Goal: Task Accomplishment & Management: Manage account settings

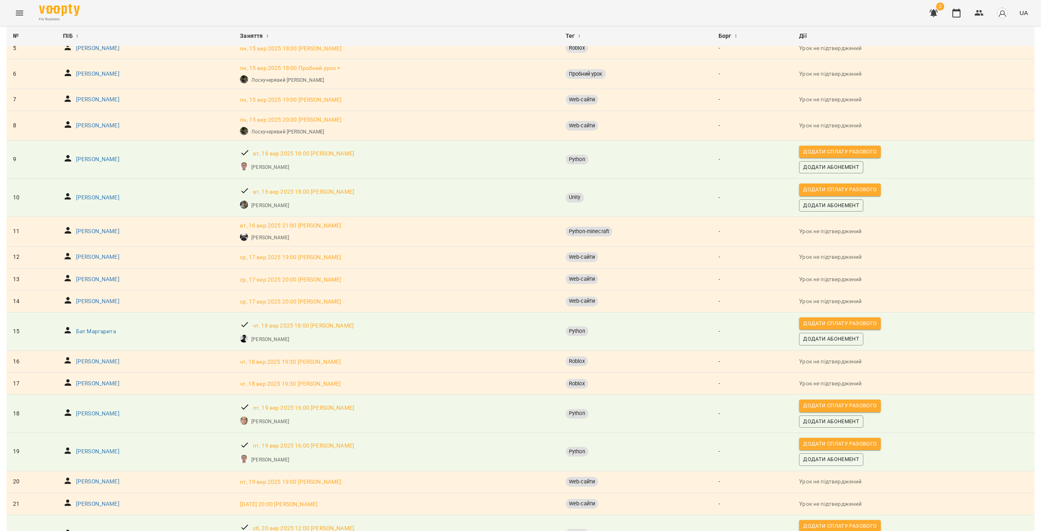
scroll to position [244, 0]
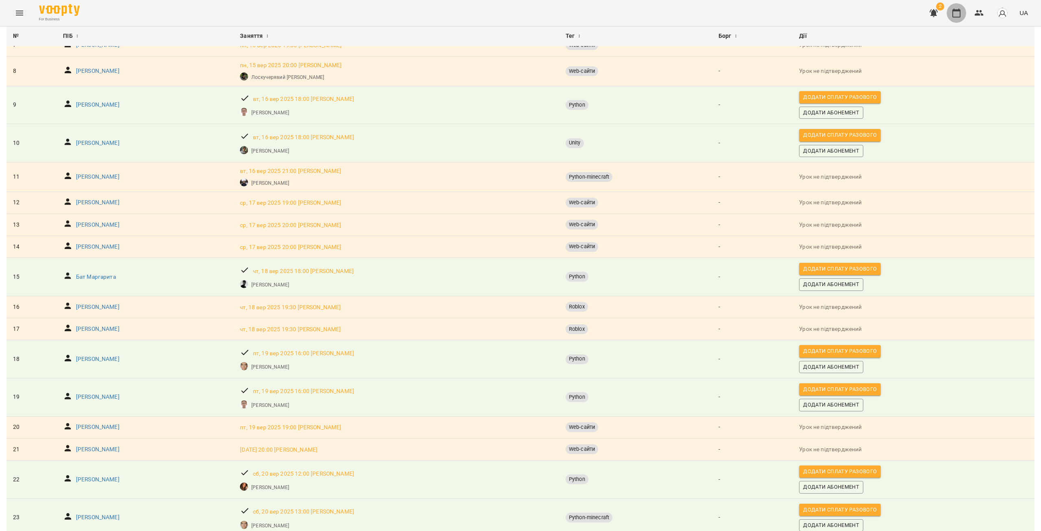
click at [960, 17] on icon "button" at bounding box center [956, 13] width 8 height 9
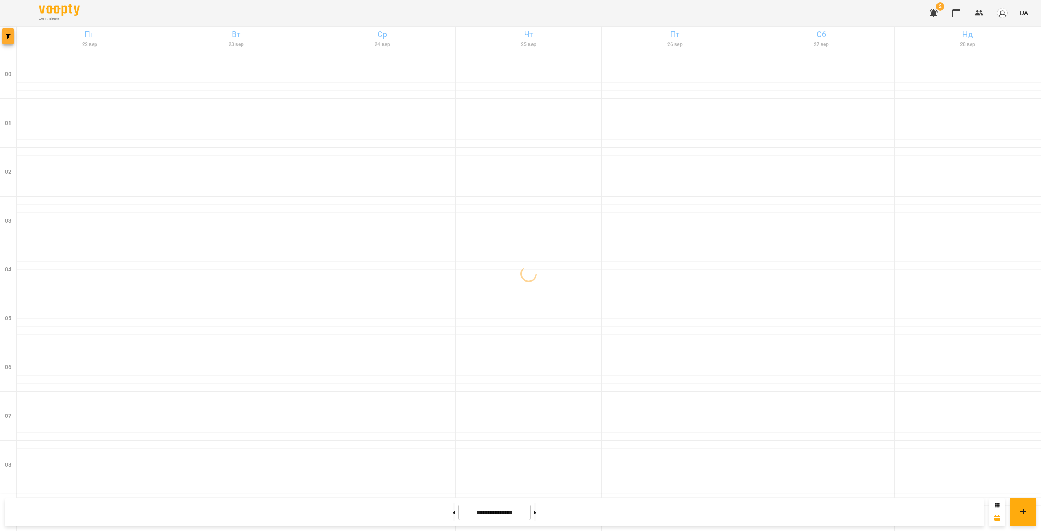
click at [10, 38] on icon "button" at bounding box center [8, 36] width 5 height 5
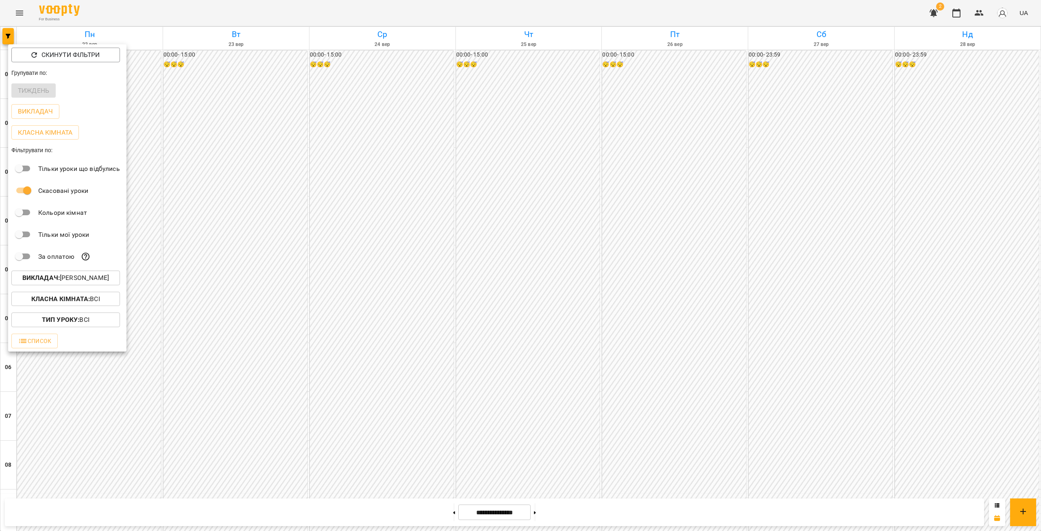
click at [62, 283] on p "Викладач : Цомпель Олександр Ігорович" at bounding box center [65, 278] width 87 height 10
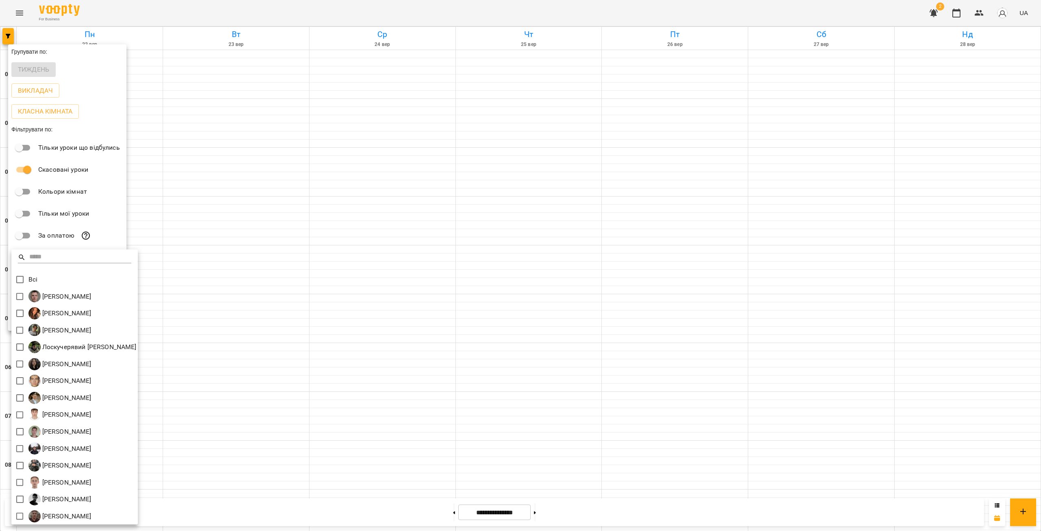
scroll to position [2, 0]
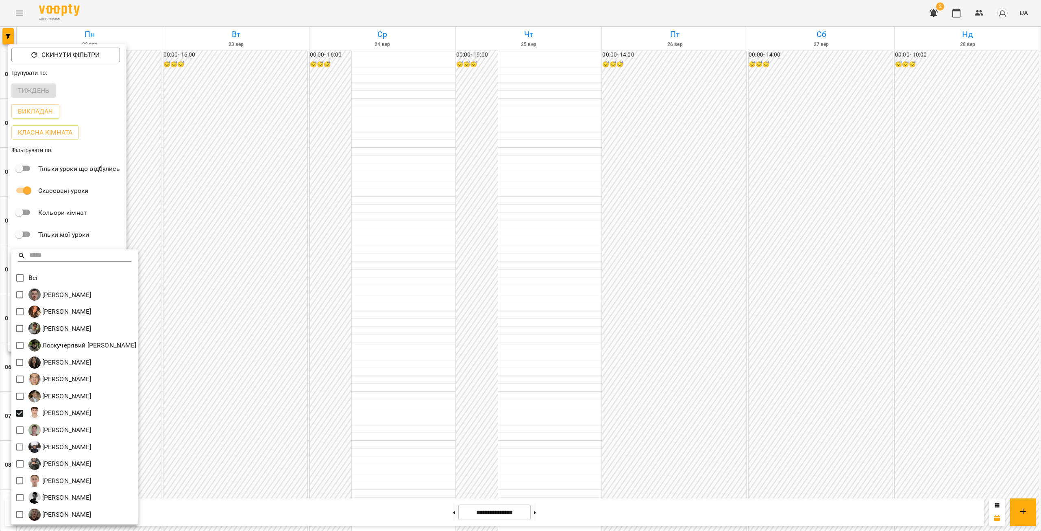
click at [392, 386] on div at bounding box center [520, 265] width 1041 height 531
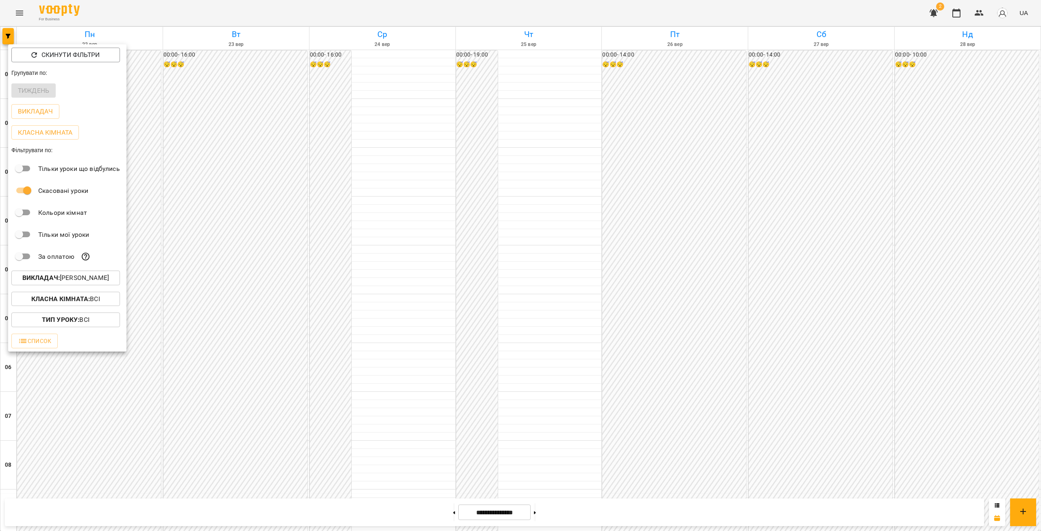
click at [415, 390] on div at bounding box center [520, 265] width 1041 height 531
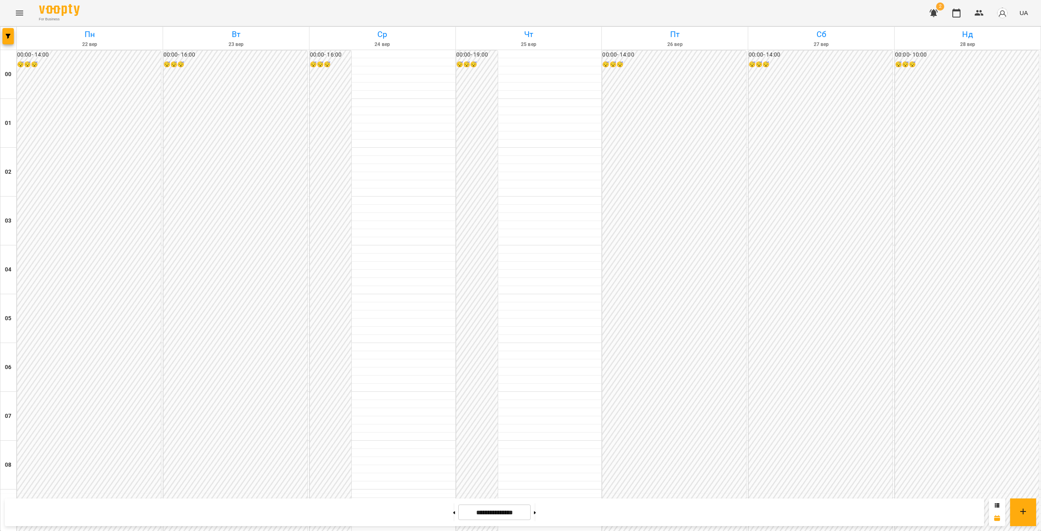
scroll to position [488, 0]
click at [453, 514] on button at bounding box center [454, 512] width 2 height 18
type input "**********"
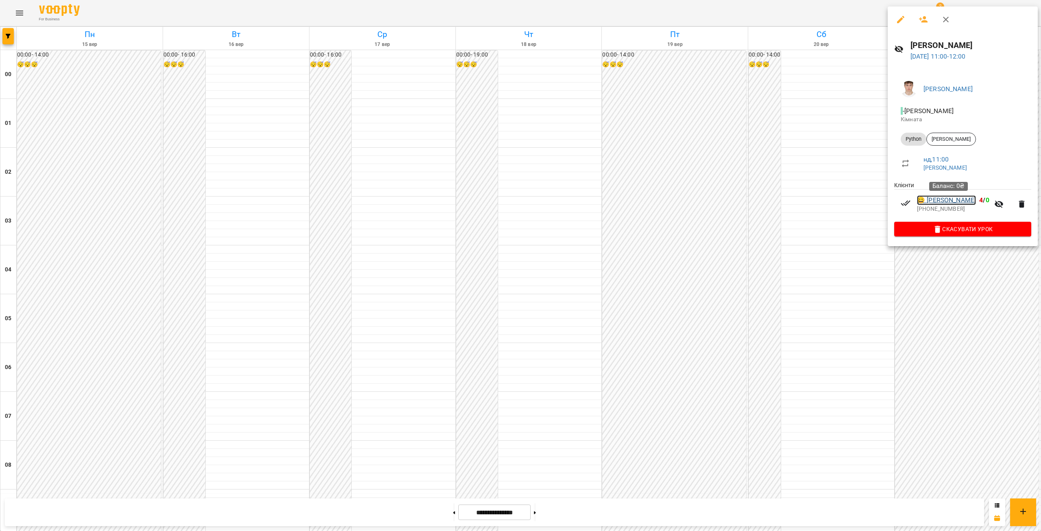
click at [939, 202] on link "😀 Нужненко Тимофій" at bounding box center [946, 200] width 59 height 10
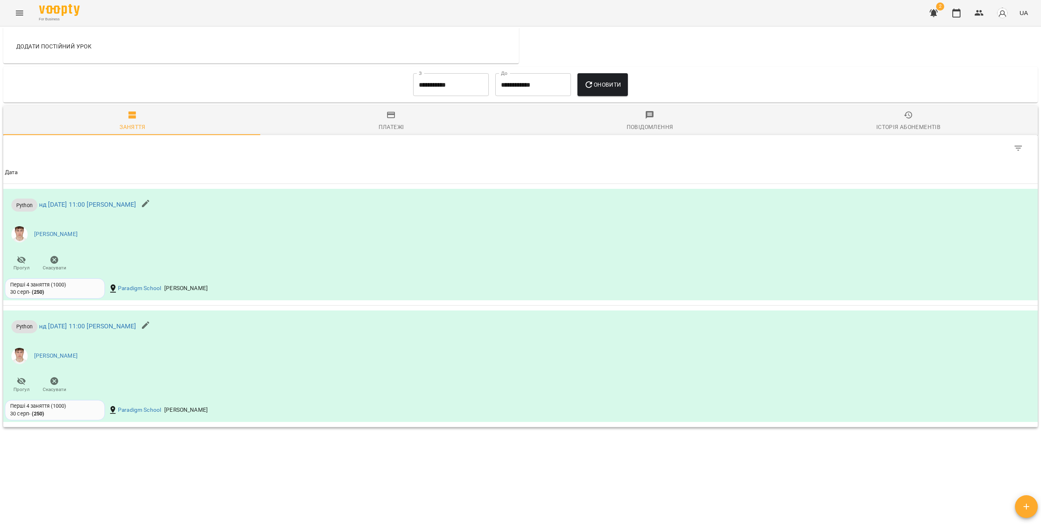
scroll to position [416, 0]
click at [349, 449] on div "Мої клієнти / Нужненко Тимофій Нужненко Тимофій 0 ₴ Баланс Поповнити рахунок Ак…" at bounding box center [521, 277] width 1038 height 498
click at [978, 15] on icon "button" at bounding box center [979, 13] width 9 height 6
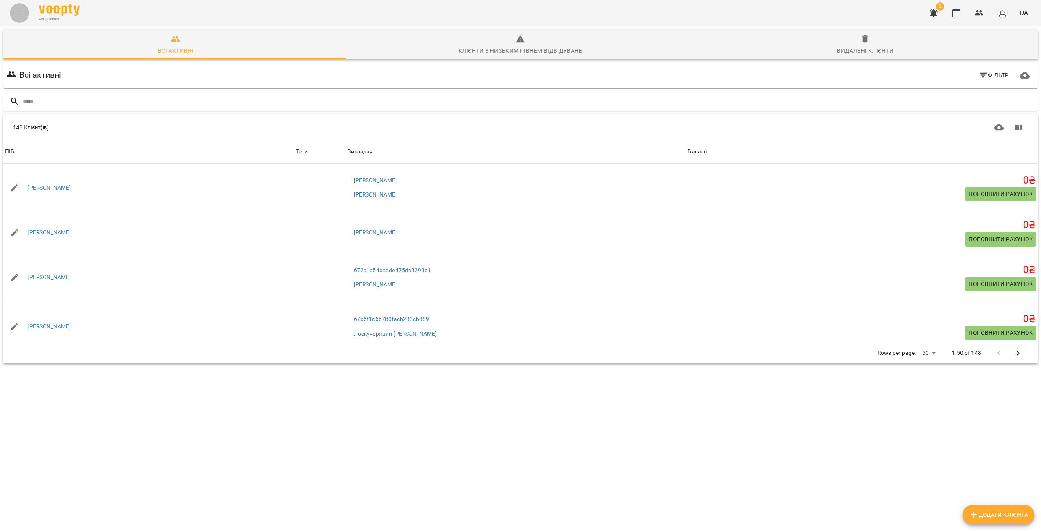
click at [26, 17] on button "Menu" at bounding box center [20, 13] width 20 height 20
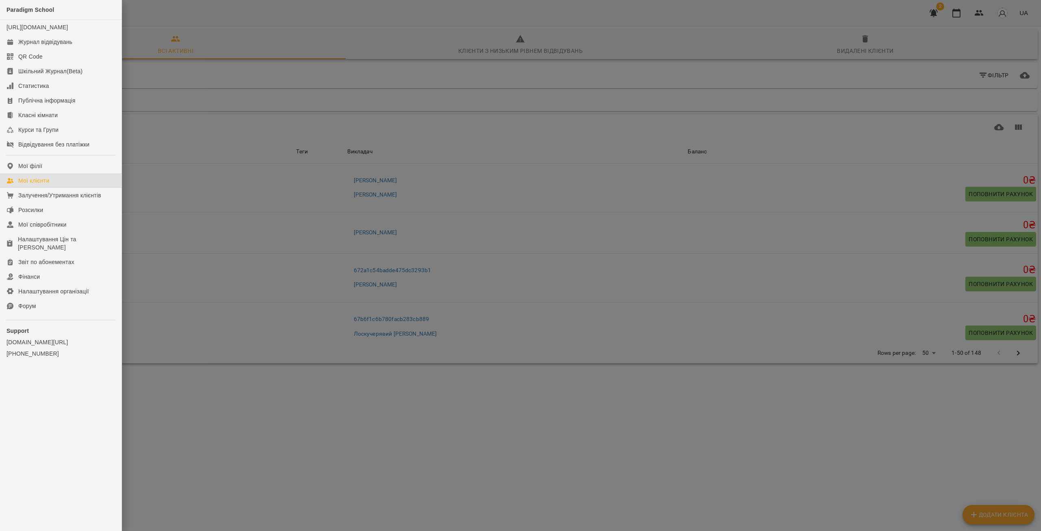
click at [533, 106] on div at bounding box center [520, 265] width 1041 height 531
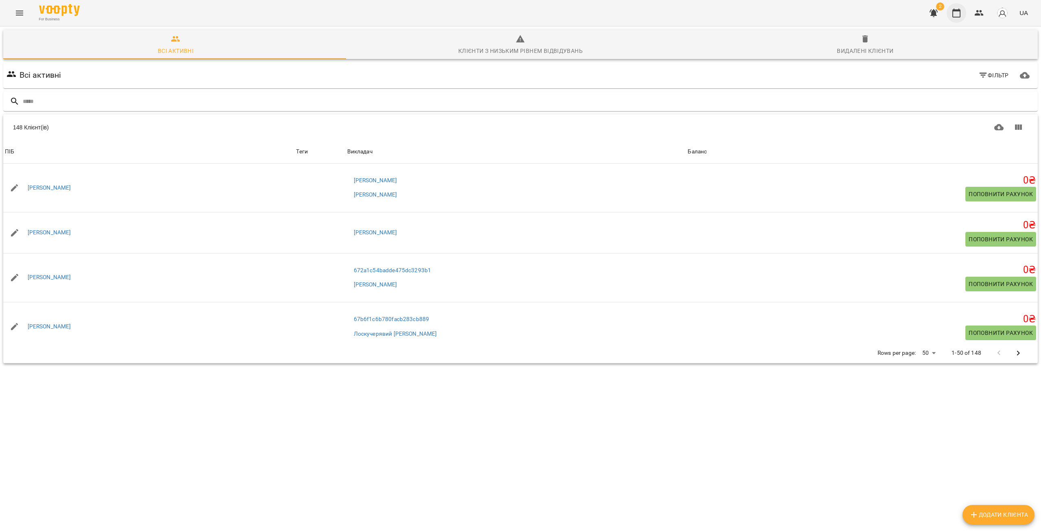
click at [960, 12] on icon "button" at bounding box center [957, 13] width 10 height 10
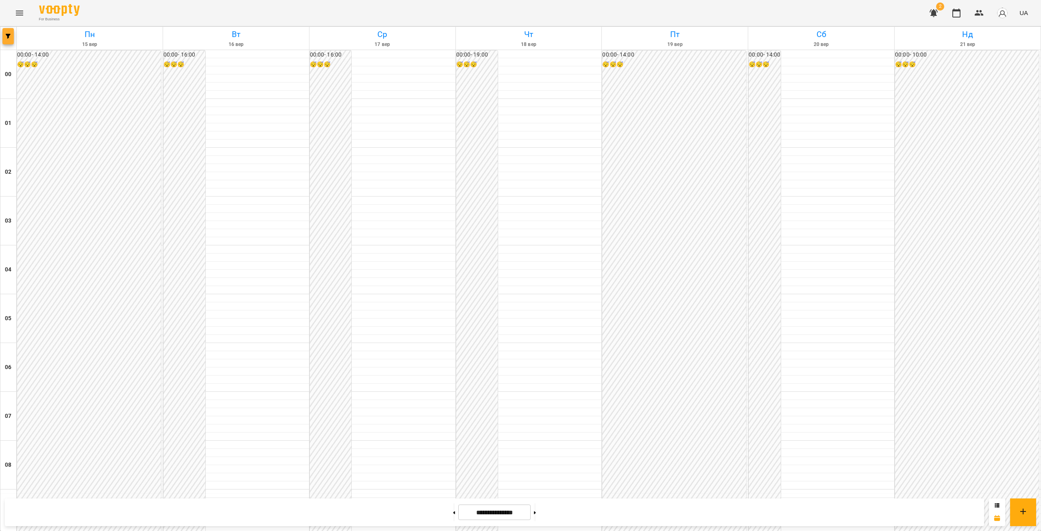
click at [11, 36] on span "button" at bounding box center [7, 36] width 11 height 5
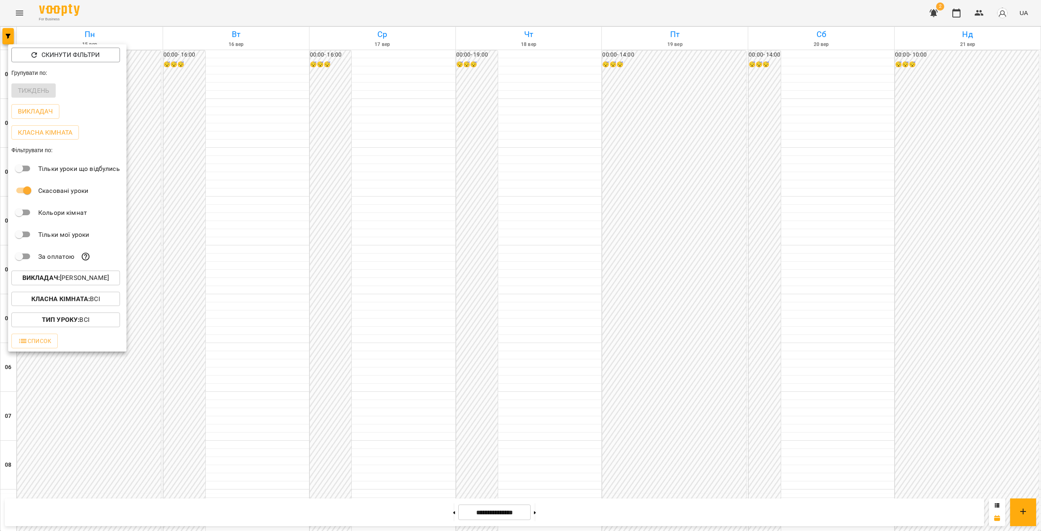
click at [61, 265] on div "За оплатою" at bounding box center [67, 256] width 118 height 22
click at [63, 275] on p "Викладач : Перепечай Олег Ігорович" at bounding box center [65, 278] width 87 height 10
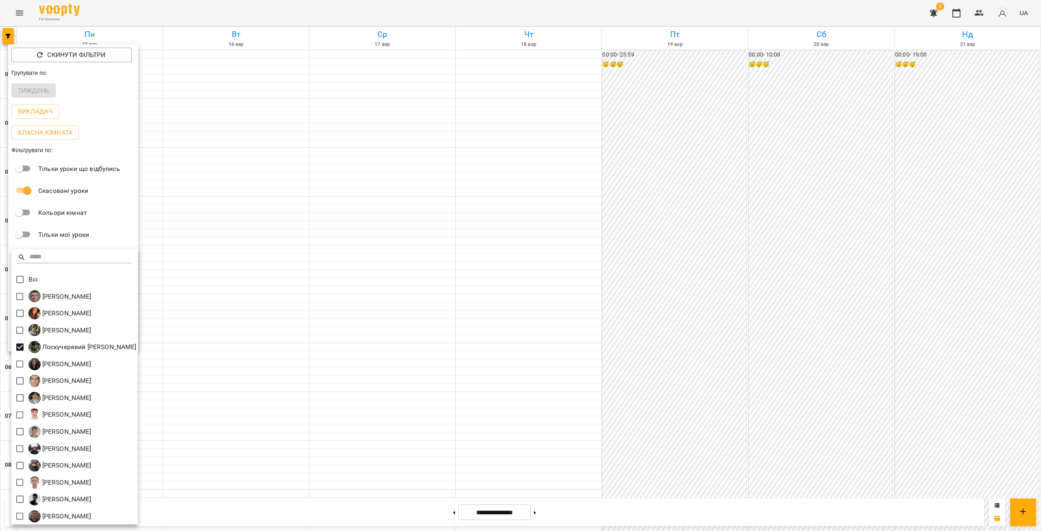
click at [323, 356] on div at bounding box center [520, 265] width 1041 height 531
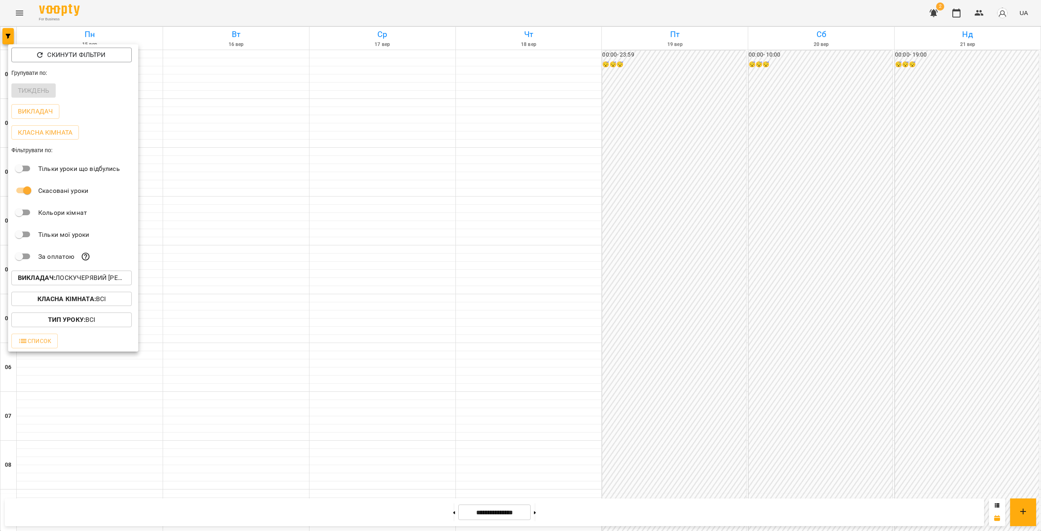
click at [368, 362] on div at bounding box center [520, 265] width 1041 height 531
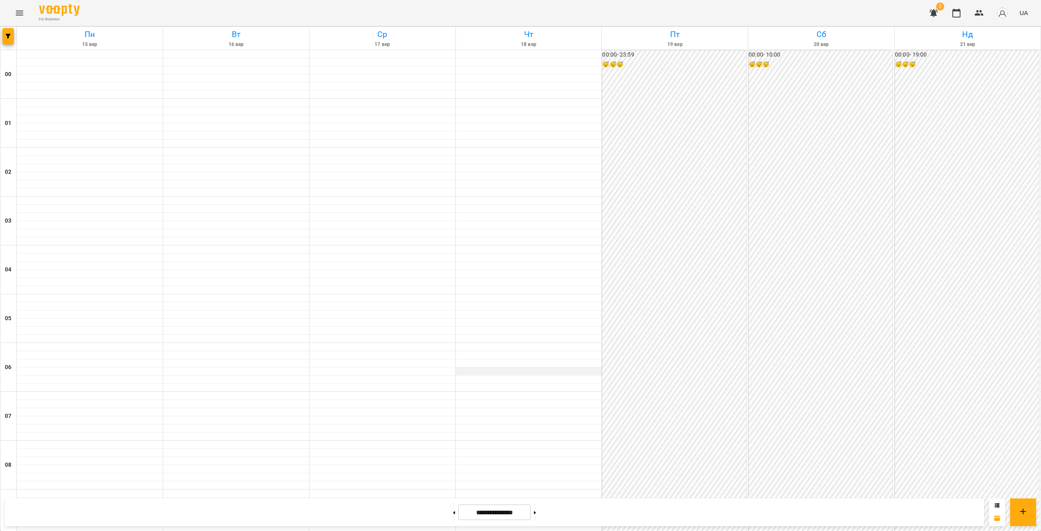
scroll to position [727, 0]
click at [8, 30] on button "button" at bounding box center [7, 36] width 11 height 16
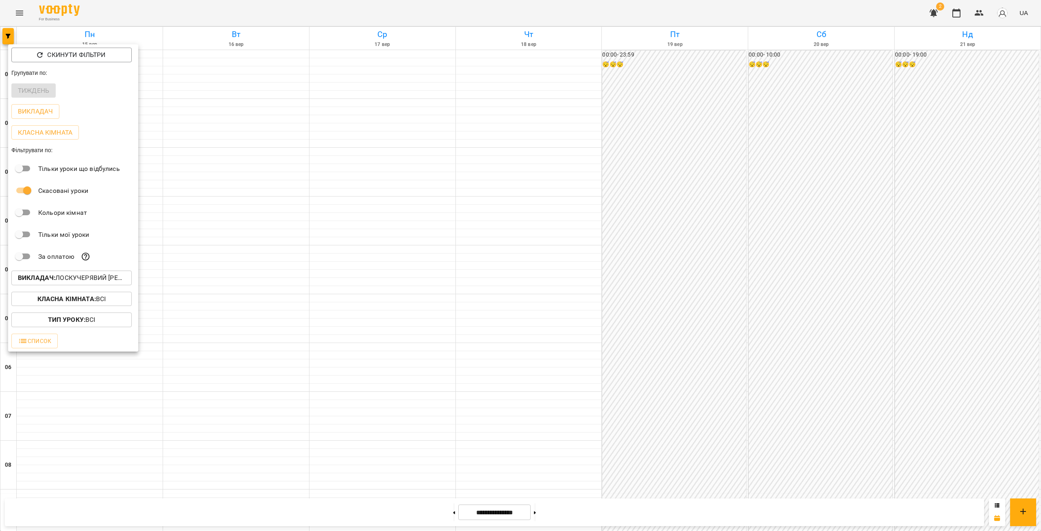
click at [80, 281] on p "Викладач : Лоскучерявий Дмитро Віталійович" at bounding box center [71, 278] width 107 height 10
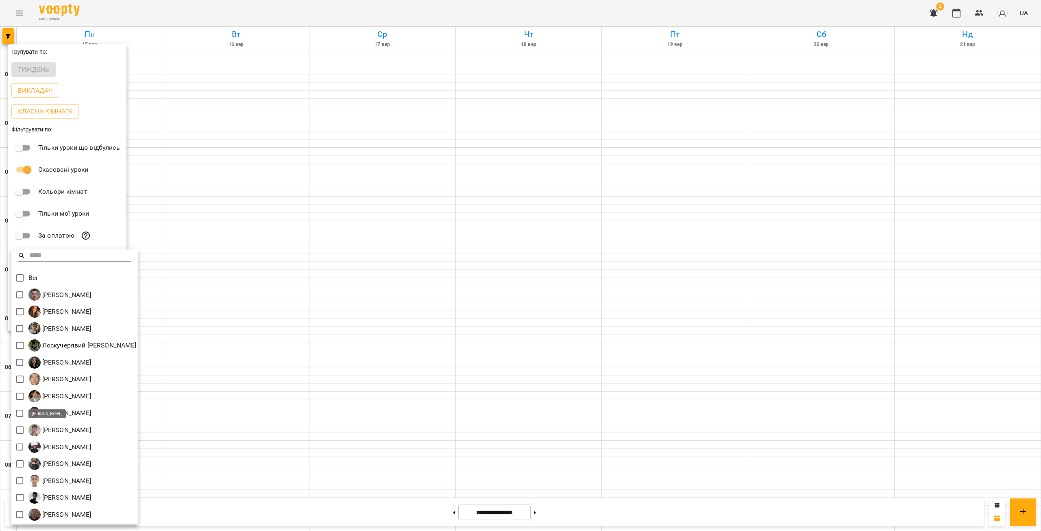
scroll to position [0, 0]
click at [57, 257] on input "text" at bounding box center [80, 257] width 102 height 12
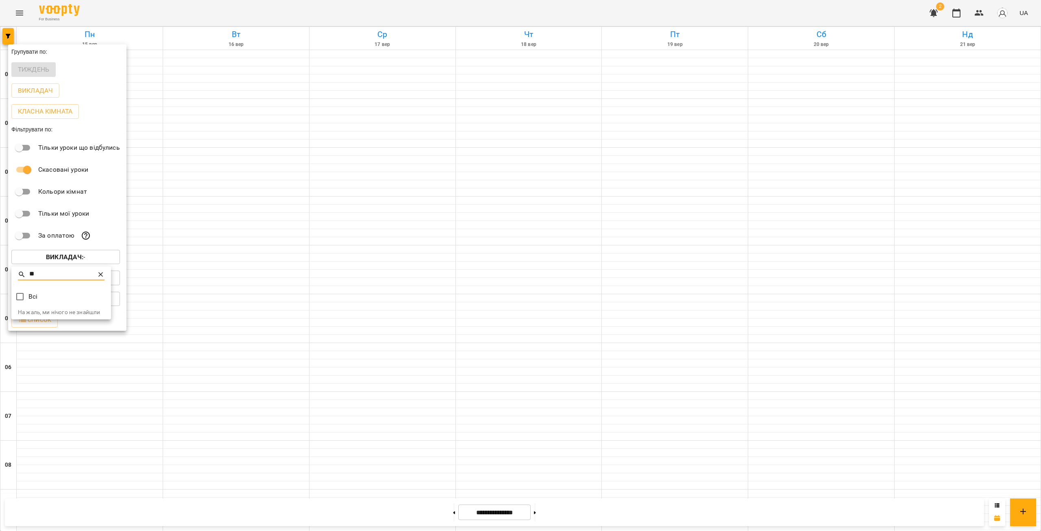
type input "*"
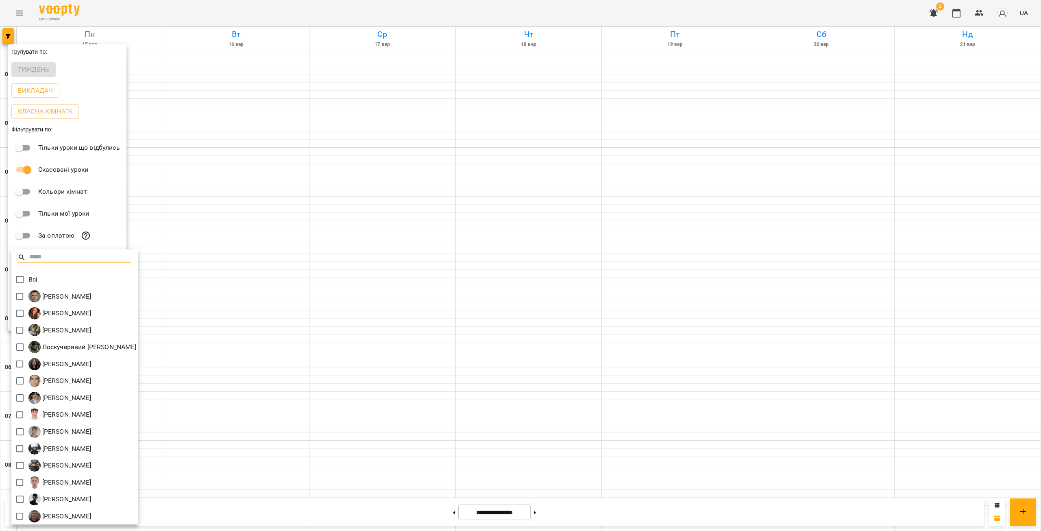
click at [174, 215] on div at bounding box center [520, 265] width 1041 height 531
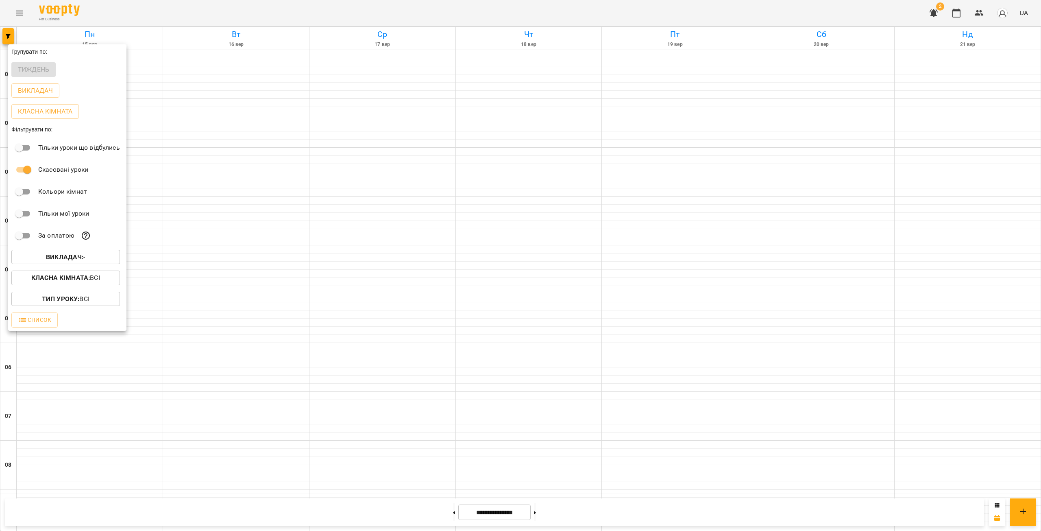
click at [192, 96] on div at bounding box center [520, 265] width 1041 height 531
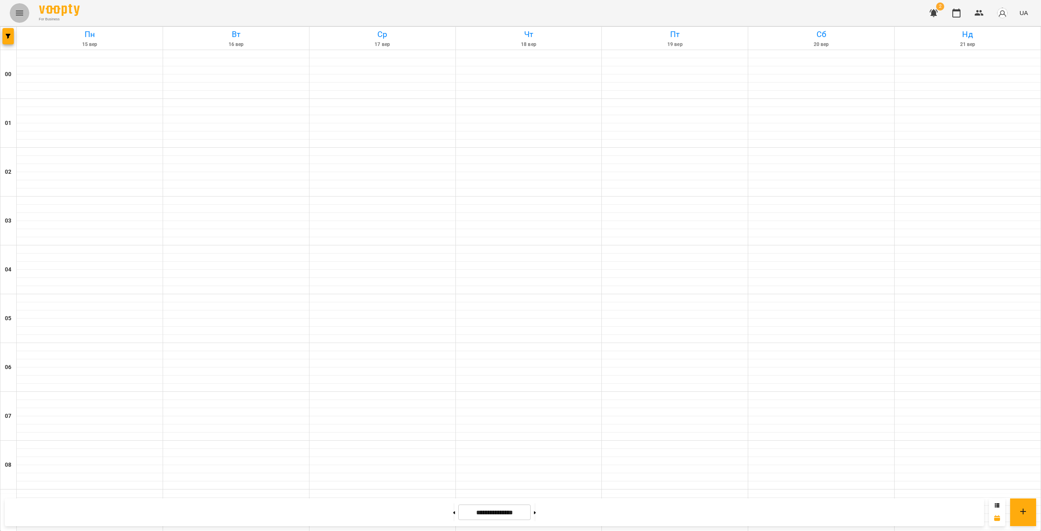
click at [20, 16] on icon "Menu" at bounding box center [20, 13] width 10 height 10
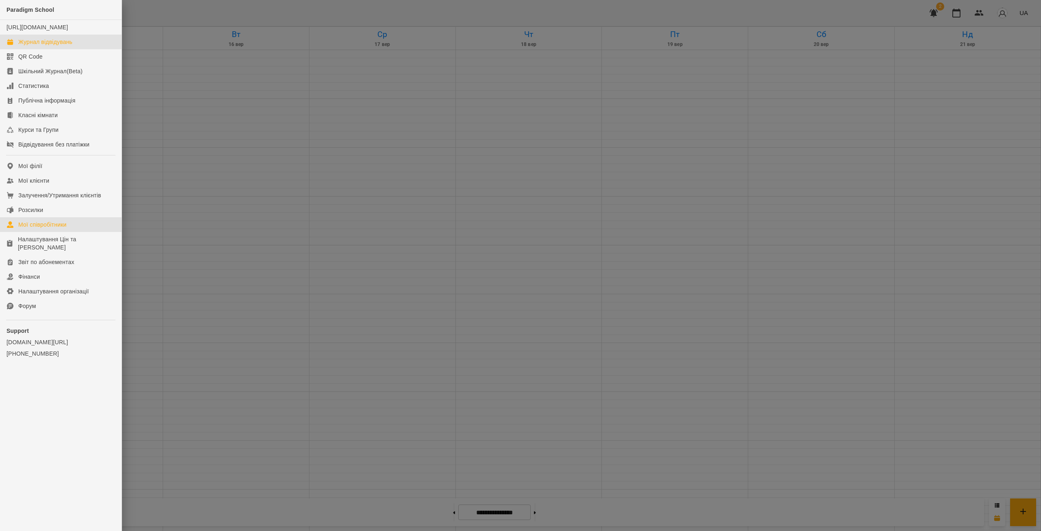
click at [60, 229] on div "Мої співробітники" at bounding box center [42, 224] width 48 height 8
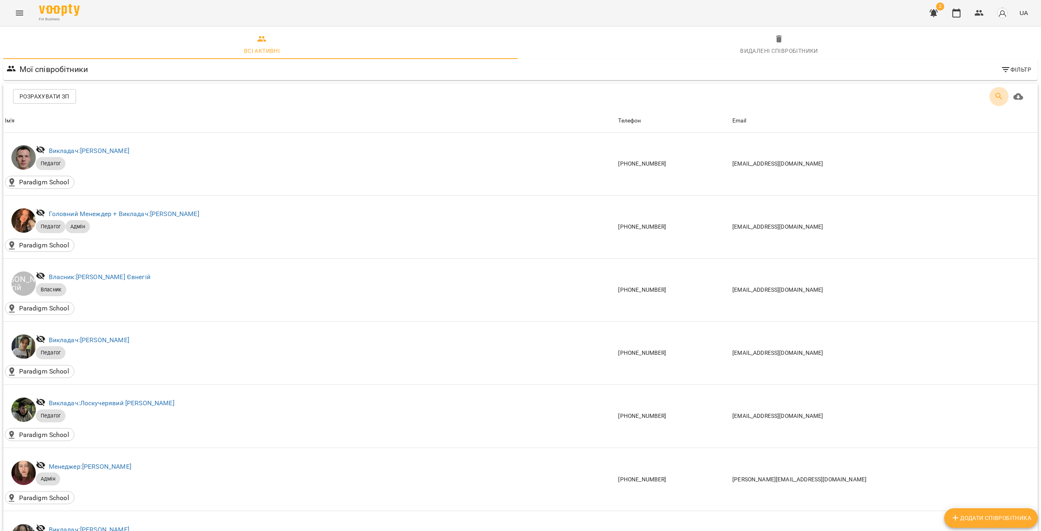
click at [996, 96] on icon "Пошук" at bounding box center [999, 96] width 10 height 10
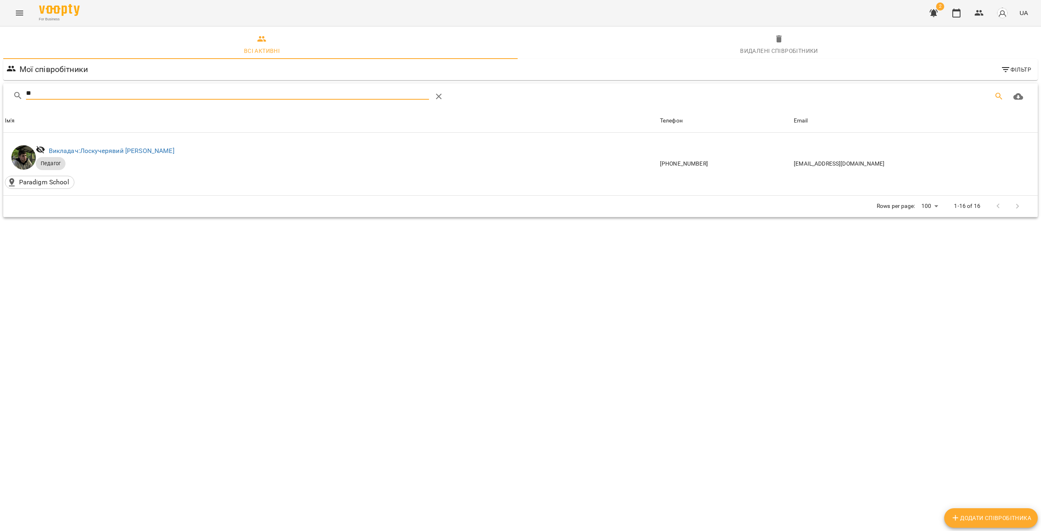
type input "*"
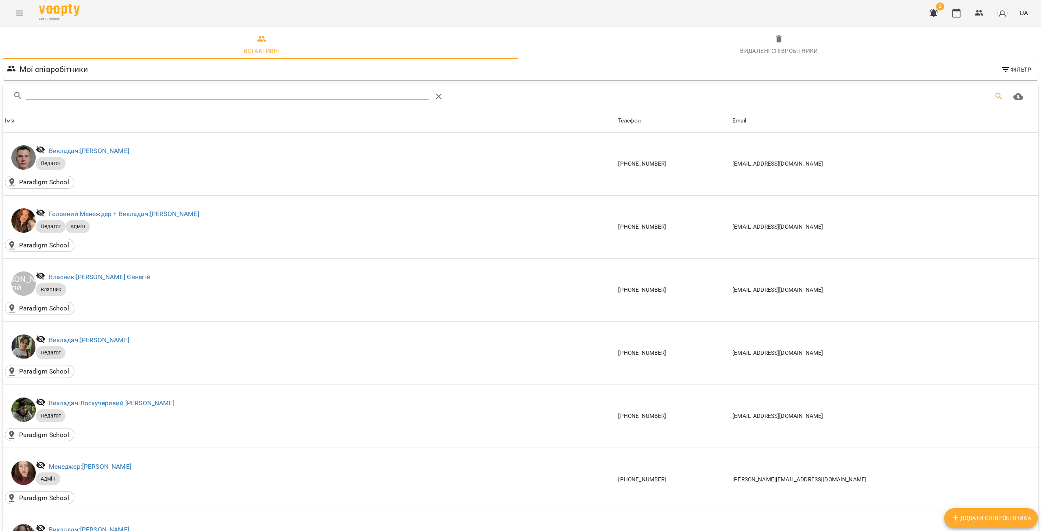
click at [739, 37] on span "Видалені cпівробітники" at bounding box center [778, 45] width 507 height 22
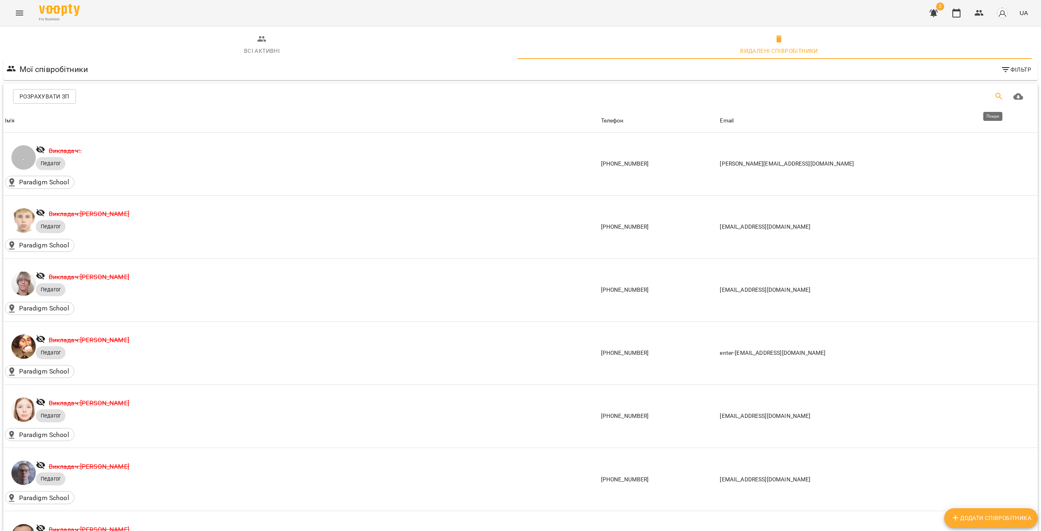
click at [996, 99] on icon "Пошук" at bounding box center [999, 96] width 10 height 10
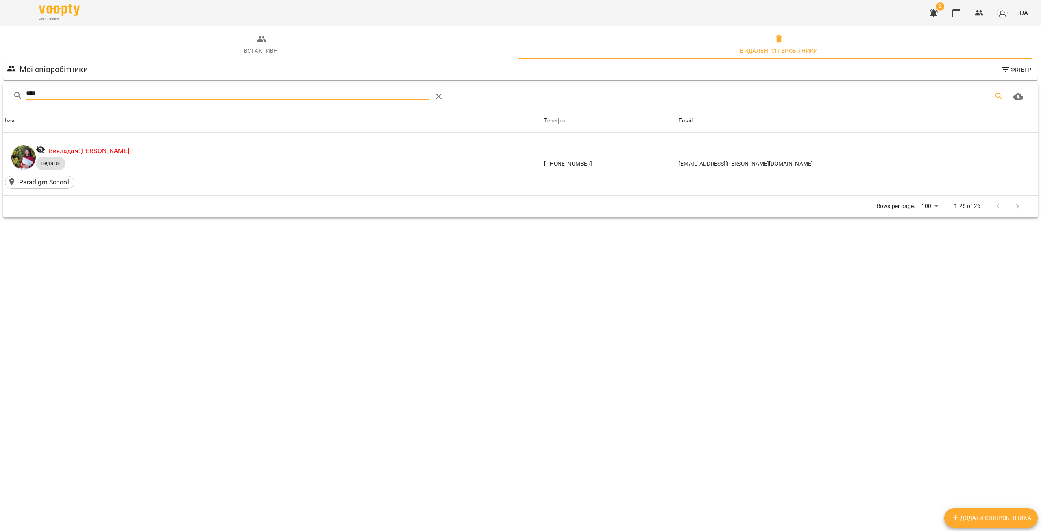
type input "****"
click at [19, 15] on icon "Menu" at bounding box center [19, 13] width 7 height 5
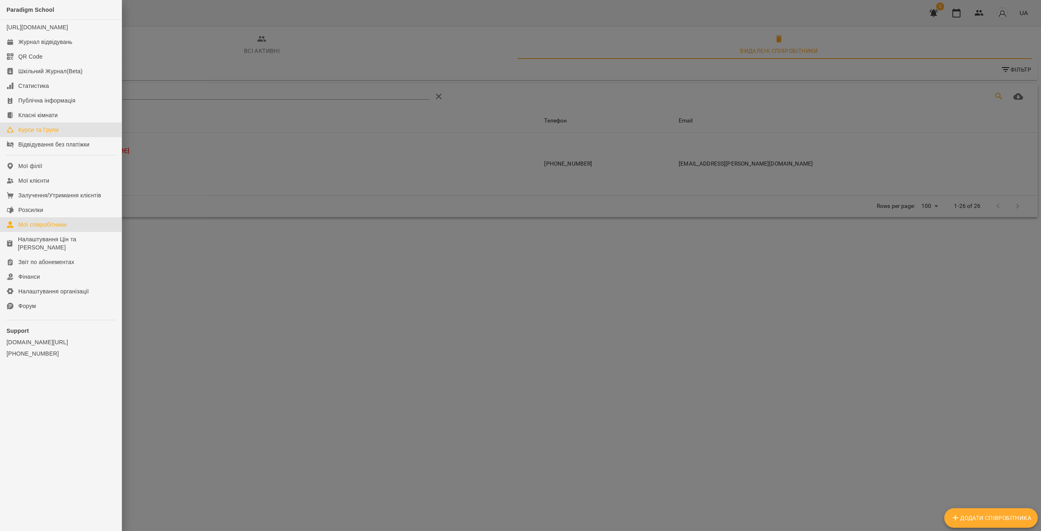
click at [44, 134] on div "Курси та Групи" at bounding box center [38, 130] width 40 height 8
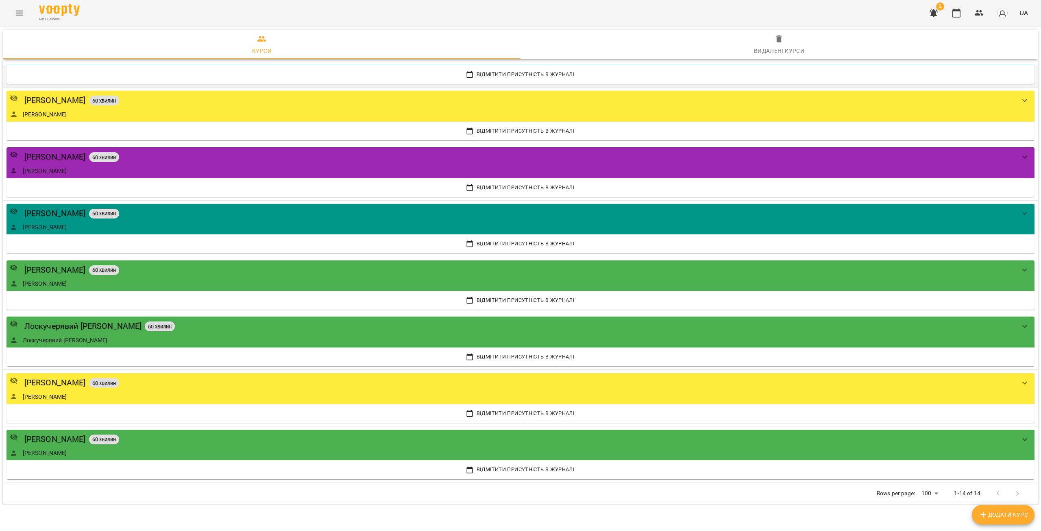
scroll to position [433, 0]
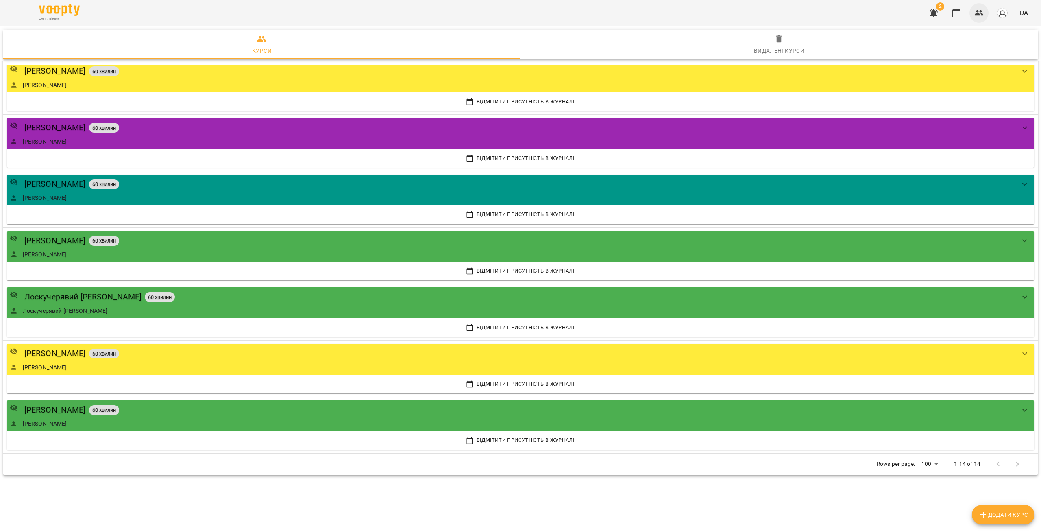
click at [988, 12] on button "button" at bounding box center [979, 13] width 20 height 20
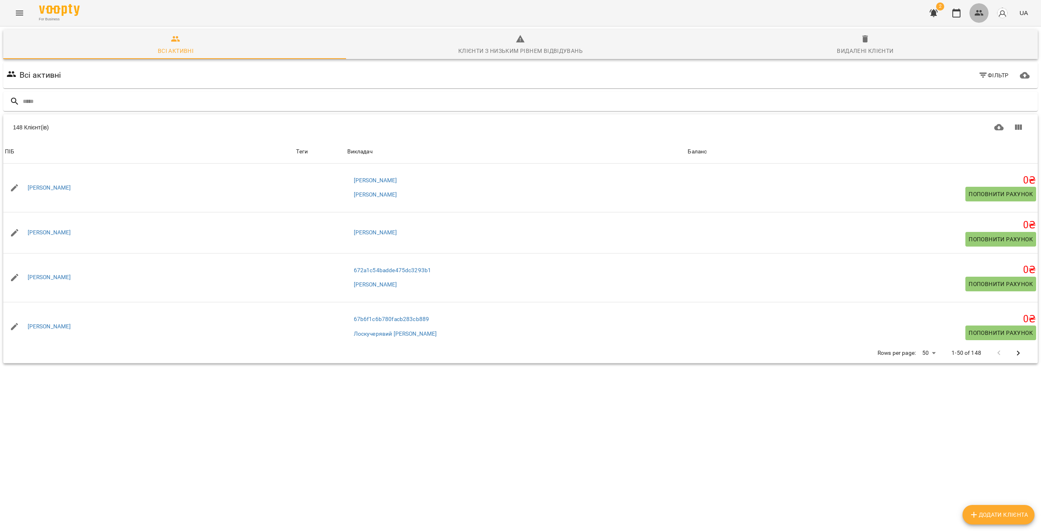
click at [978, 12] on icon "button" at bounding box center [979, 13] width 10 height 10
click at [167, 102] on input "text" at bounding box center [529, 101] width 1012 height 13
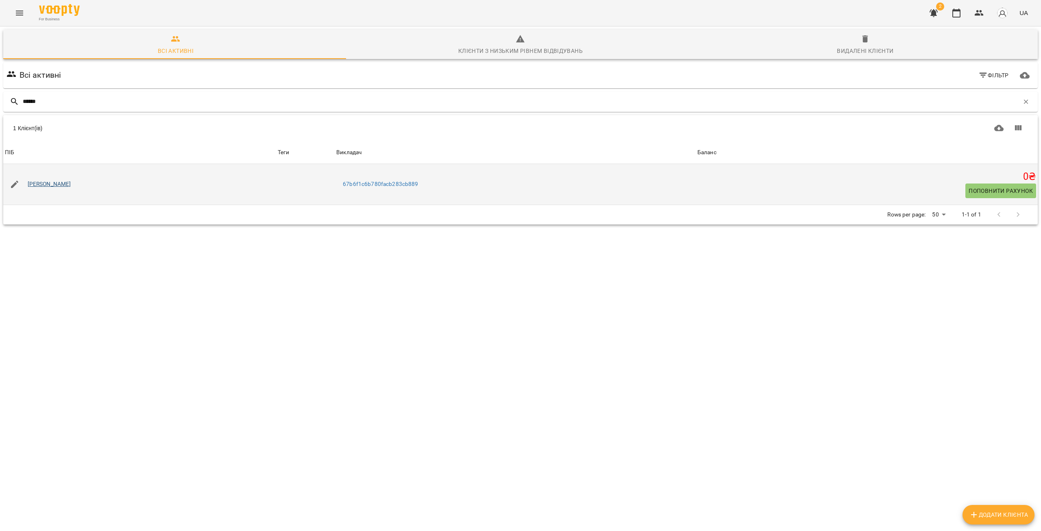
type input "******"
click at [68, 186] on link "Калініченко Олексій" at bounding box center [50, 184] width 44 height 8
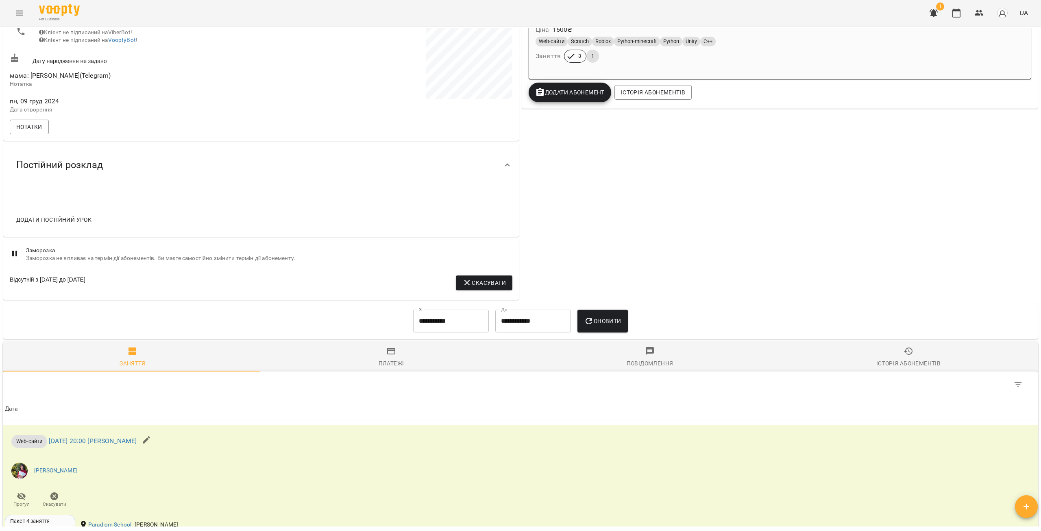
scroll to position [285, 0]
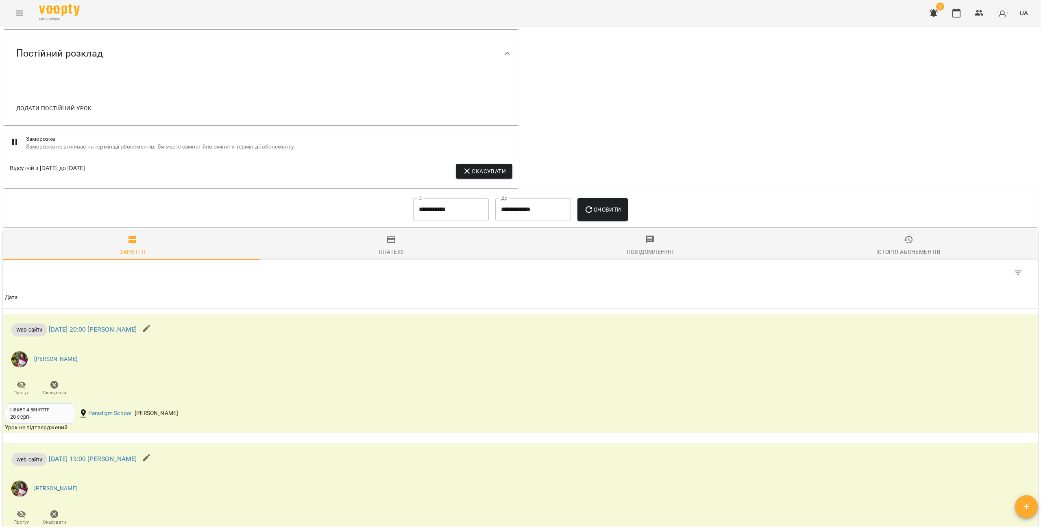
click at [17, 17] on icon "Menu" at bounding box center [20, 13] width 10 height 10
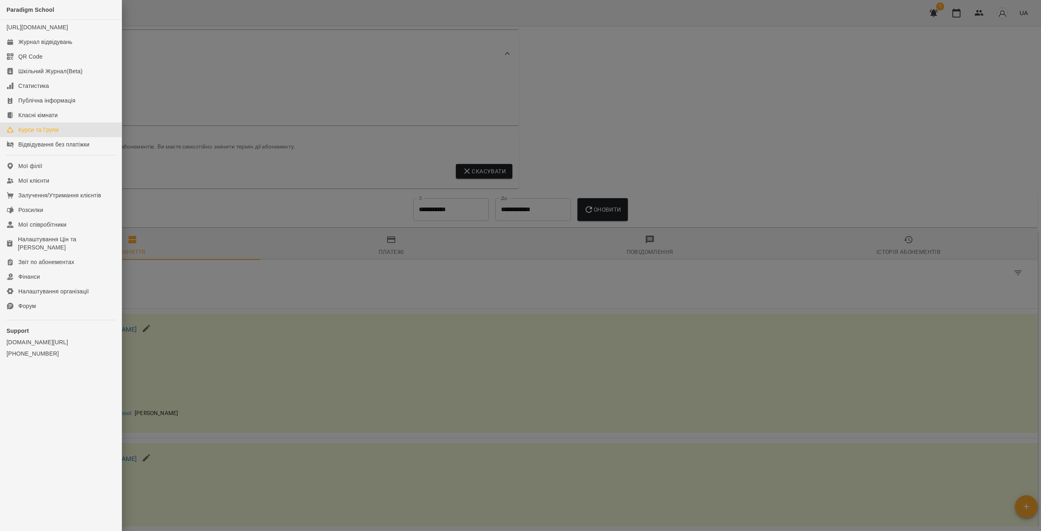
click at [54, 134] on div "Курси та Групи" at bounding box center [38, 130] width 40 height 8
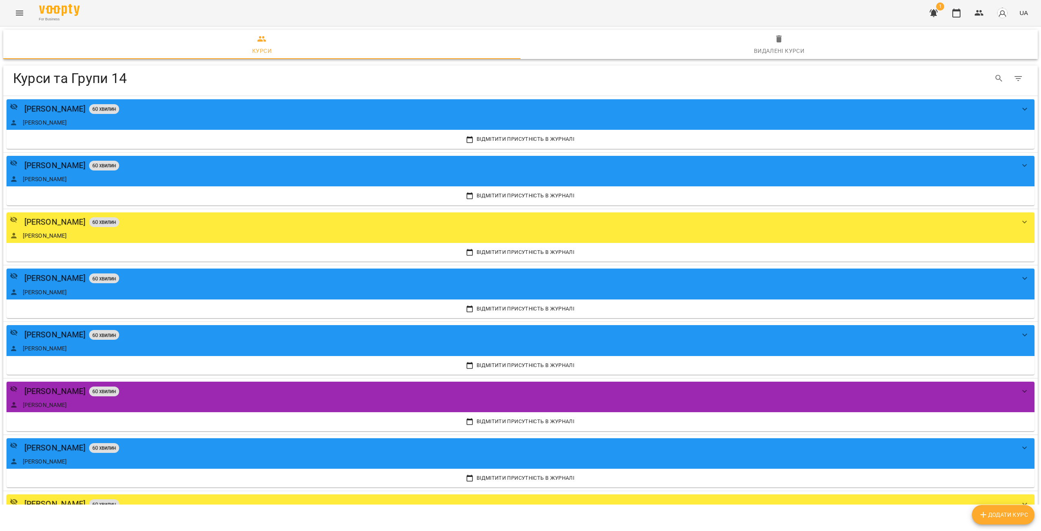
click at [782, 40] on icon "button" at bounding box center [779, 39] width 10 height 10
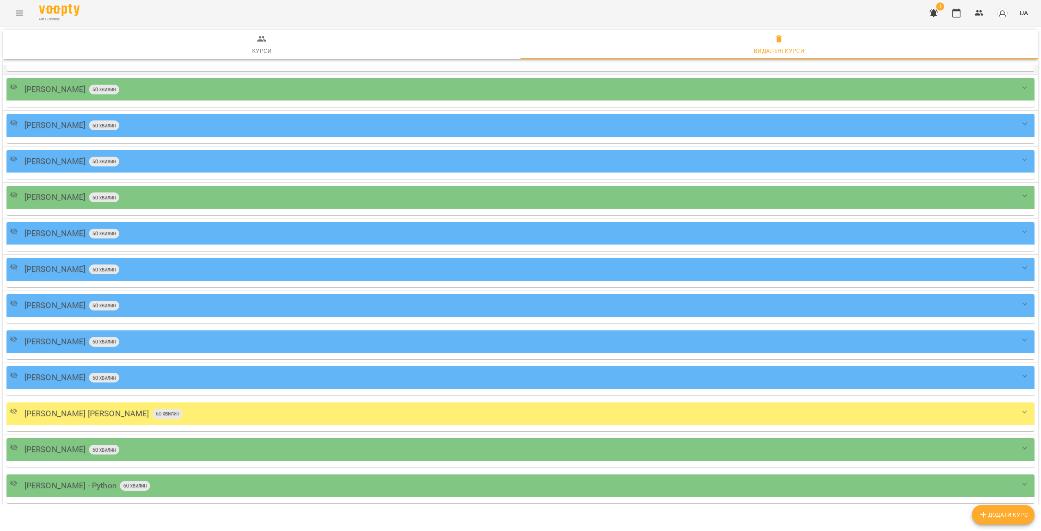
scroll to position [488, 0]
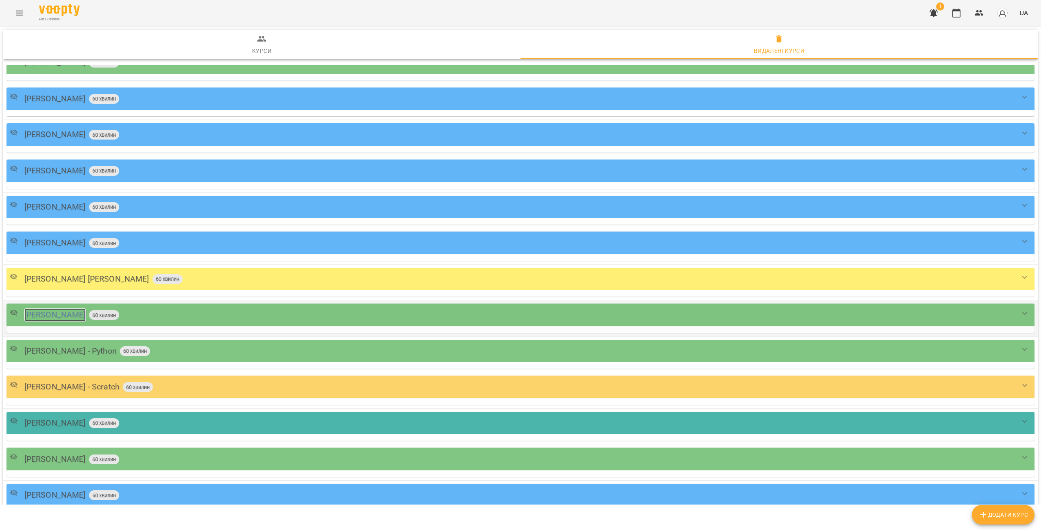
click at [79, 318] on div "Скрипник Діана Геннадіївна" at bounding box center [54, 314] width 61 height 13
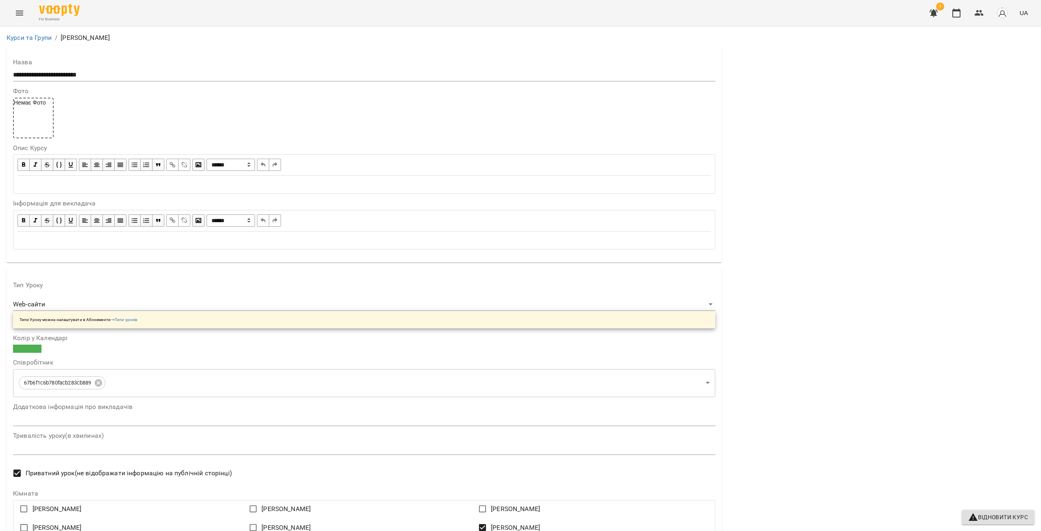
scroll to position [96, 0]
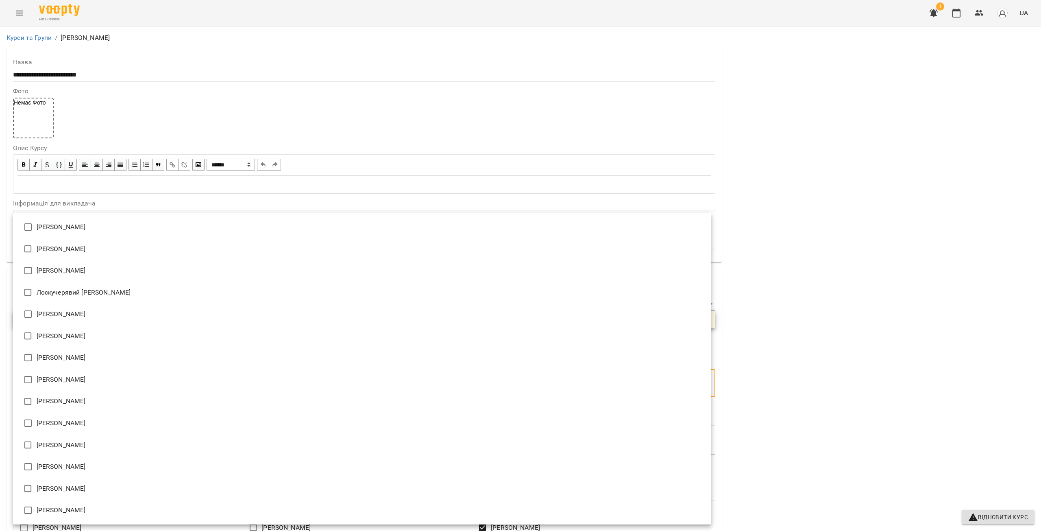
click at [100, 289] on body "**********" at bounding box center [520, 495] width 1041 height 991
click at [806, 395] on div at bounding box center [520, 265] width 1041 height 531
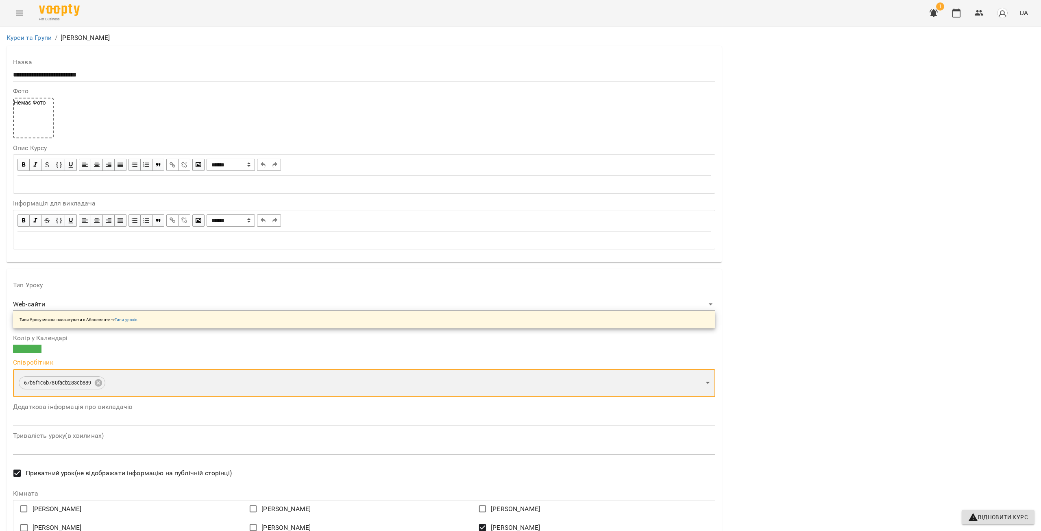
scroll to position [0, 0]
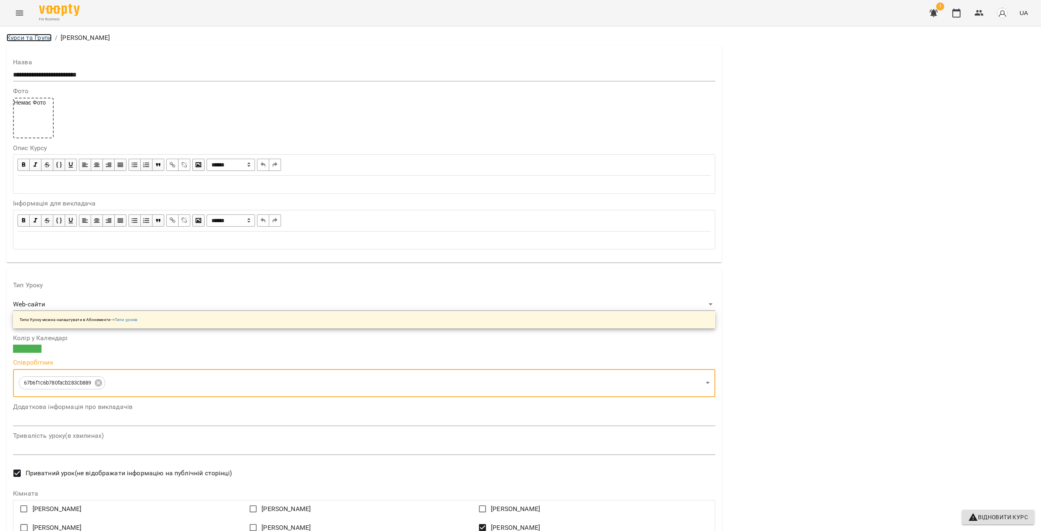
click at [29, 40] on link "Курси та Групи" at bounding box center [29, 38] width 45 height 8
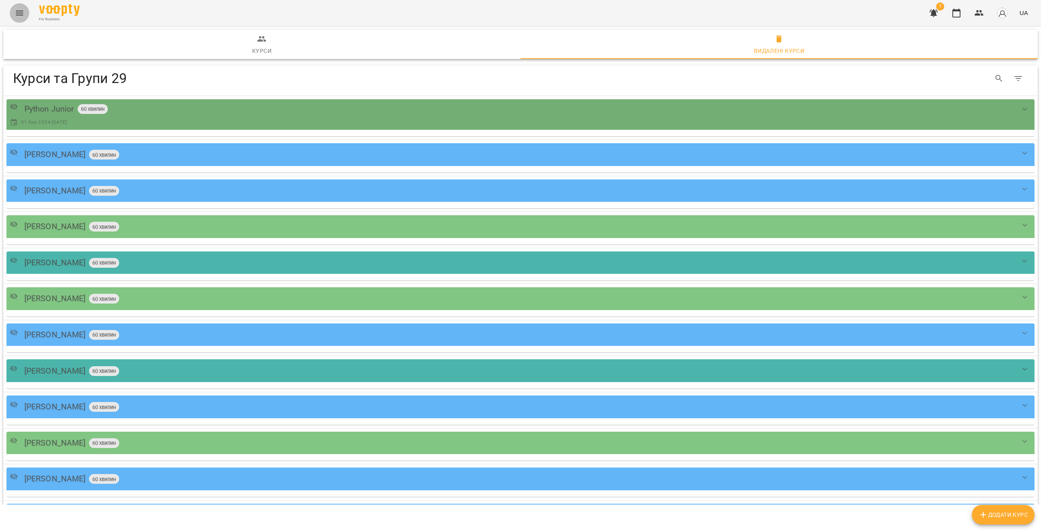
click at [22, 15] on icon "Menu" at bounding box center [20, 13] width 10 height 10
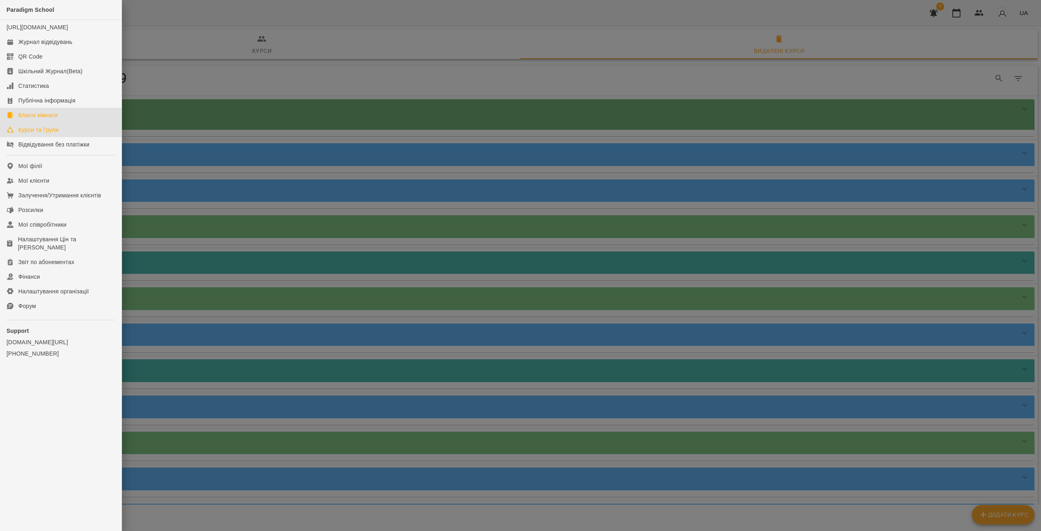
click at [69, 120] on link "Класні кімнати" at bounding box center [61, 115] width 122 height 15
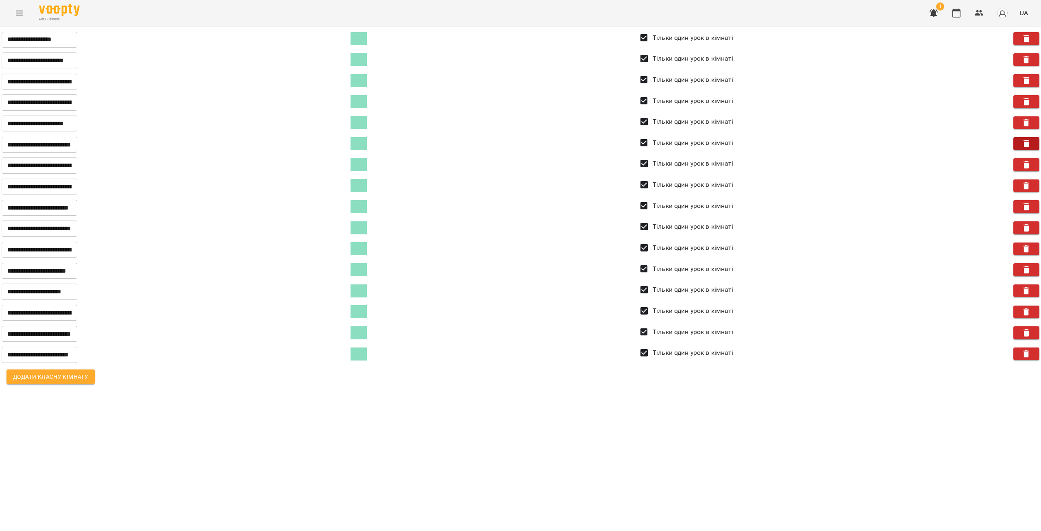
click at [1019, 142] on span "button" at bounding box center [1026, 144] width 18 height 10
type input "**********"
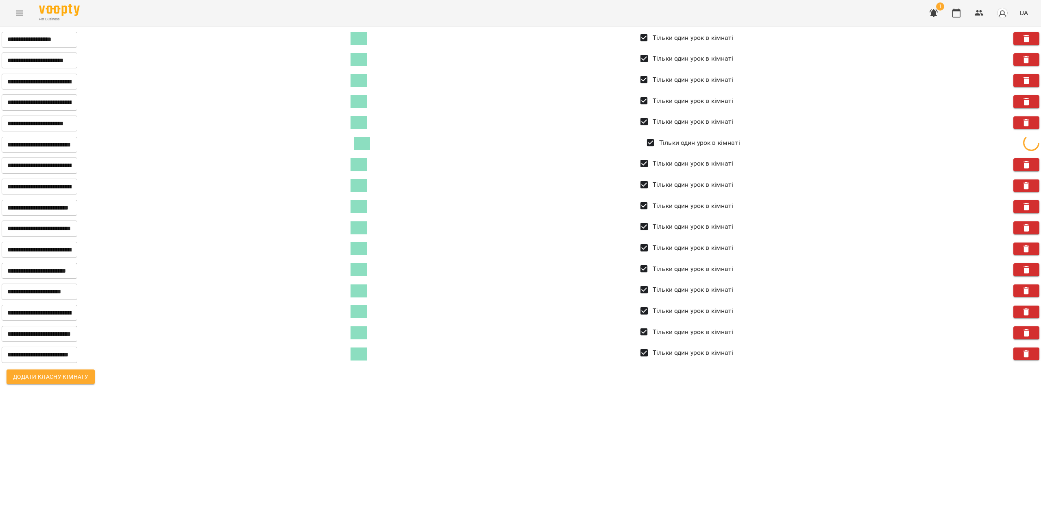
type input "**********"
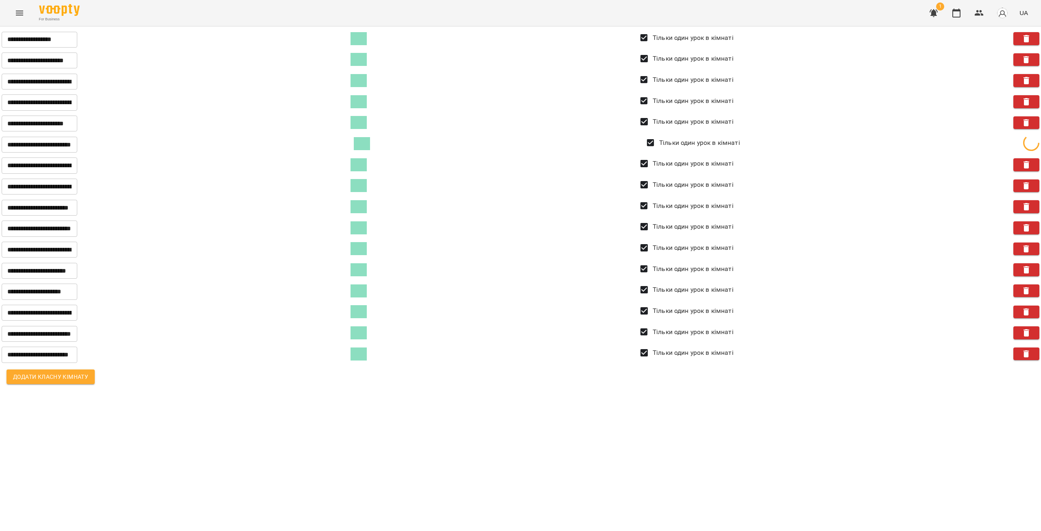
type input "**********"
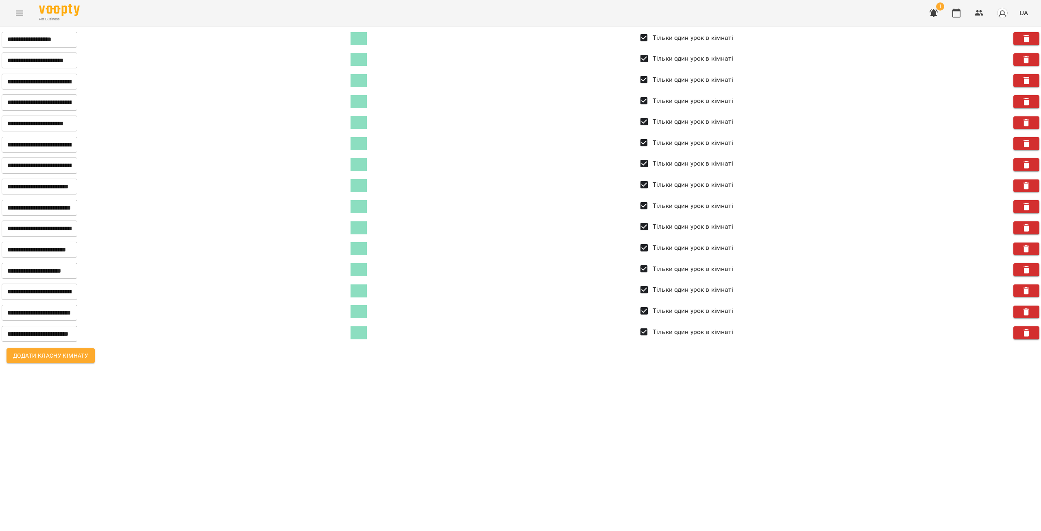
click at [30, 13] on div "For Business 1 UA" at bounding box center [520, 13] width 1041 height 26
click at [22, 15] on icon "Menu" at bounding box center [19, 13] width 7 height 5
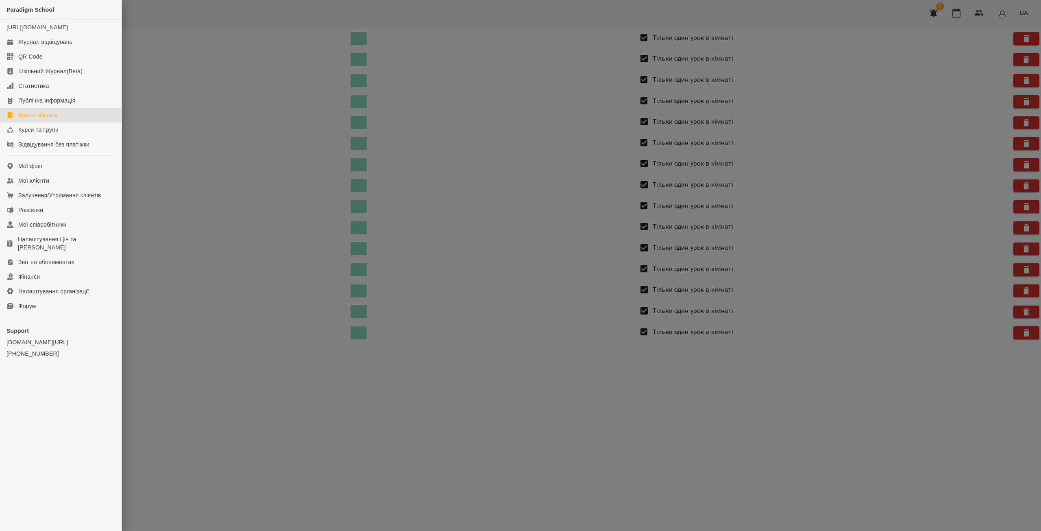
drag, startPoint x: 339, startPoint y: 78, endPoint x: 374, endPoint y: 74, distance: 35.5
click at [339, 78] on div at bounding box center [520, 265] width 1041 height 531
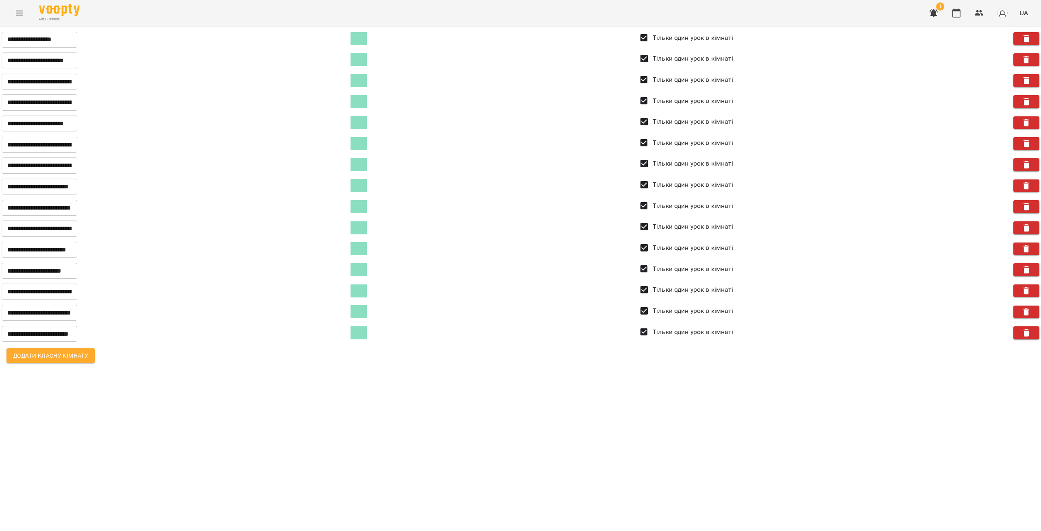
click at [928, 15] on button "button" at bounding box center [934, 13] width 20 height 20
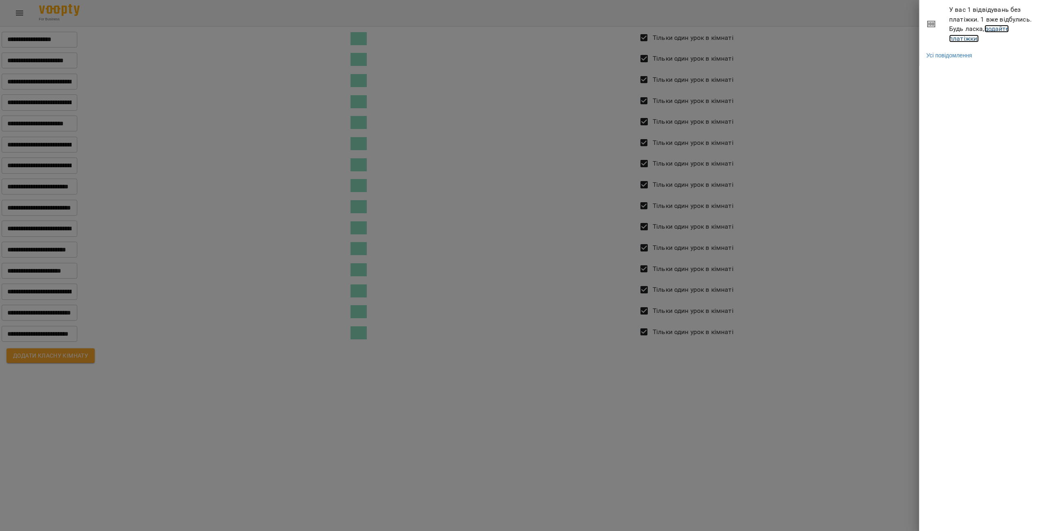
click at [972, 35] on link "додайте платіжки!" at bounding box center [979, 33] width 60 height 17
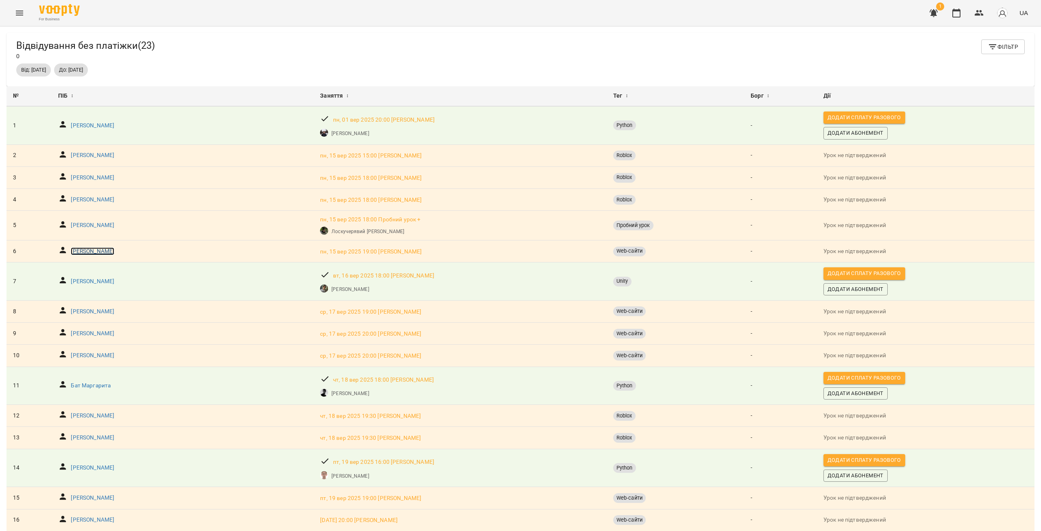
click at [97, 250] on p "Євіцький Богдан" at bounding box center [93, 251] width 44 height 8
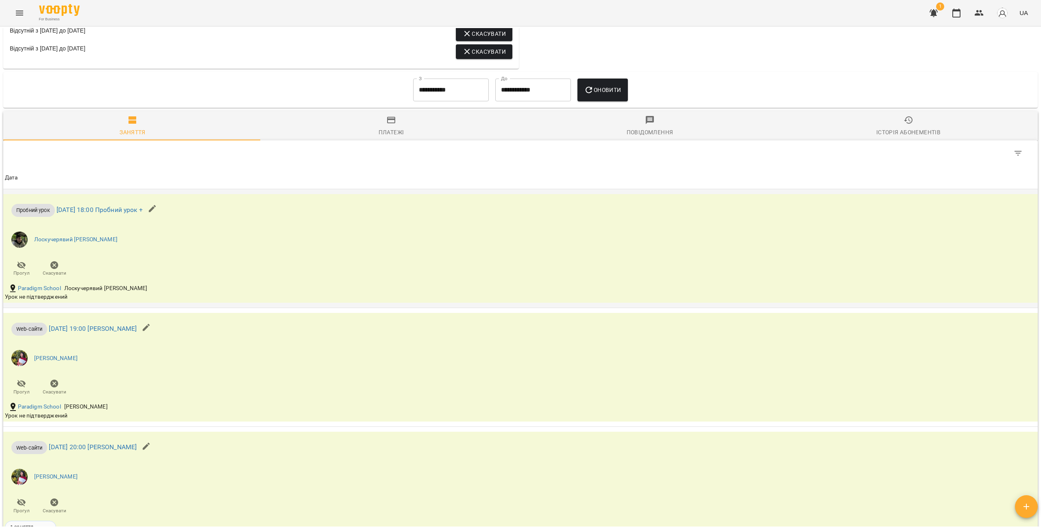
scroll to position [488, 0]
click at [55, 269] on icon "button" at bounding box center [54, 267] width 8 height 8
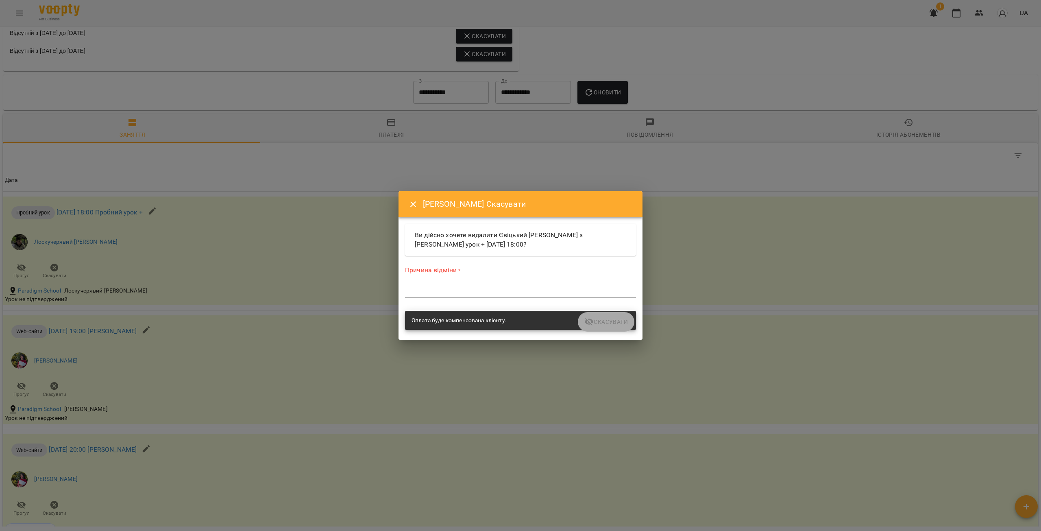
click at [469, 289] on textarea at bounding box center [520, 291] width 231 height 8
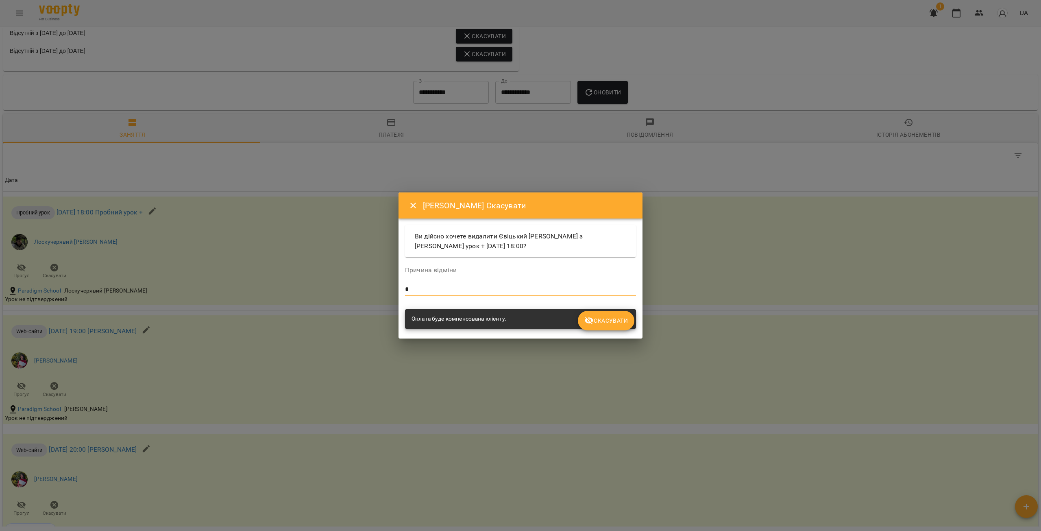
type textarea "*"
click at [603, 322] on span "Скасувати" at bounding box center [606, 321] width 44 height 10
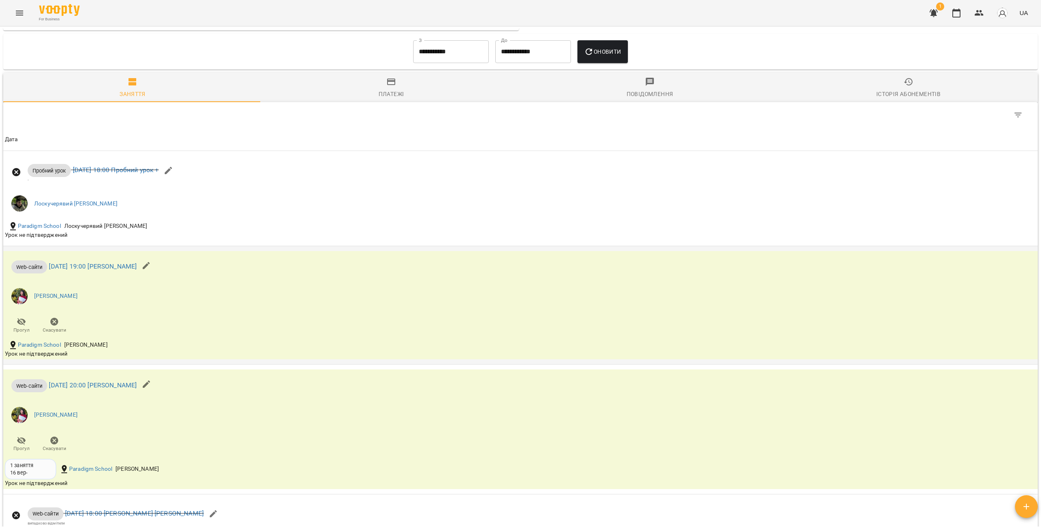
scroll to position [542, 0]
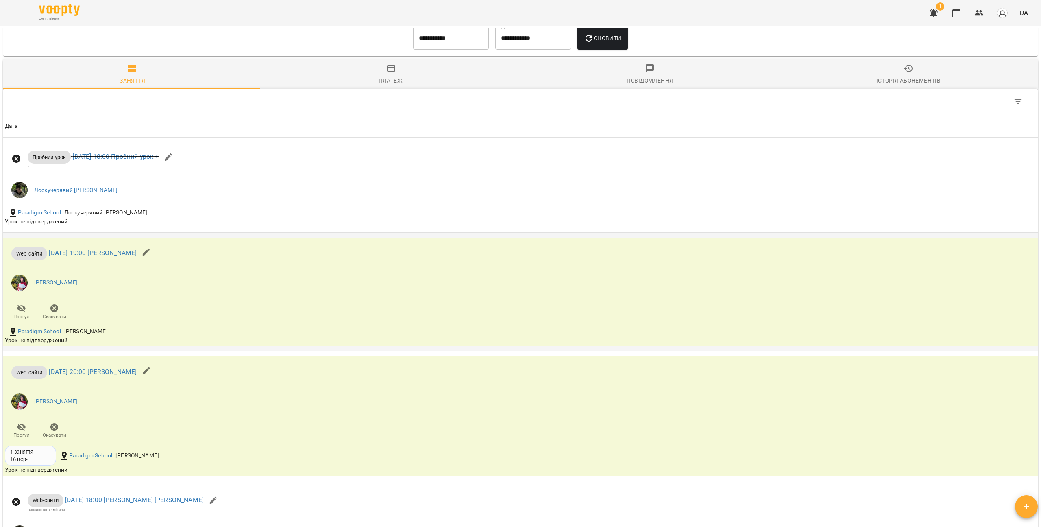
click at [56, 313] on span "Скасувати" at bounding box center [55, 316] width 24 height 7
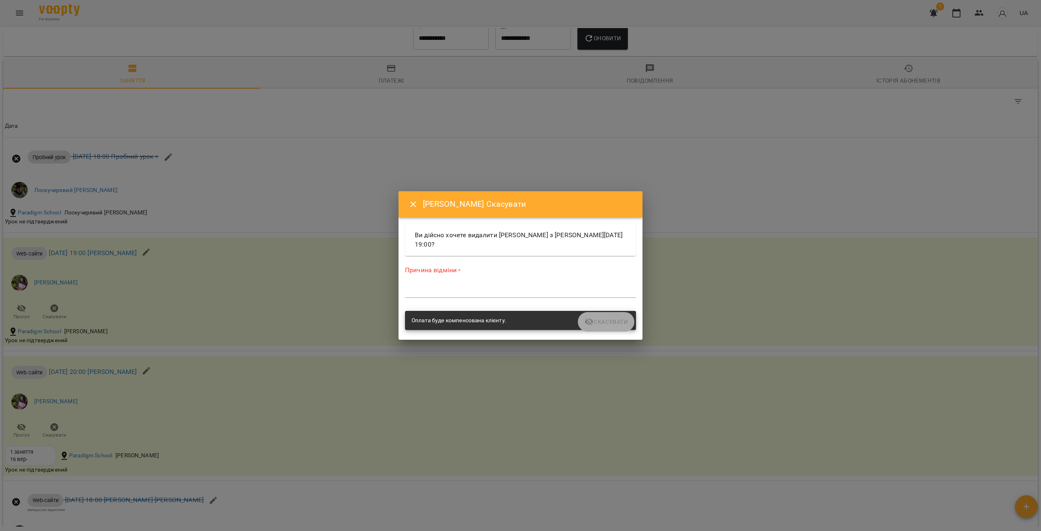
click at [534, 301] on div "Причина відміни * *" at bounding box center [520, 283] width 234 height 52
click at [534, 295] on div "*" at bounding box center [520, 291] width 231 height 13
click at [534, 294] on textarea at bounding box center [520, 291] width 231 height 8
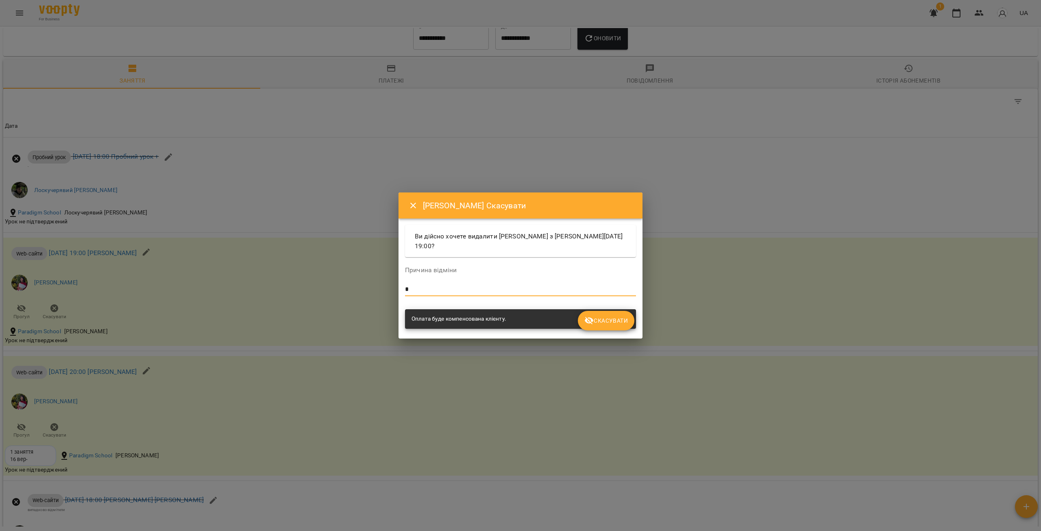
type textarea "*"
click at [585, 312] on button "Скасувати" at bounding box center [606, 321] width 57 height 20
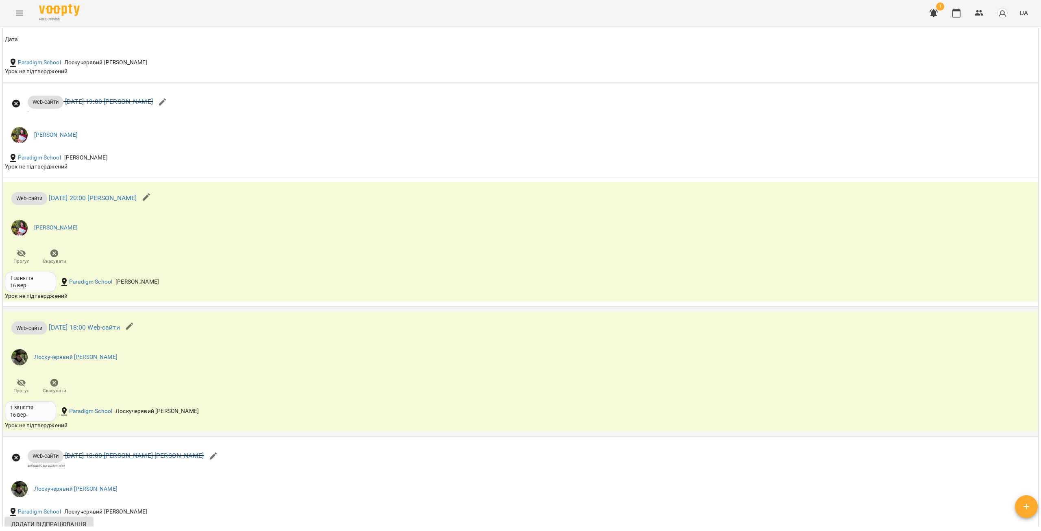
scroll to position [745, 0]
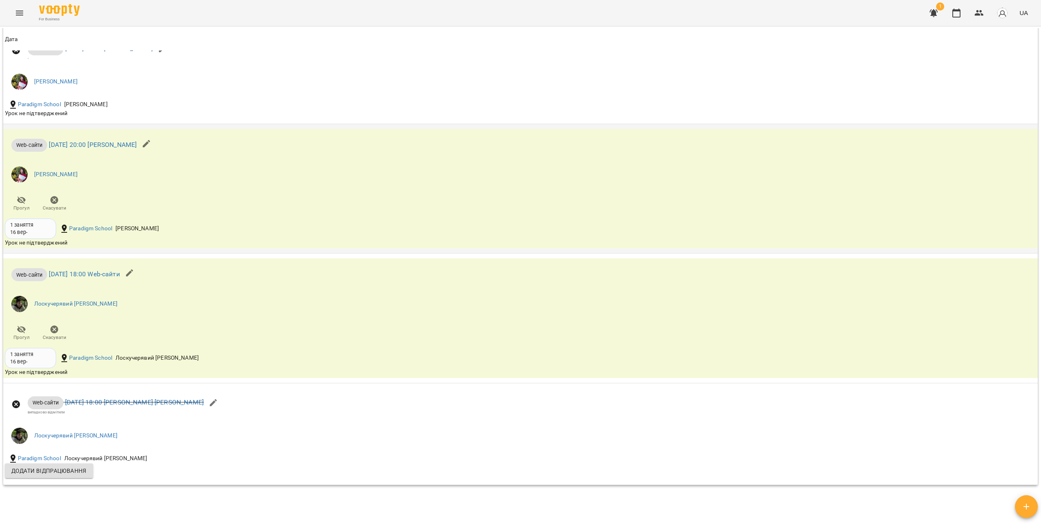
click at [53, 204] on icon "button" at bounding box center [55, 200] width 10 height 10
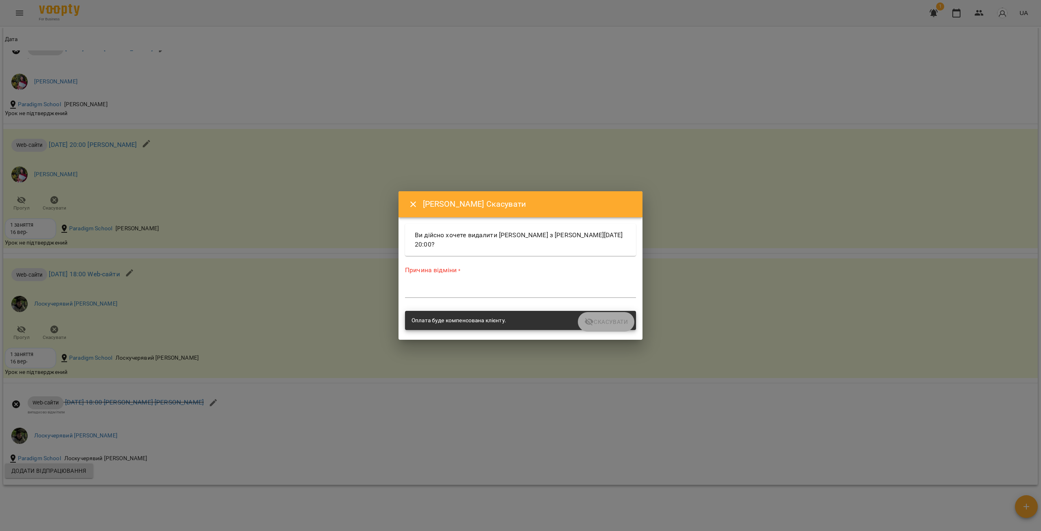
click at [453, 289] on textarea at bounding box center [520, 291] width 231 height 8
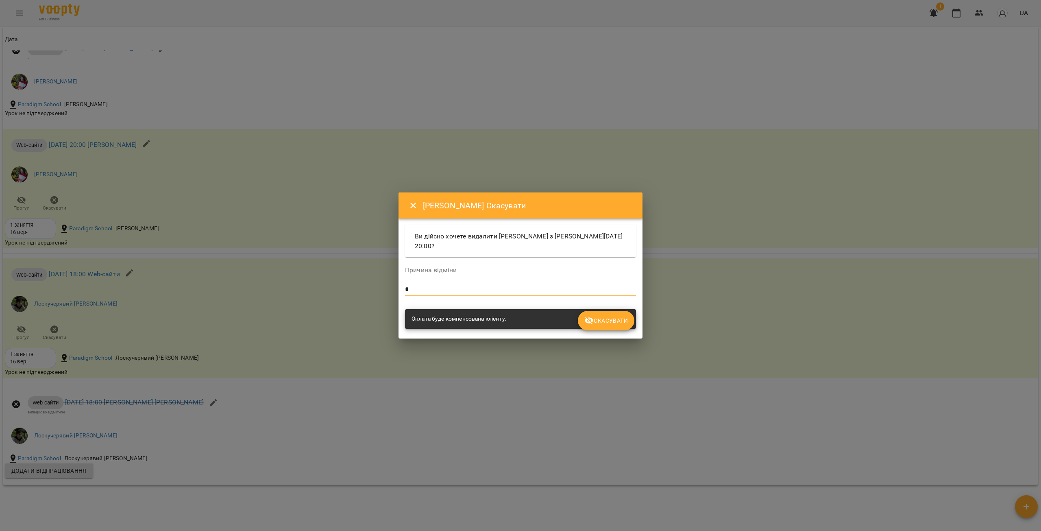
type textarea "*"
click at [601, 324] on span "Скасувати" at bounding box center [606, 321] width 44 height 10
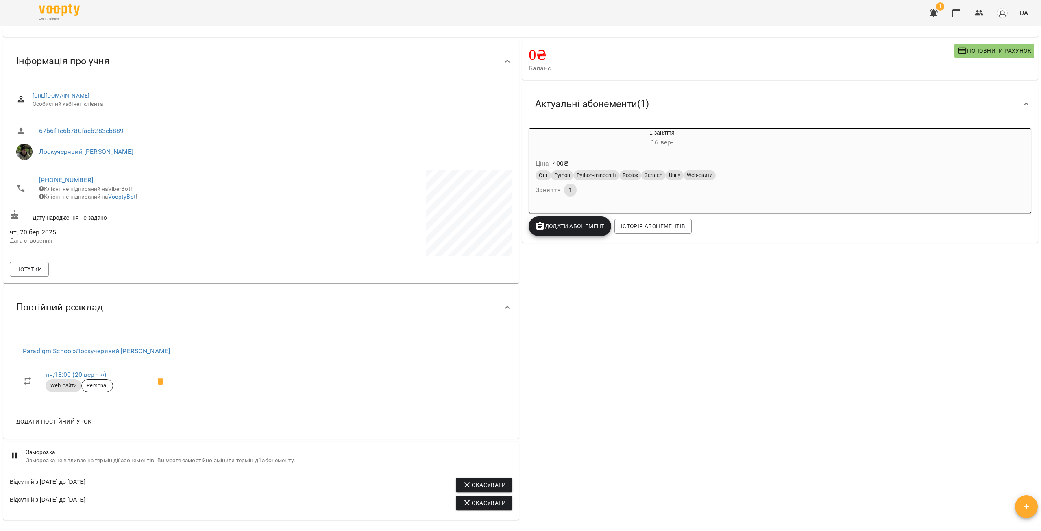
scroll to position [0, 0]
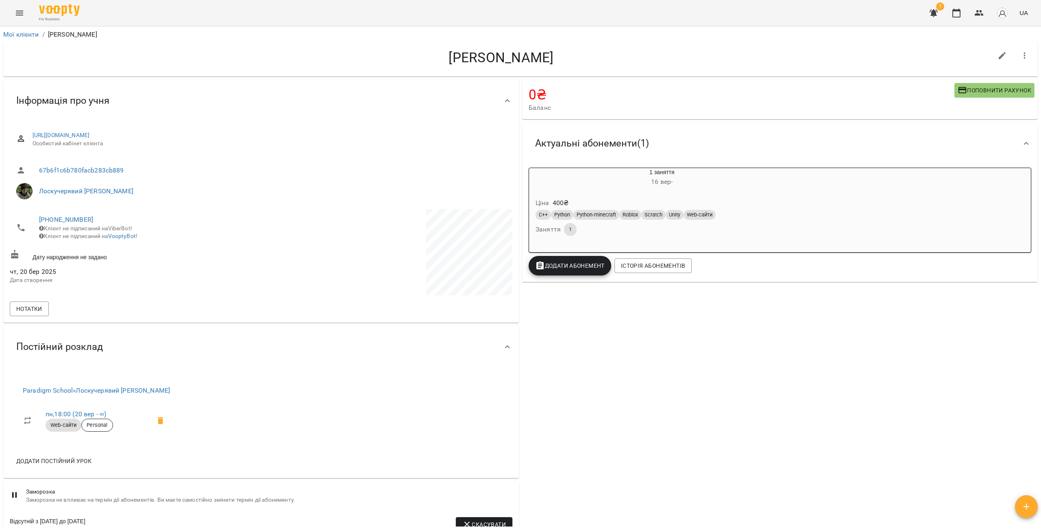
click at [940, 9] on span "1" at bounding box center [940, 6] width 8 height 8
click at [935, 14] on icon "button" at bounding box center [934, 13] width 8 height 8
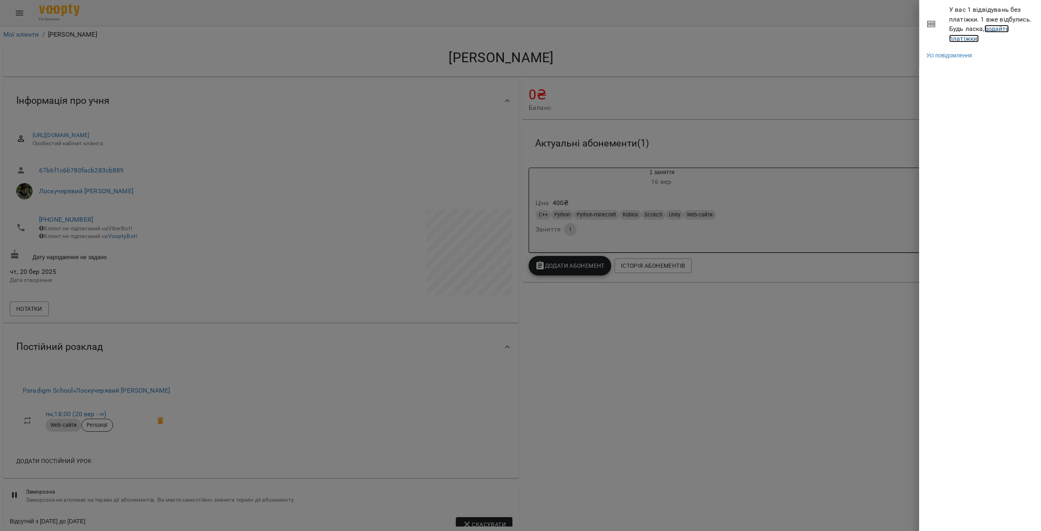
click at [973, 35] on link "додайте платіжки!" at bounding box center [979, 33] width 60 height 17
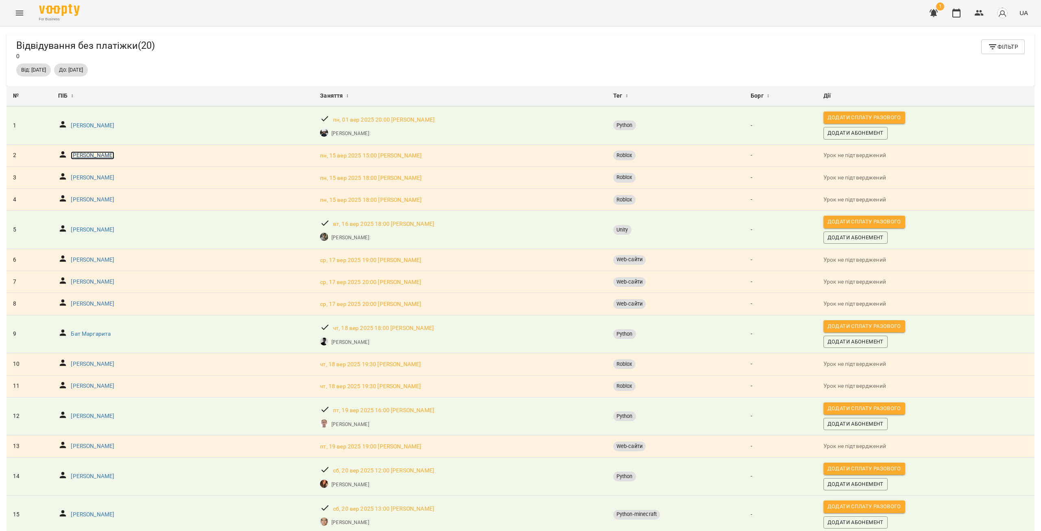
click at [90, 156] on p "Дамʼян Іванюк" at bounding box center [93, 155] width 44 height 8
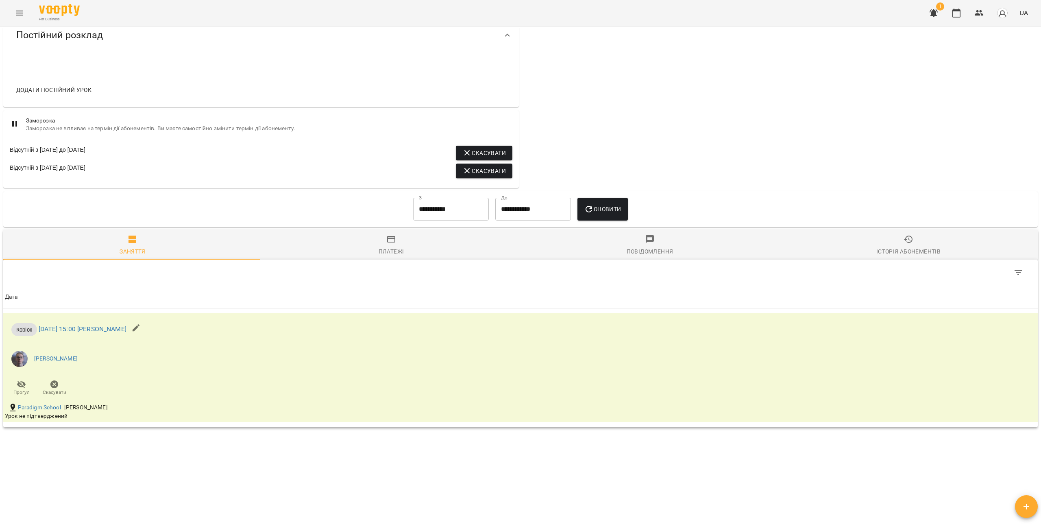
scroll to position [309, 0]
click at [141, 327] on icon "button" at bounding box center [136, 328] width 10 height 10
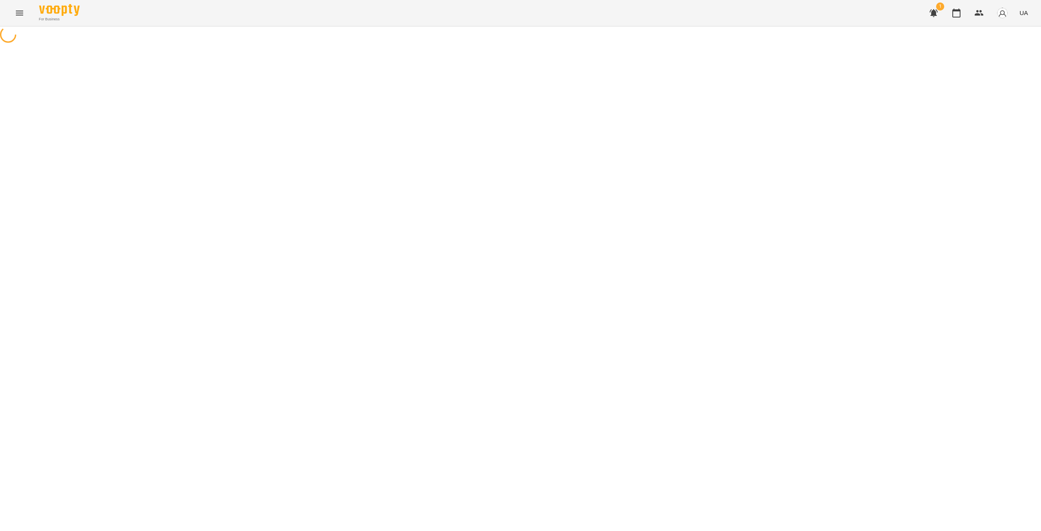
select select "******"
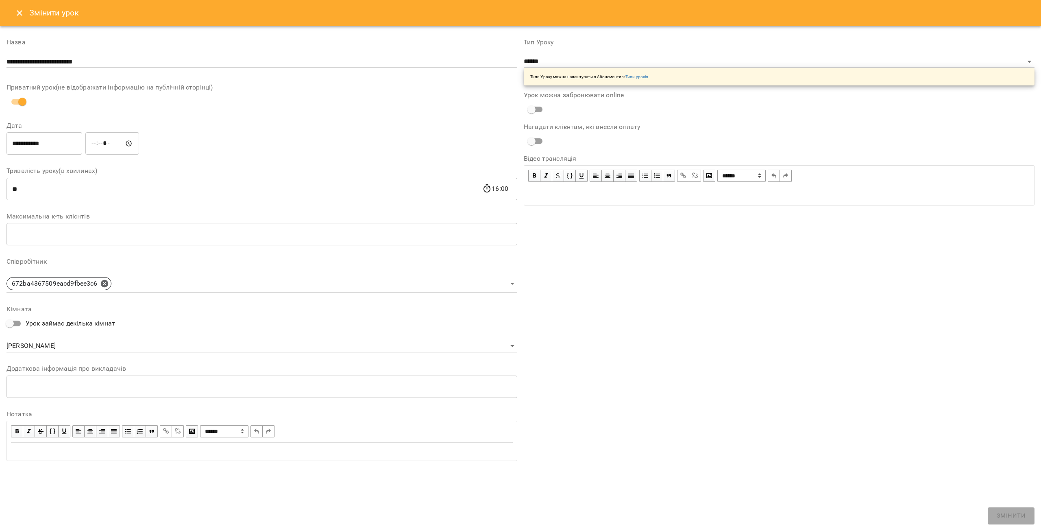
click at [13, 12] on button "Close" at bounding box center [20, 13] width 20 height 20
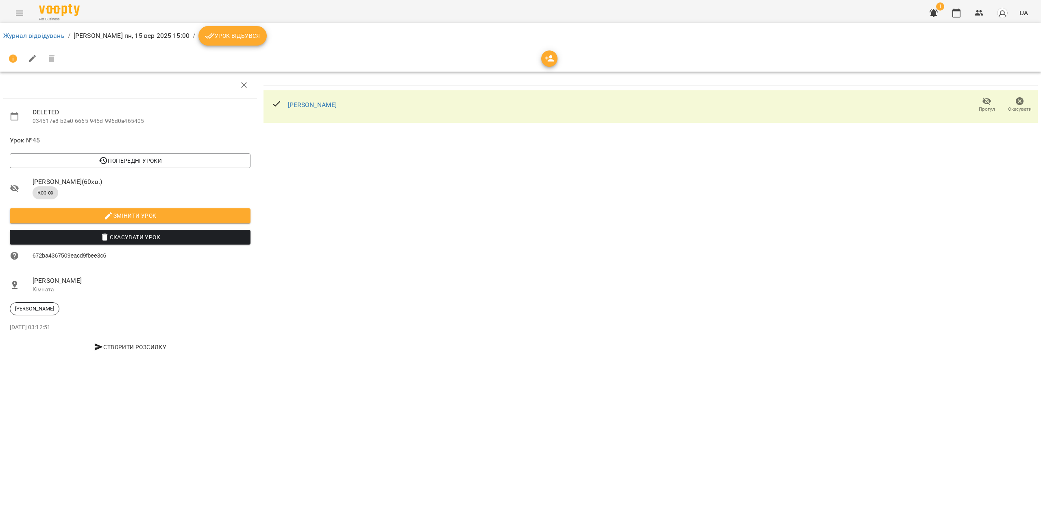
click at [142, 240] on span "Скасувати Урок" at bounding box center [130, 237] width 228 height 10
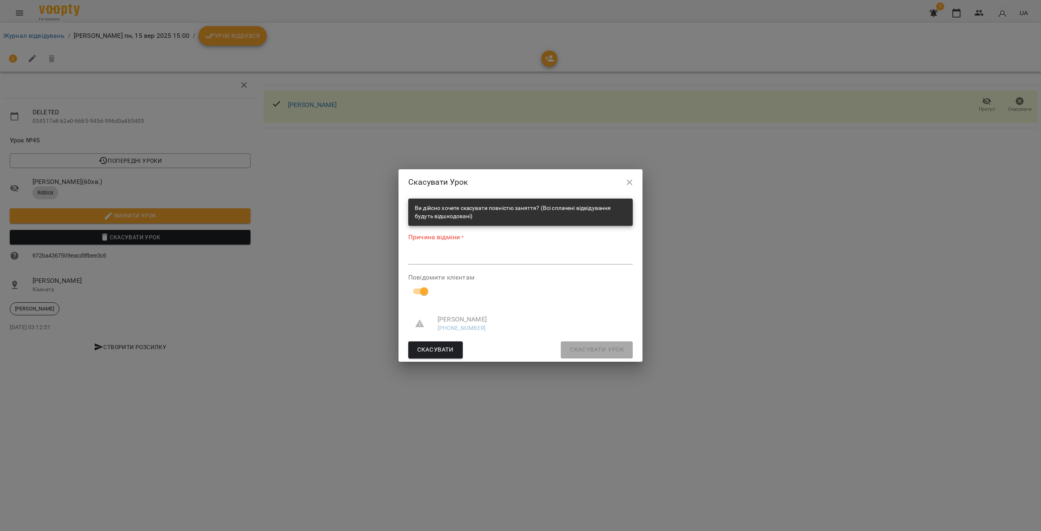
click at [436, 259] on textarea at bounding box center [520, 258] width 224 height 8
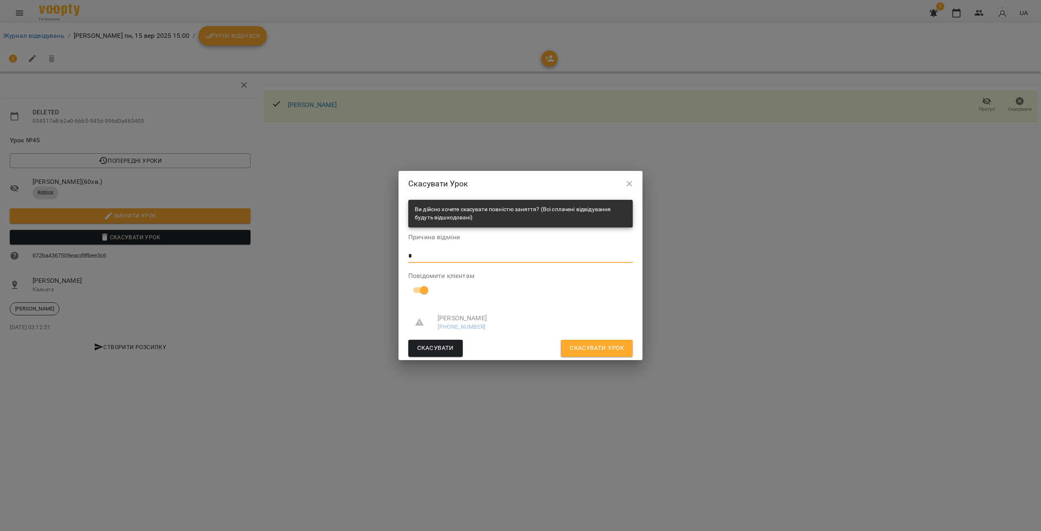
type textarea "*"
click at [589, 348] on span "Скасувати Урок" at bounding box center [597, 348] width 54 height 11
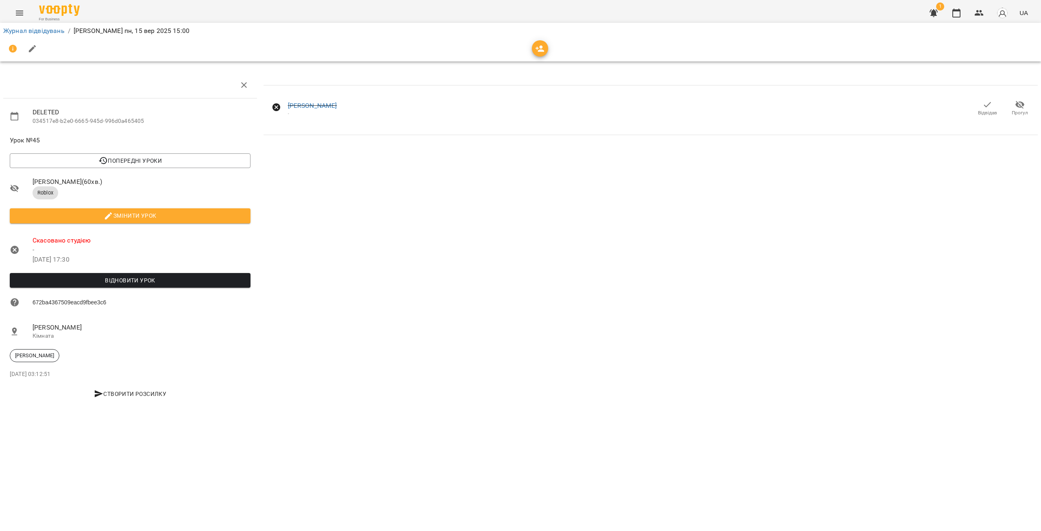
click at [934, 13] on icon "button" at bounding box center [934, 13] width 8 height 8
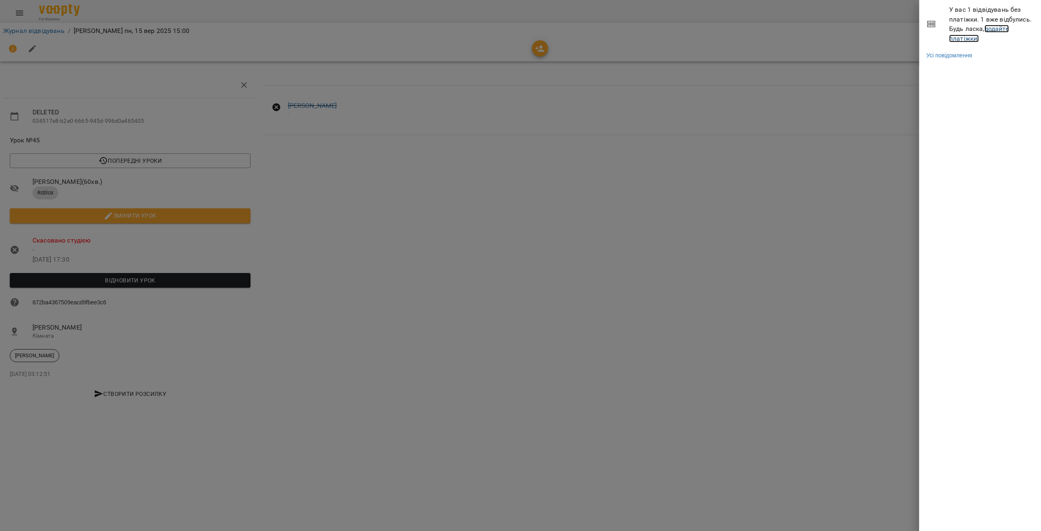
click at [964, 39] on link "додайте платіжки!" at bounding box center [979, 33] width 60 height 17
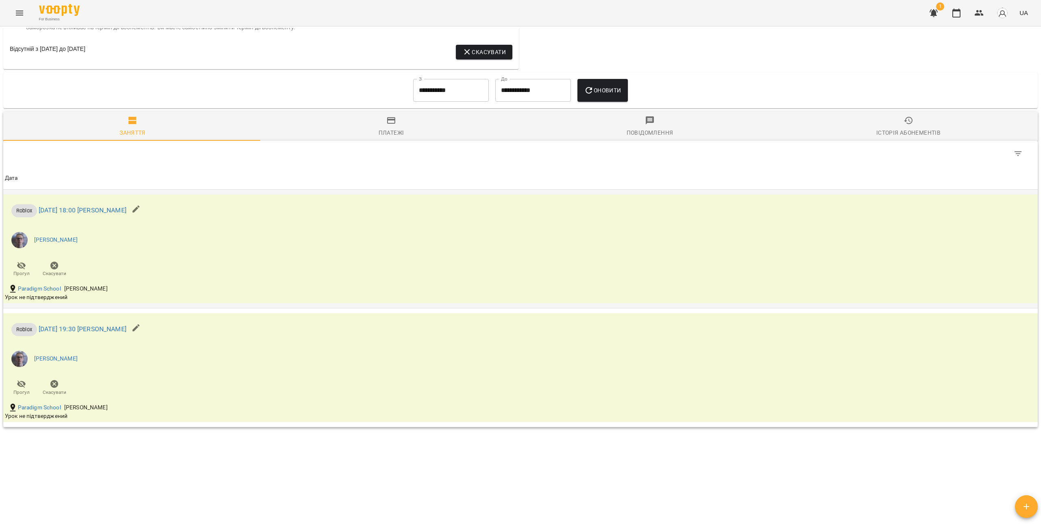
scroll to position [410, 0]
click at [64, 272] on span "Скасувати" at bounding box center [55, 273] width 24 height 7
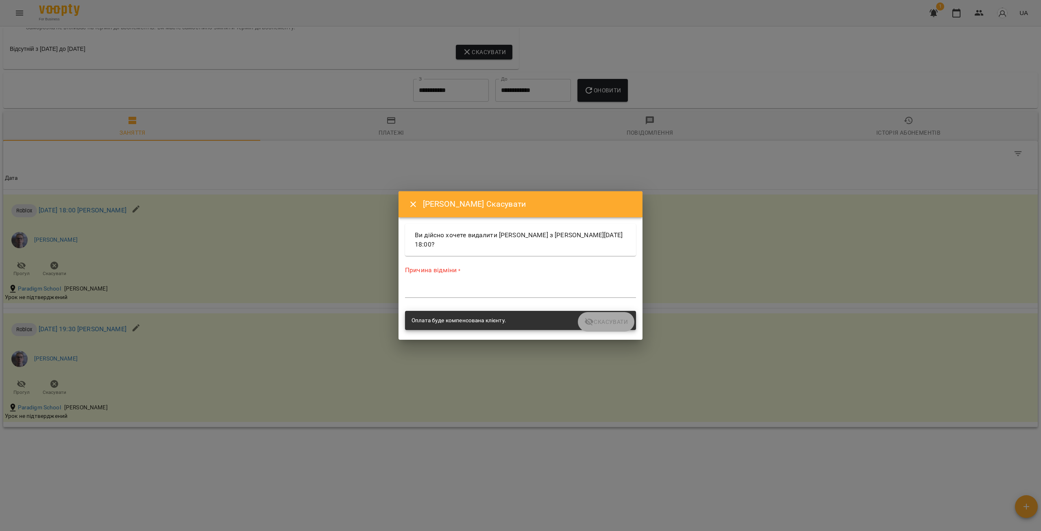
click at [423, 296] on div "*" at bounding box center [520, 291] width 231 height 13
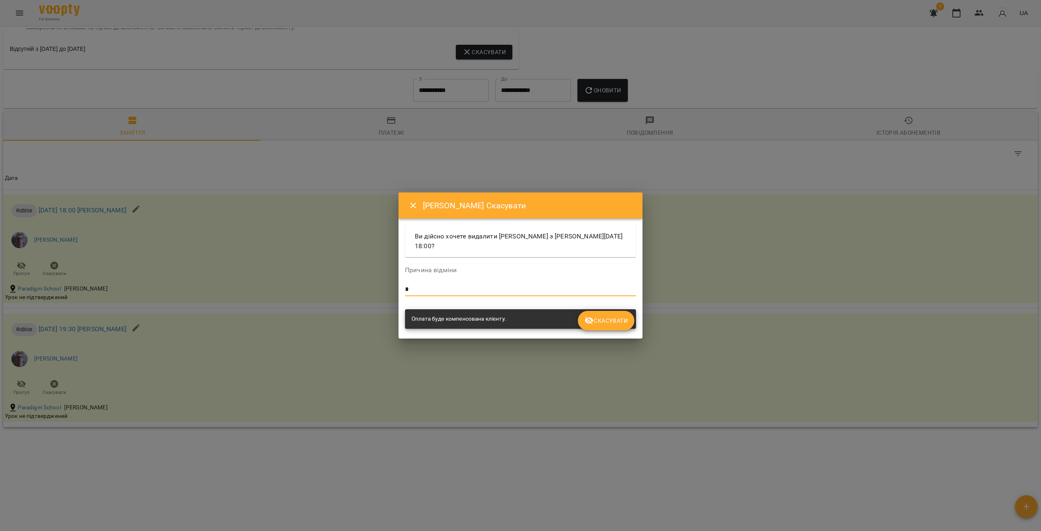
type textarea "*"
click at [605, 322] on span "Скасувати" at bounding box center [606, 321] width 44 height 10
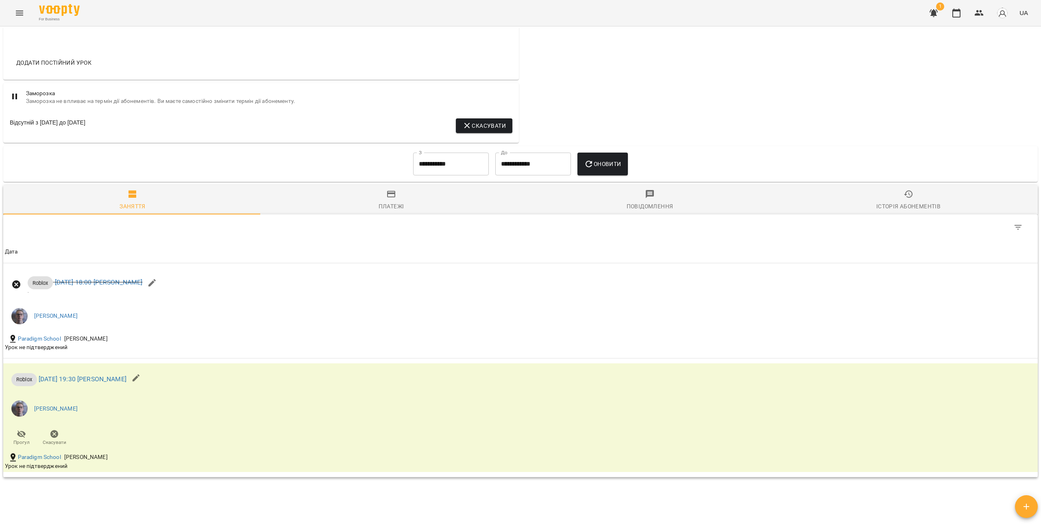
scroll to position [362, 0]
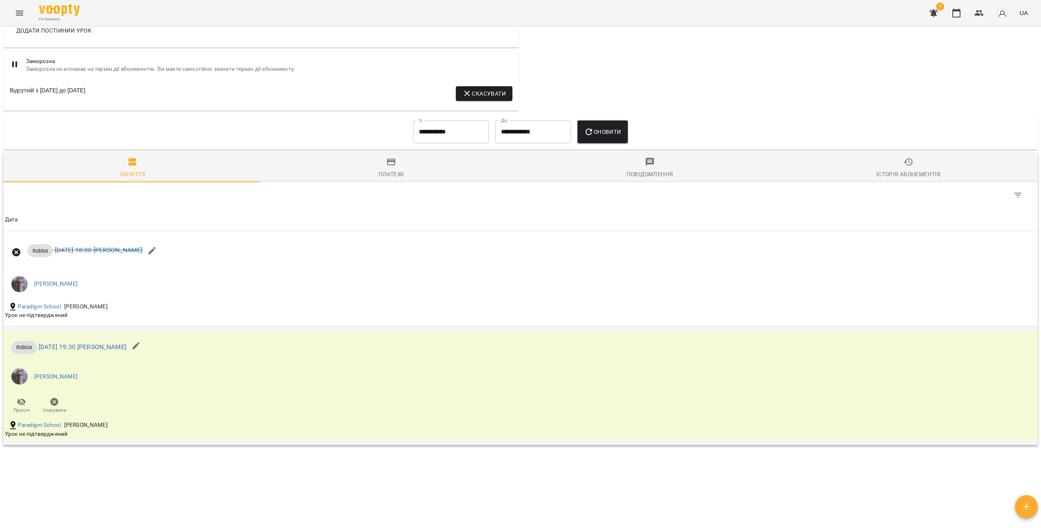
click at [59, 407] on icon "button" at bounding box center [55, 402] width 10 height 10
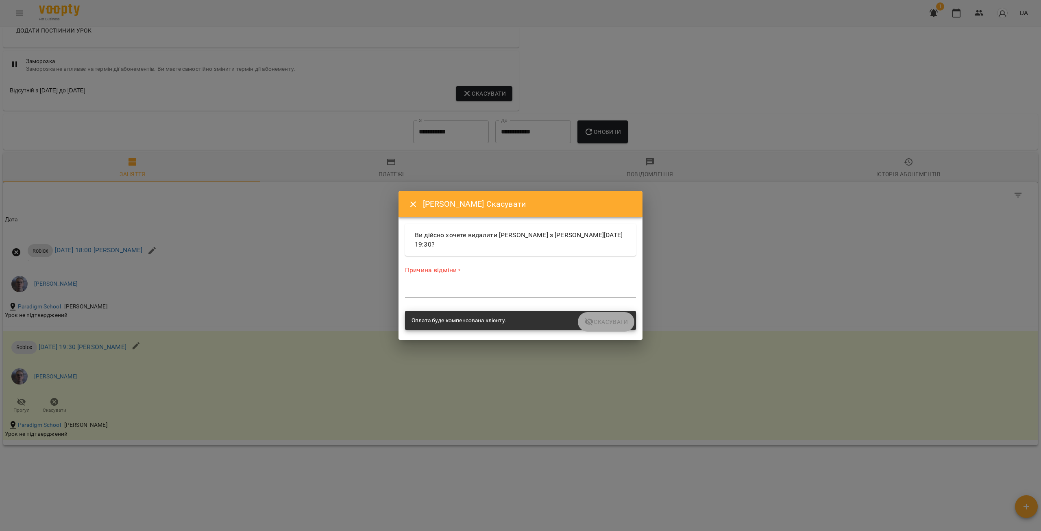
click at [439, 293] on textarea at bounding box center [520, 291] width 231 height 8
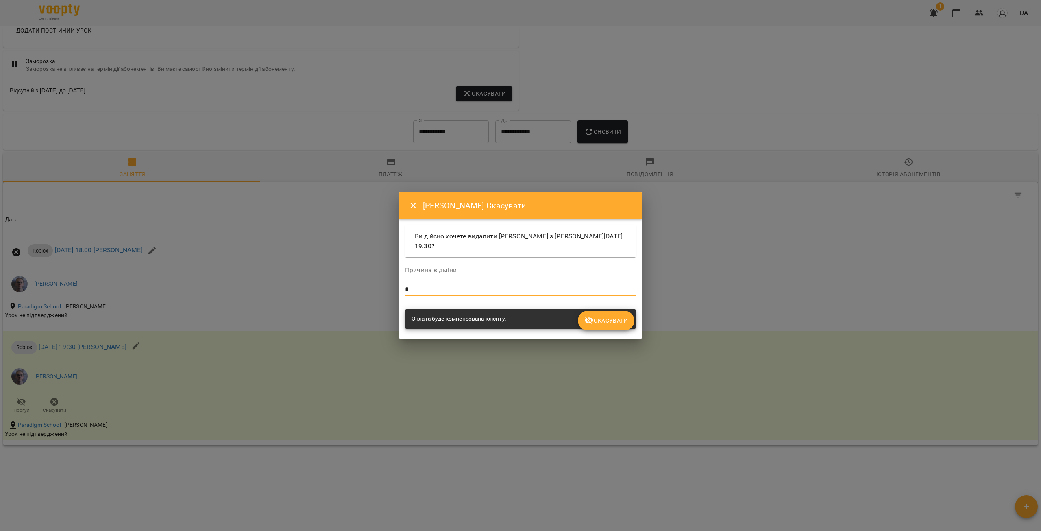
type textarea "*"
click at [597, 323] on span "Скасувати" at bounding box center [606, 321] width 44 height 10
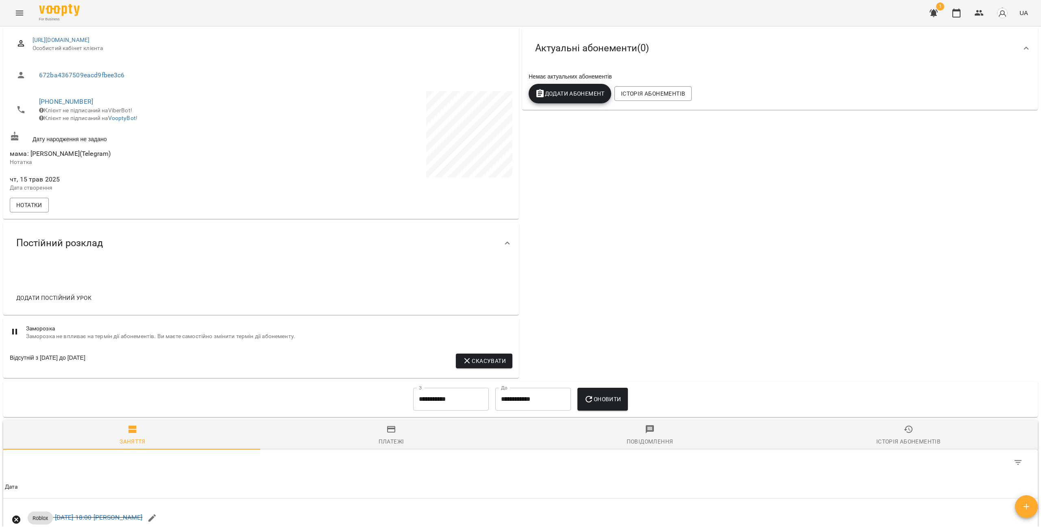
scroll to position [81, 0]
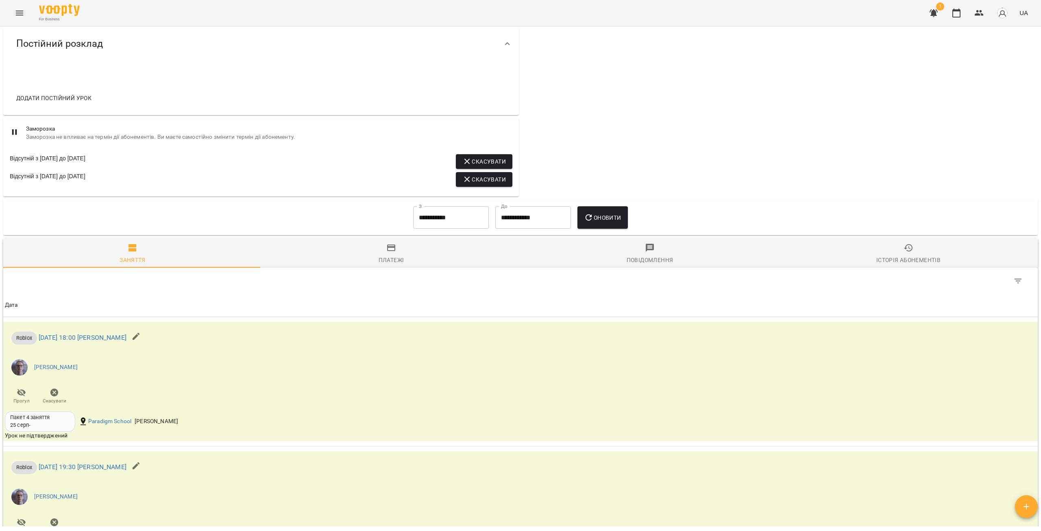
scroll to position [507, 0]
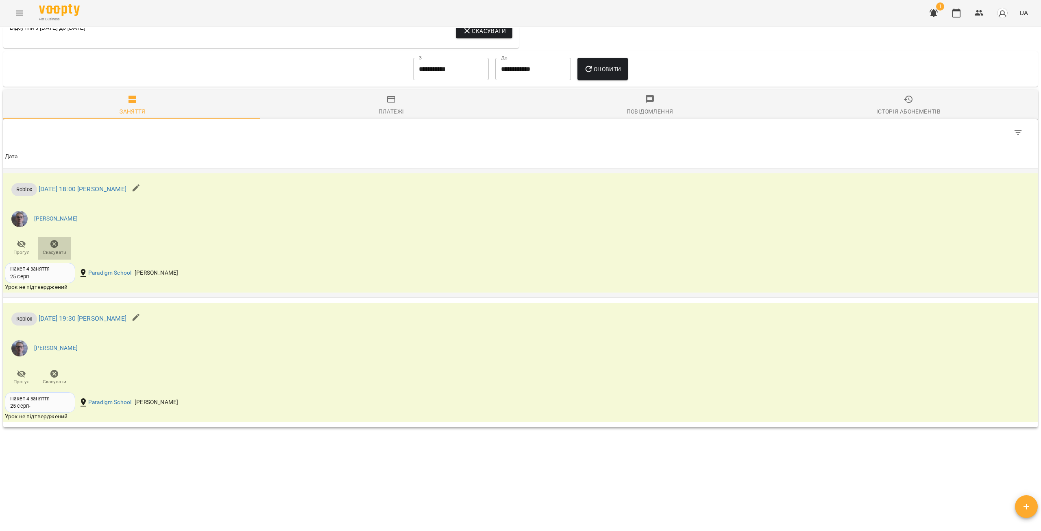
click at [69, 250] on button "Скасувати" at bounding box center [54, 248] width 33 height 23
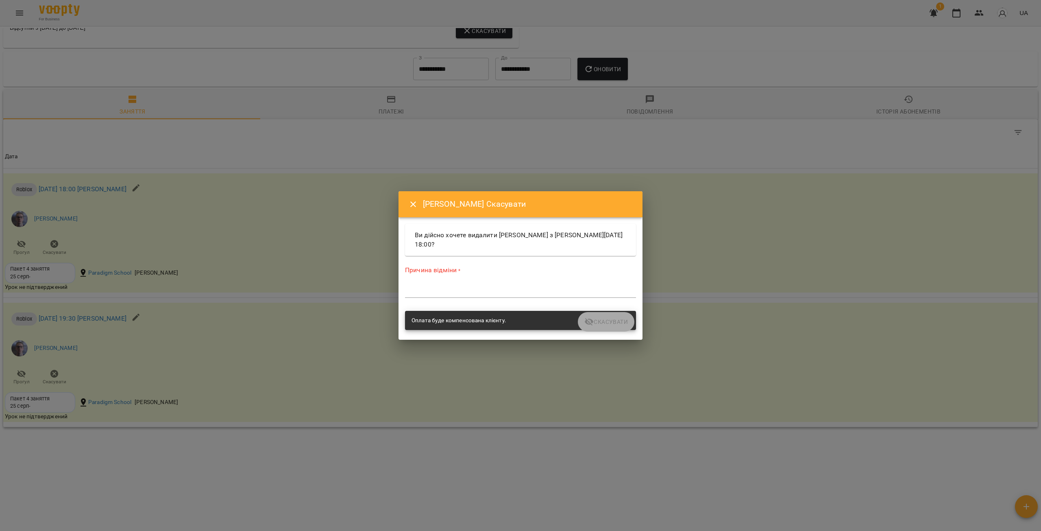
click at [483, 287] on textarea at bounding box center [520, 291] width 231 height 8
type textarea "*"
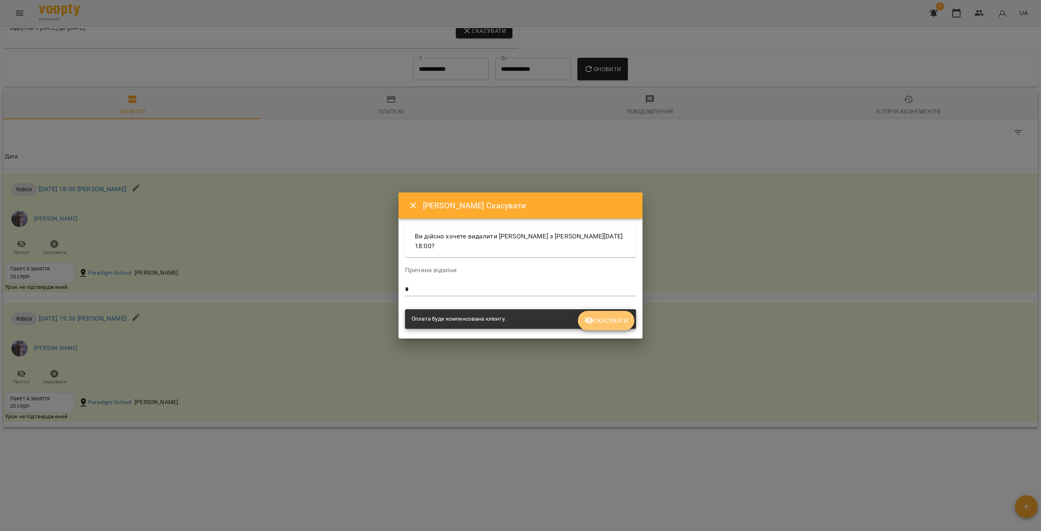
click at [588, 316] on icon "submit" at bounding box center [589, 321] width 10 height 10
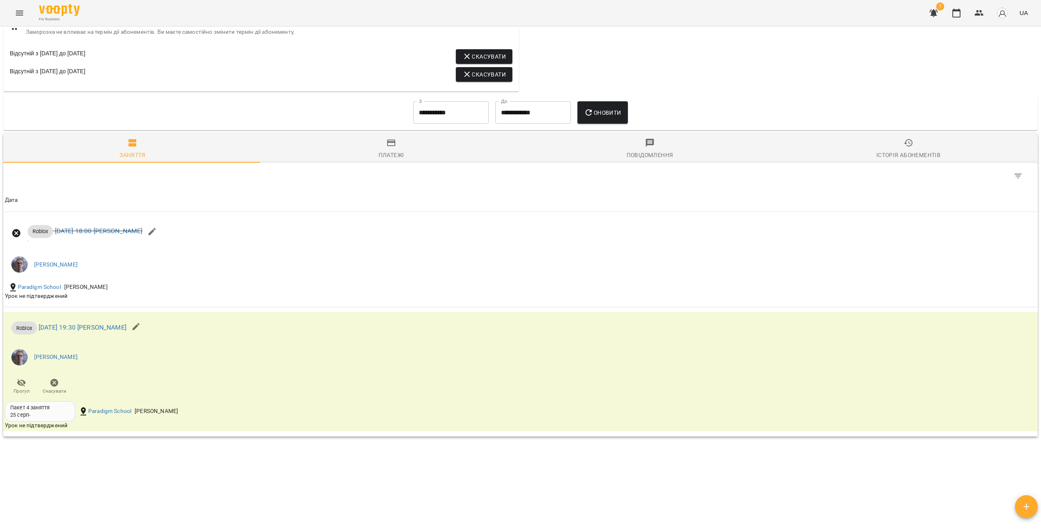
scroll to position [473, 0]
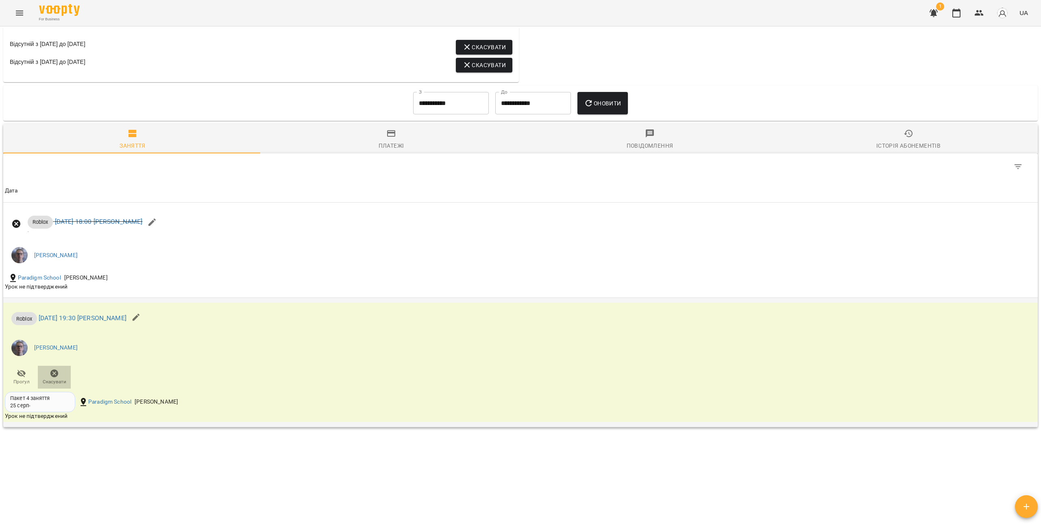
click at [54, 375] on icon "button" at bounding box center [54, 373] width 8 height 8
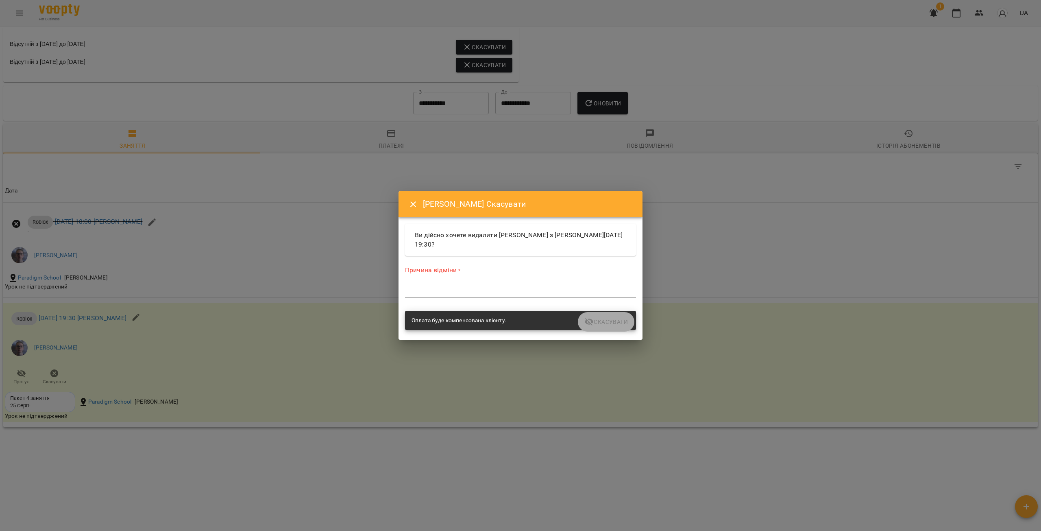
click at [454, 284] on div "Причина відміни * *" at bounding box center [520, 283] width 231 height 35
click at [458, 291] on textarea at bounding box center [520, 291] width 231 height 8
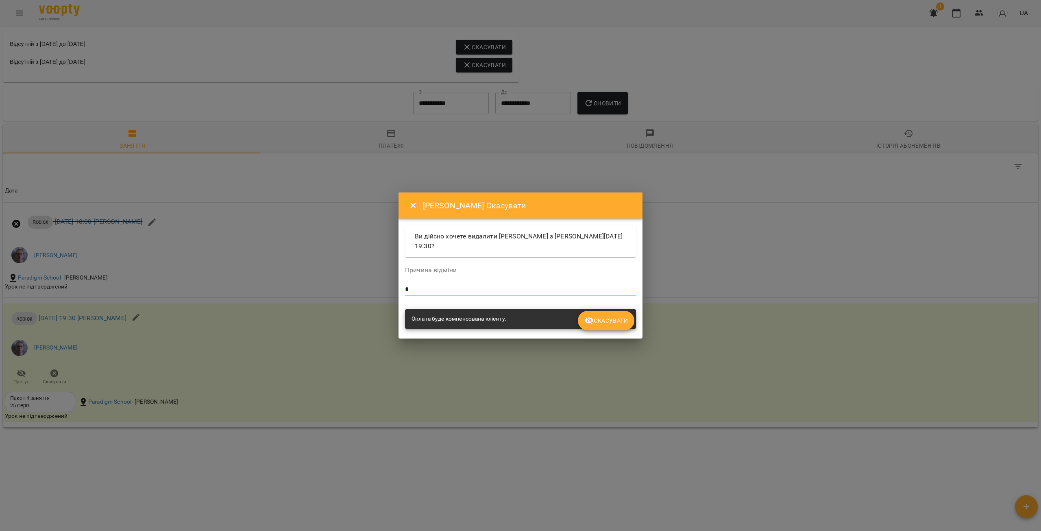
type textarea "*"
click at [601, 325] on span "Скасувати" at bounding box center [606, 321] width 44 height 10
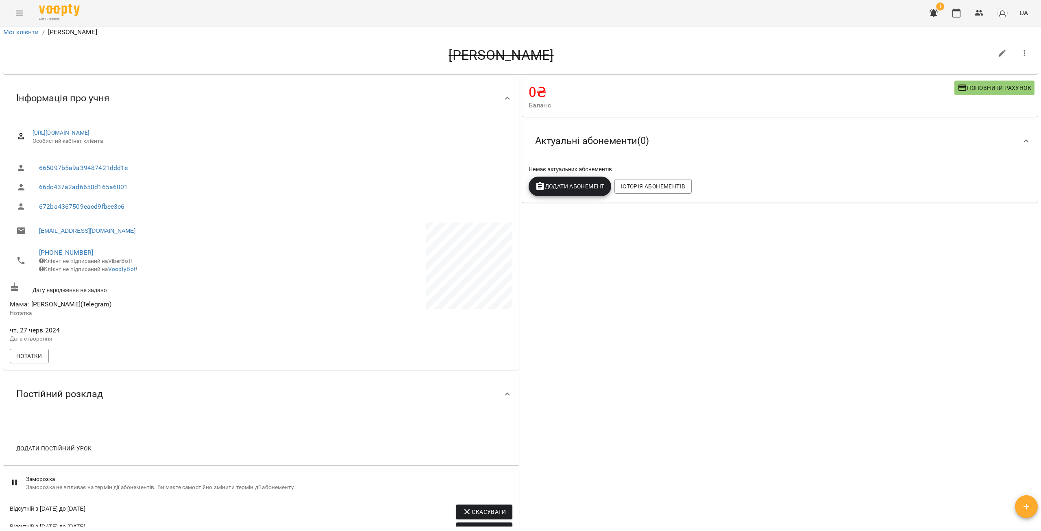
scroll to position [0, 0]
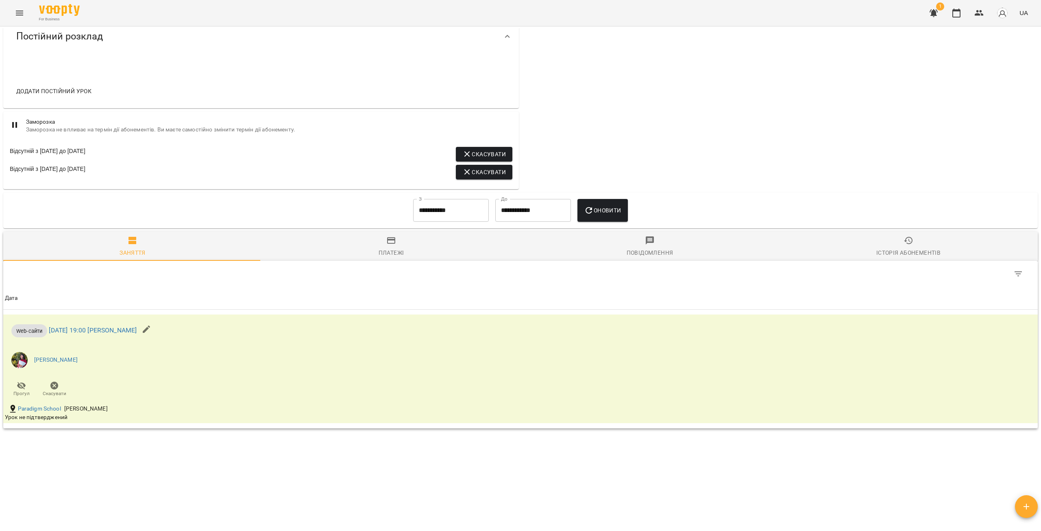
scroll to position [309, 0]
click at [59, 381] on span "Скасувати" at bounding box center [54, 387] width 23 height 16
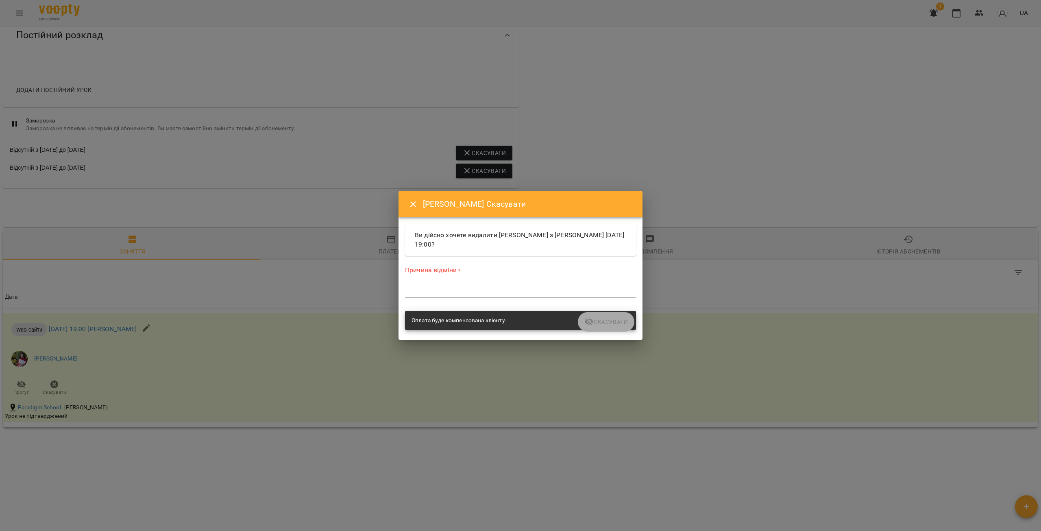
click at [460, 287] on div "*" at bounding box center [520, 291] width 231 height 13
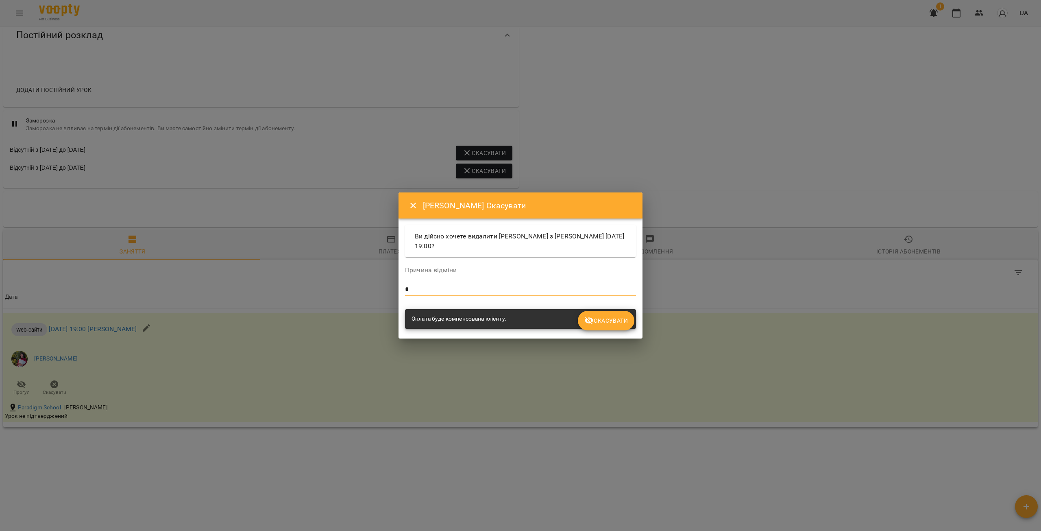
type textarea "*"
click at [600, 328] on button "Скасувати" at bounding box center [606, 321] width 57 height 20
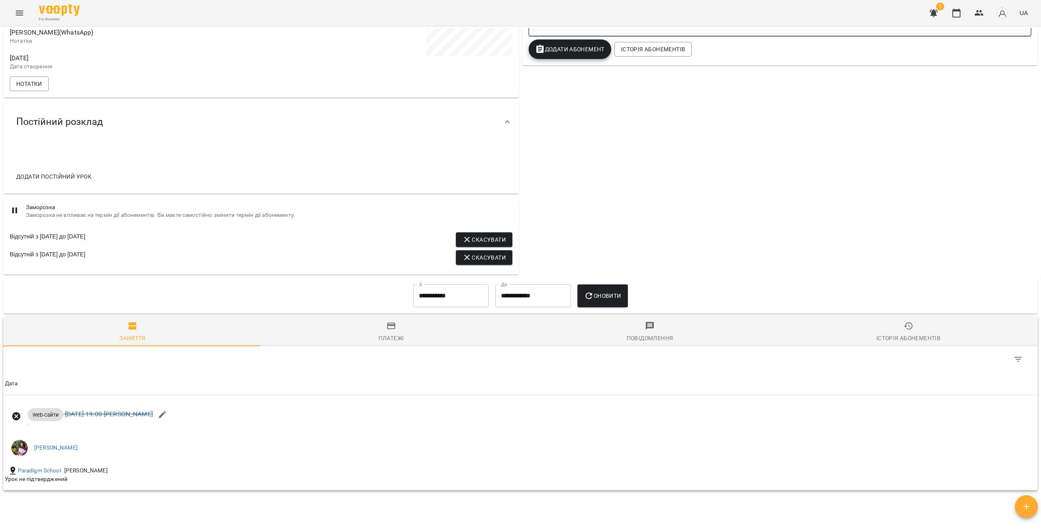
scroll to position [218, 0]
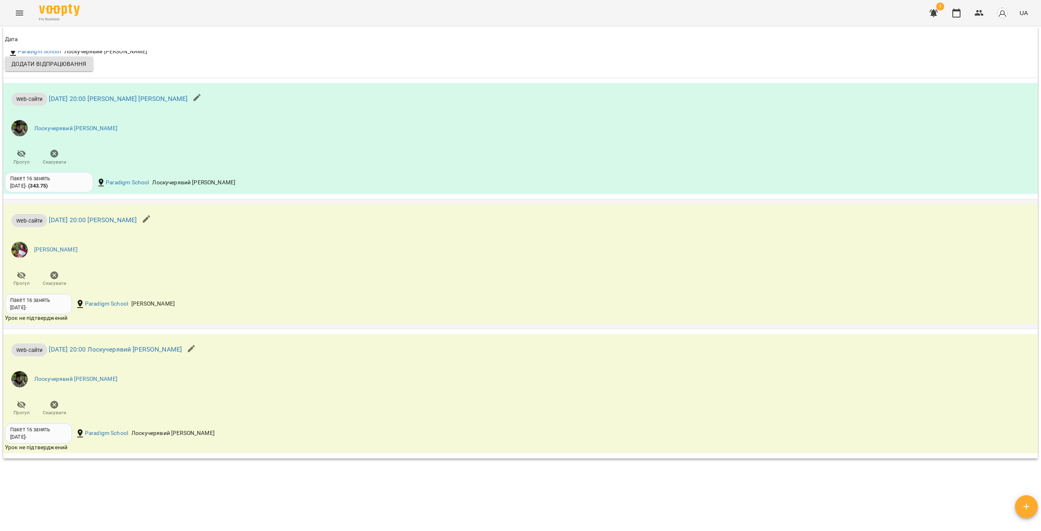
scroll to position [732, 0]
click at [56, 279] on icon "button" at bounding box center [54, 275] width 8 height 8
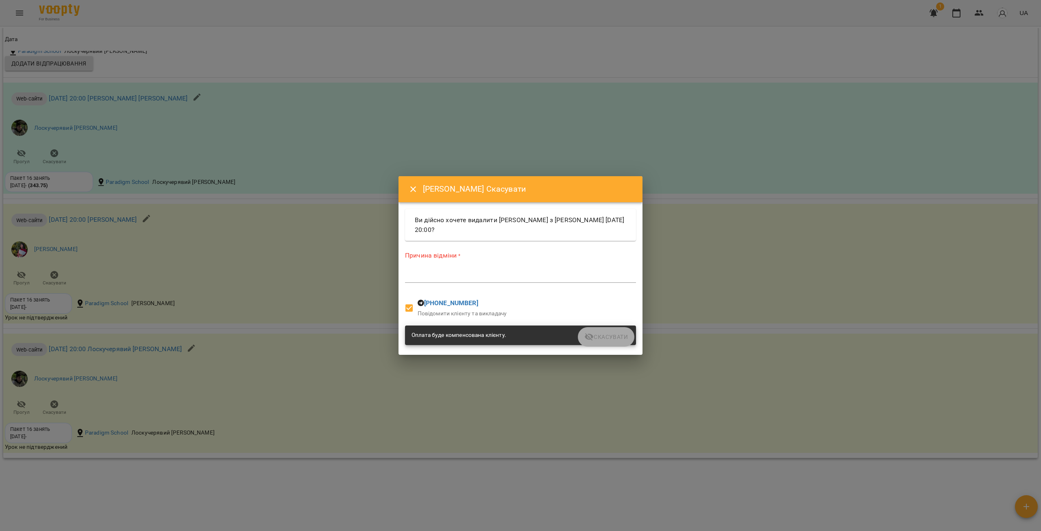
click at [431, 279] on textarea at bounding box center [520, 276] width 231 height 8
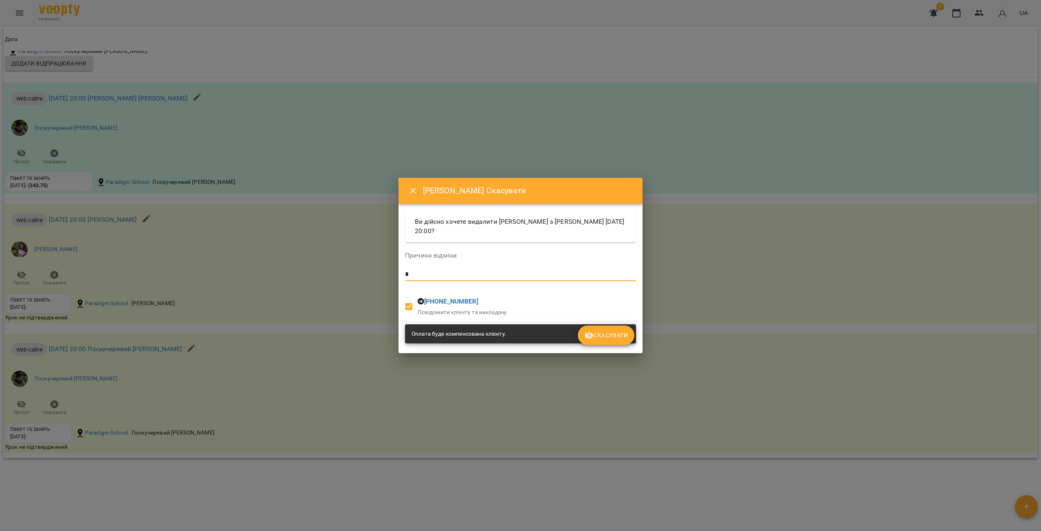
type textarea "*"
click at [614, 341] on button "Скасувати" at bounding box center [606, 335] width 57 height 20
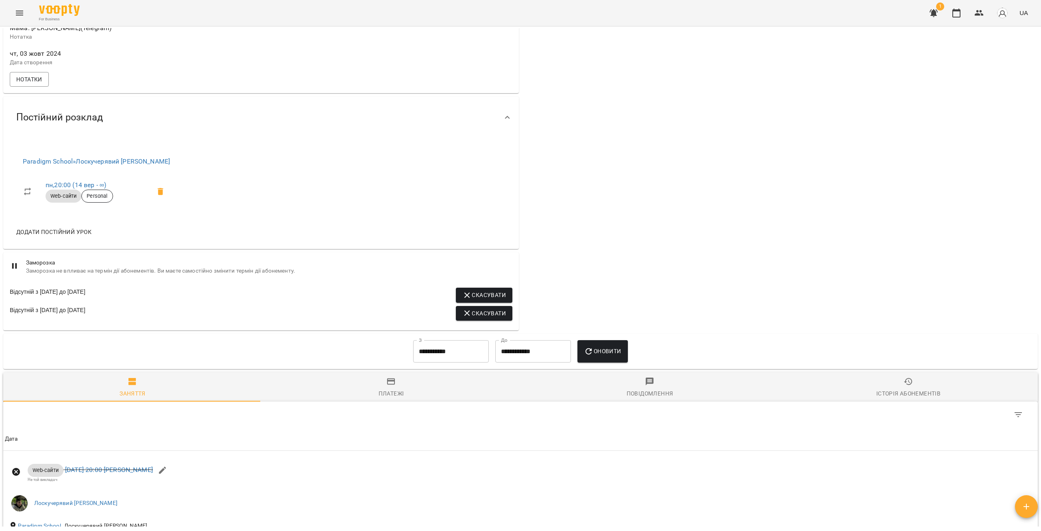
scroll to position [0, 0]
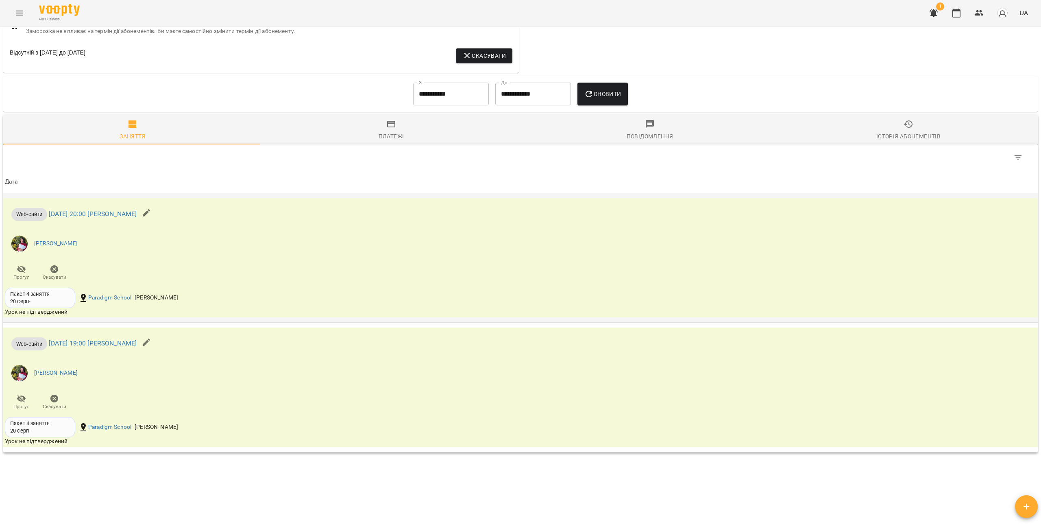
scroll to position [432, 0]
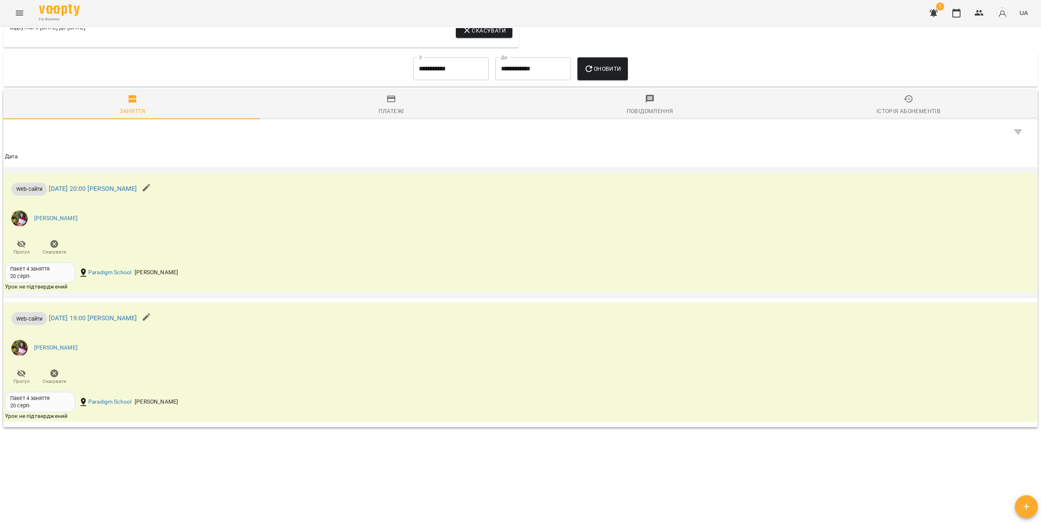
click at [55, 241] on icon "button" at bounding box center [54, 244] width 8 height 8
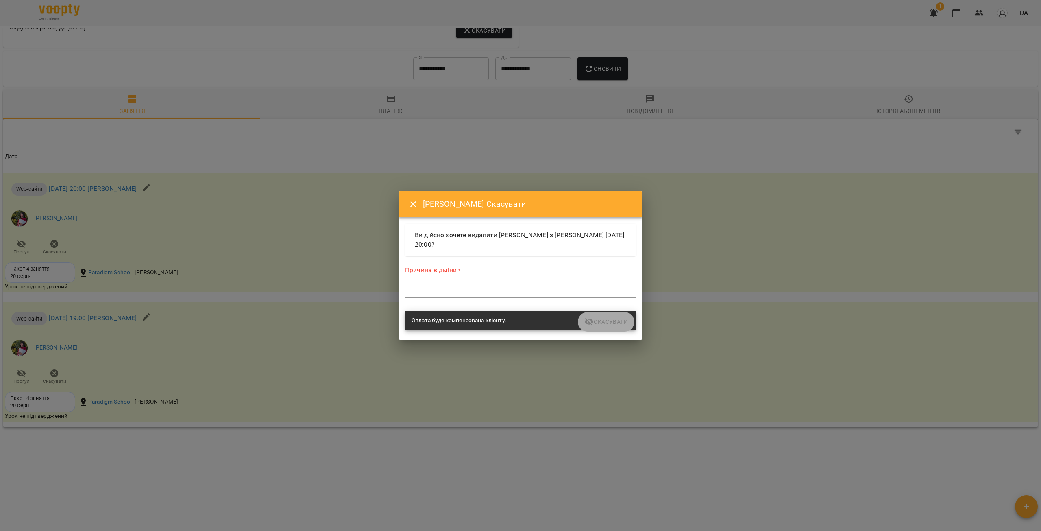
click at [457, 301] on div "Причина відміни * *" at bounding box center [520, 283] width 234 height 52
click at [451, 296] on div "*" at bounding box center [520, 291] width 231 height 13
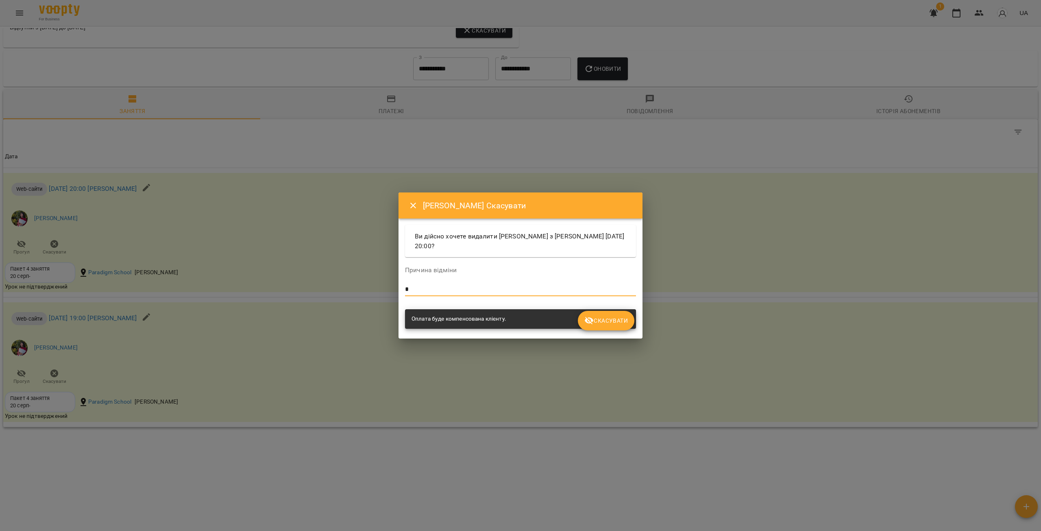
type textarea "*"
click at [598, 320] on span "Скасувати" at bounding box center [606, 321] width 44 height 10
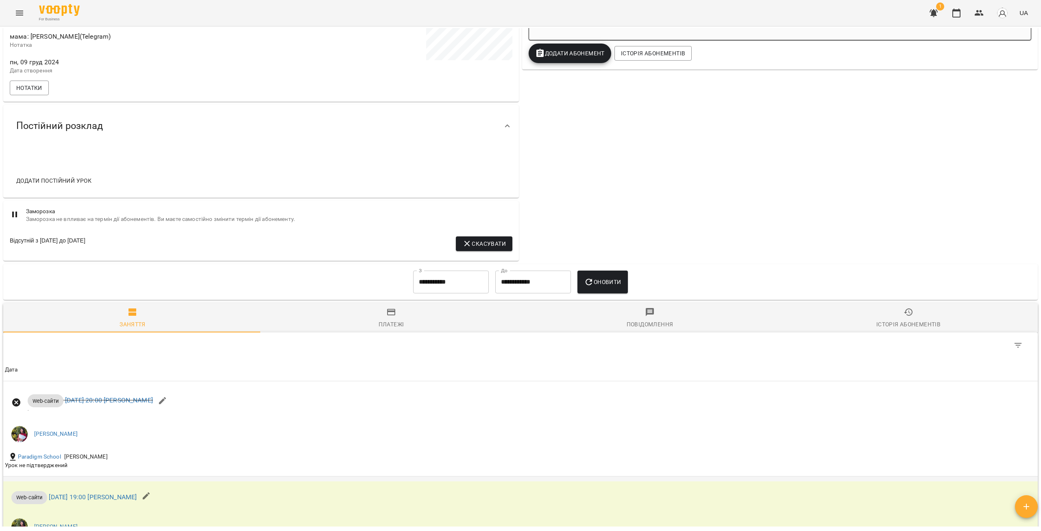
scroll to position [397, 0]
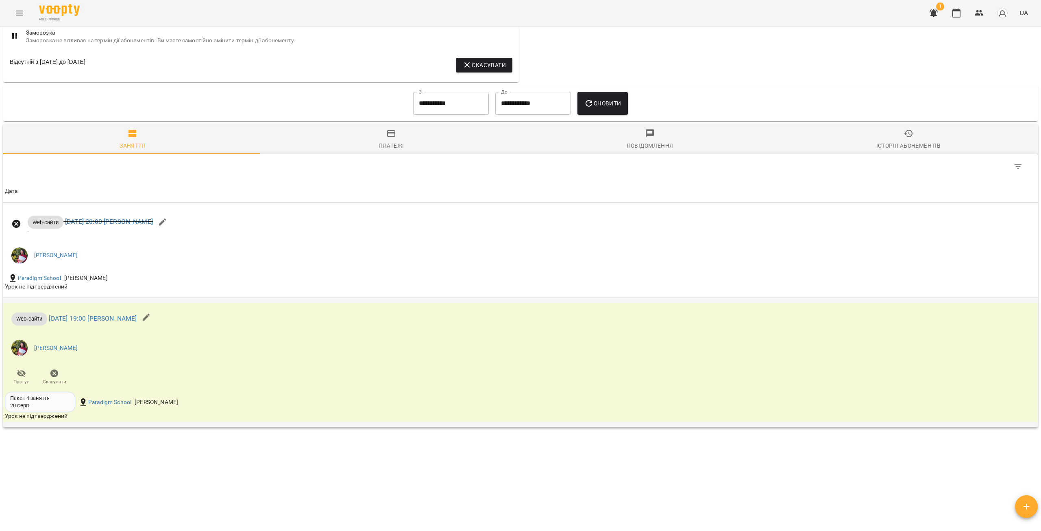
click at [58, 377] on icon "button" at bounding box center [55, 373] width 10 height 10
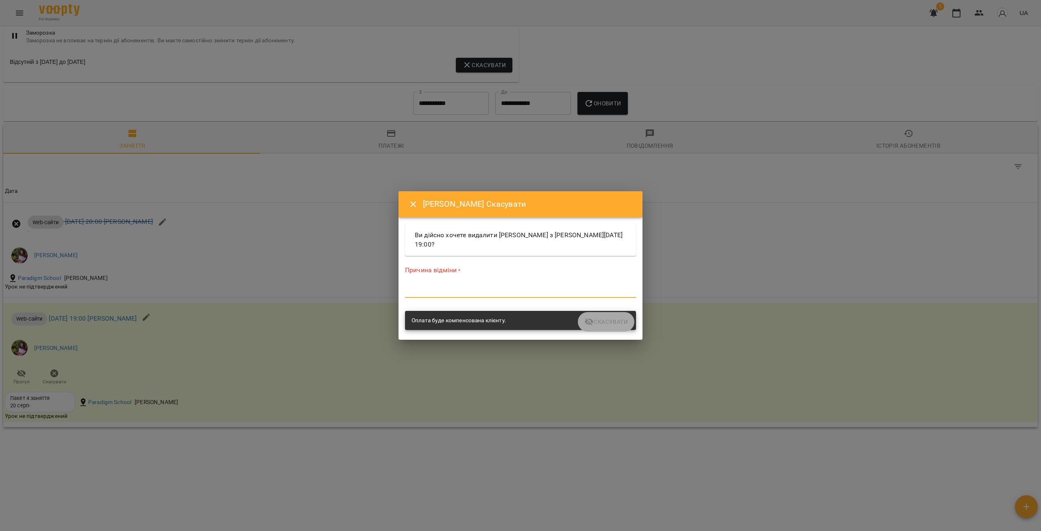
click at [451, 292] on textarea at bounding box center [520, 291] width 231 height 8
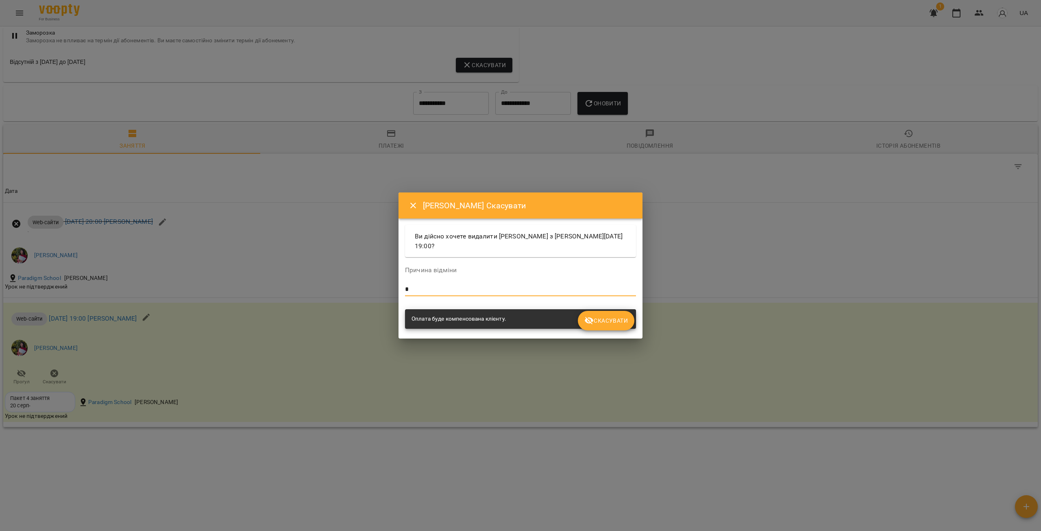
type textarea "*"
click at [584, 319] on button "Скасувати" at bounding box center [606, 321] width 57 height 20
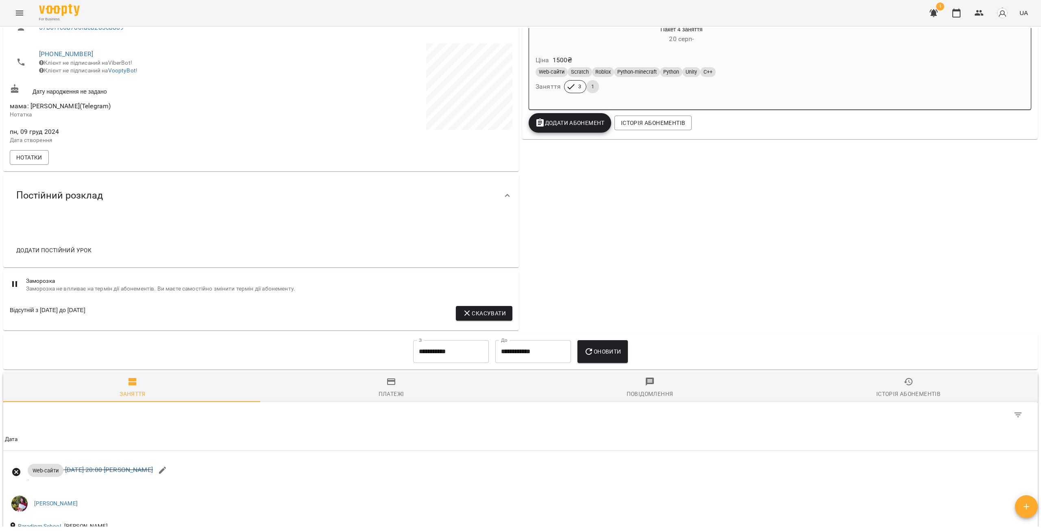
scroll to position [159, 0]
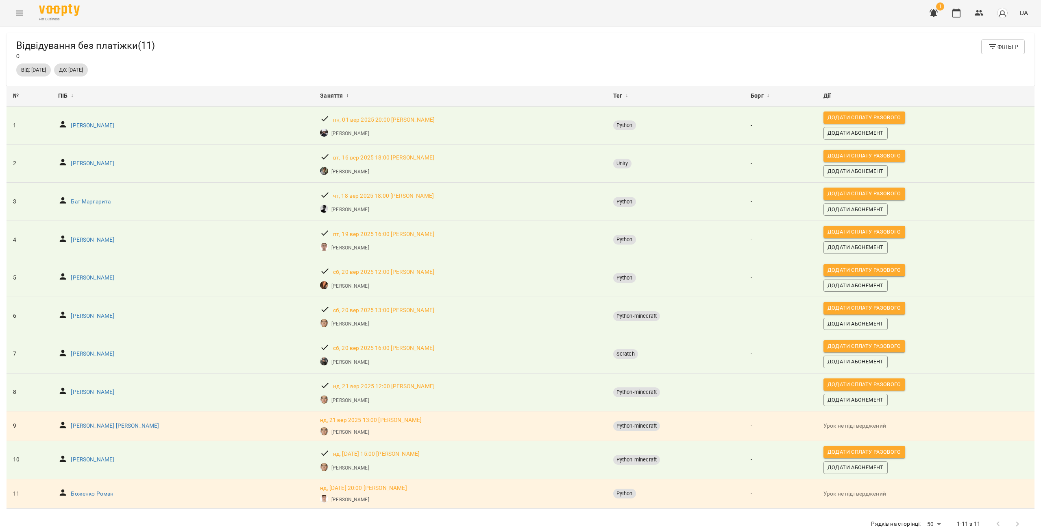
scroll to position [26, 0]
drag, startPoint x: 976, startPoint y: 16, endPoint x: 982, endPoint y: 12, distance: 6.9
click at [982, 12] on icon "button" at bounding box center [979, 13] width 9 height 6
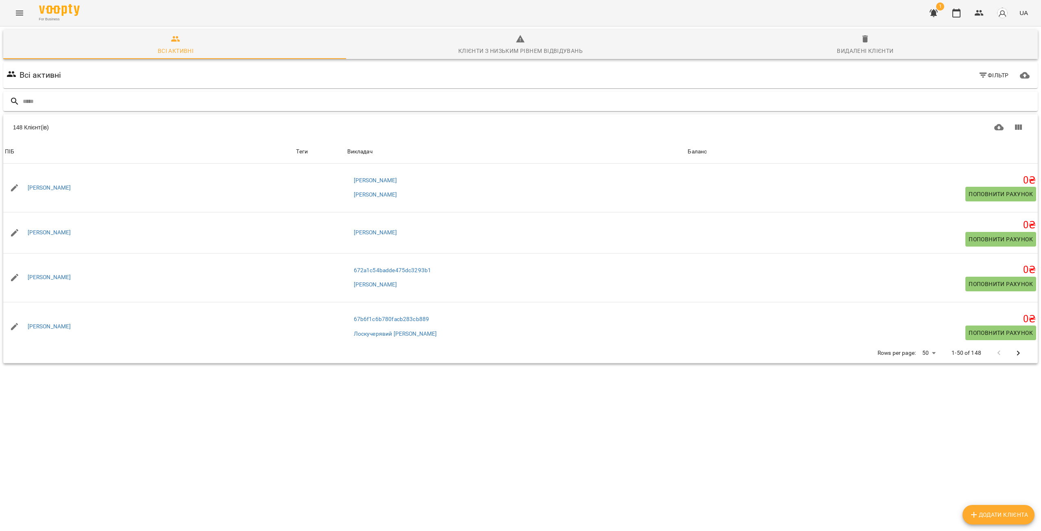
click at [236, 104] on input "text" at bounding box center [529, 101] width 1012 height 13
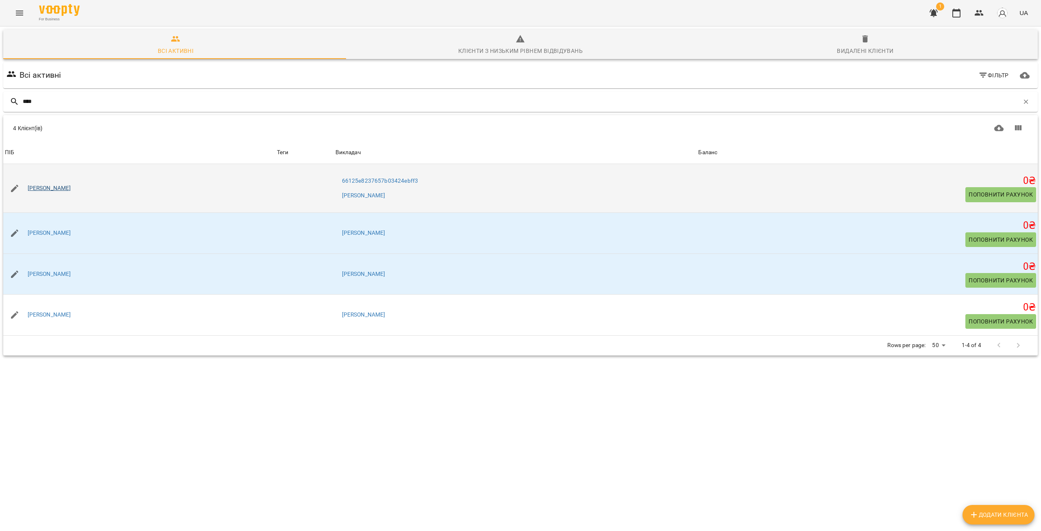
type input "****"
click at [71, 191] on link "Бондаренко Андрій" at bounding box center [50, 188] width 44 height 8
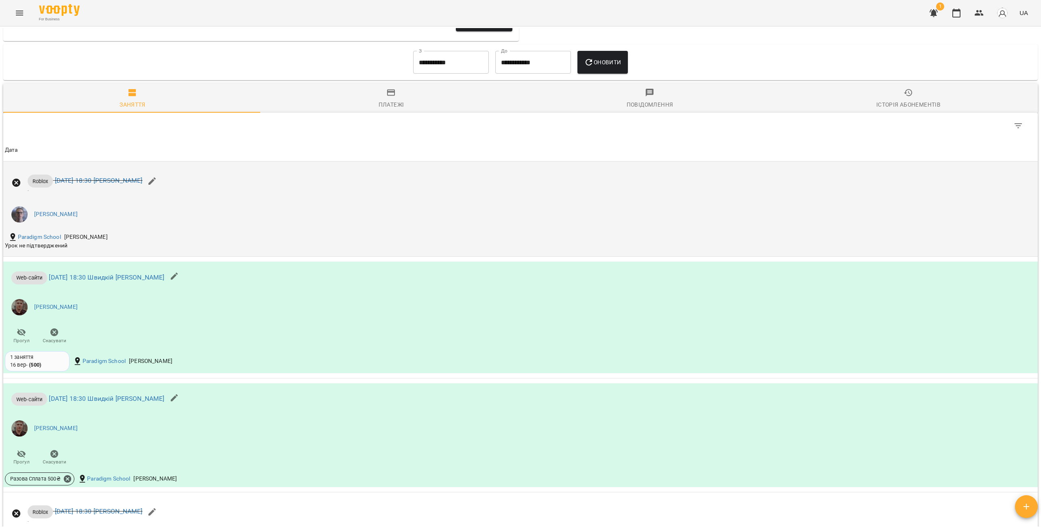
scroll to position [651, 0]
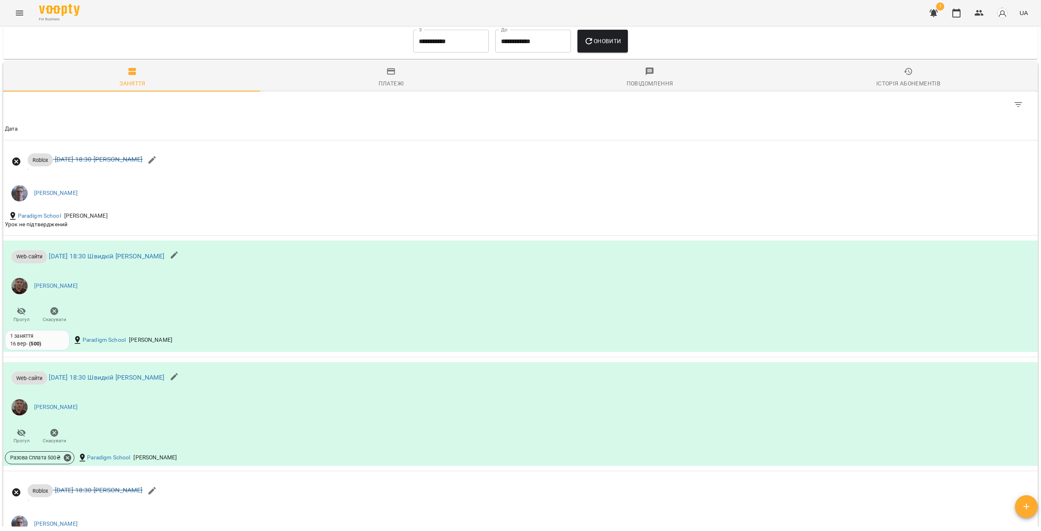
click at [938, 15] on icon "button" at bounding box center [934, 13] width 10 height 10
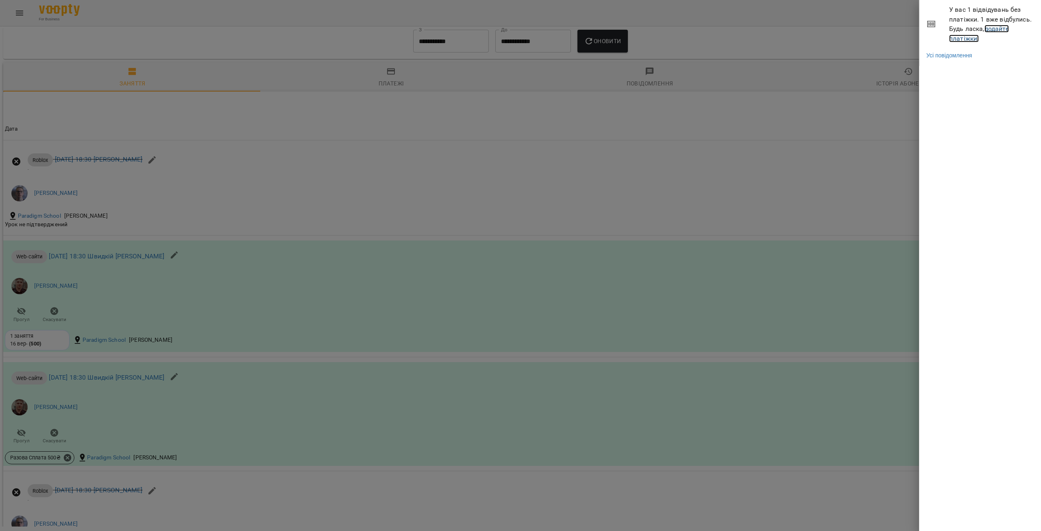
click at [963, 38] on link "додайте платіжки!" at bounding box center [979, 33] width 60 height 17
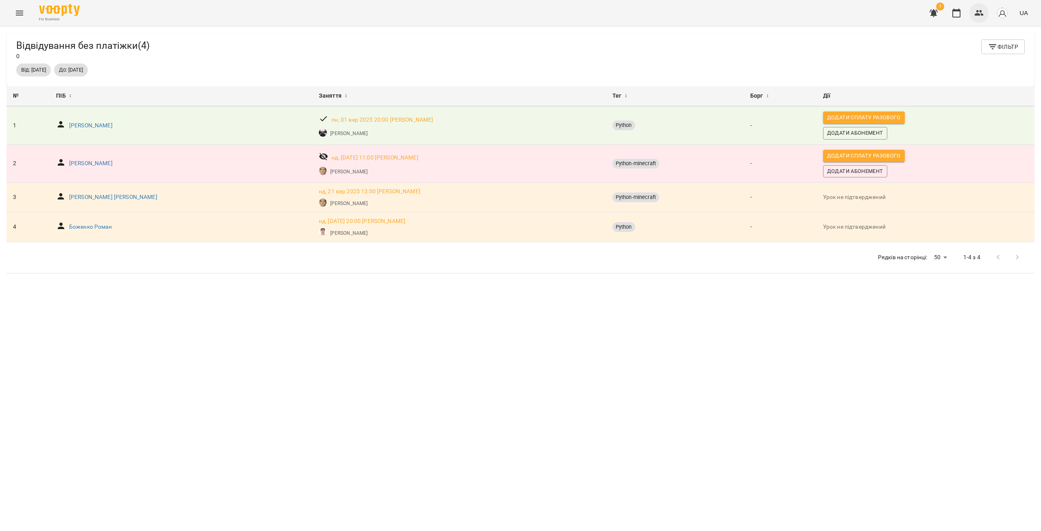
click at [971, 14] on button "button" at bounding box center [979, 13] width 20 height 20
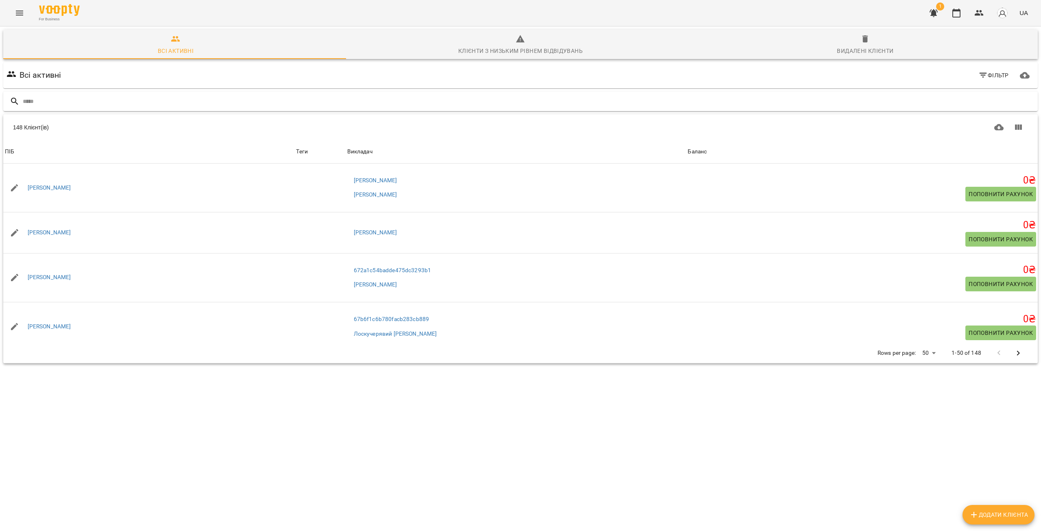
click at [119, 100] on input "text" at bounding box center [529, 101] width 1012 height 13
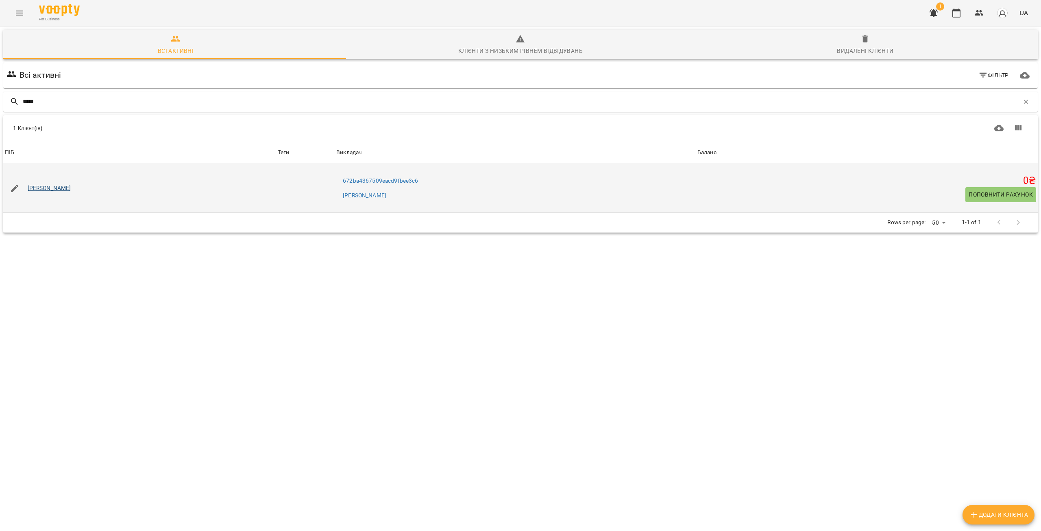
type input "*****"
click at [57, 188] on link "Макар Крутиголов" at bounding box center [50, 188] width 44 height 8
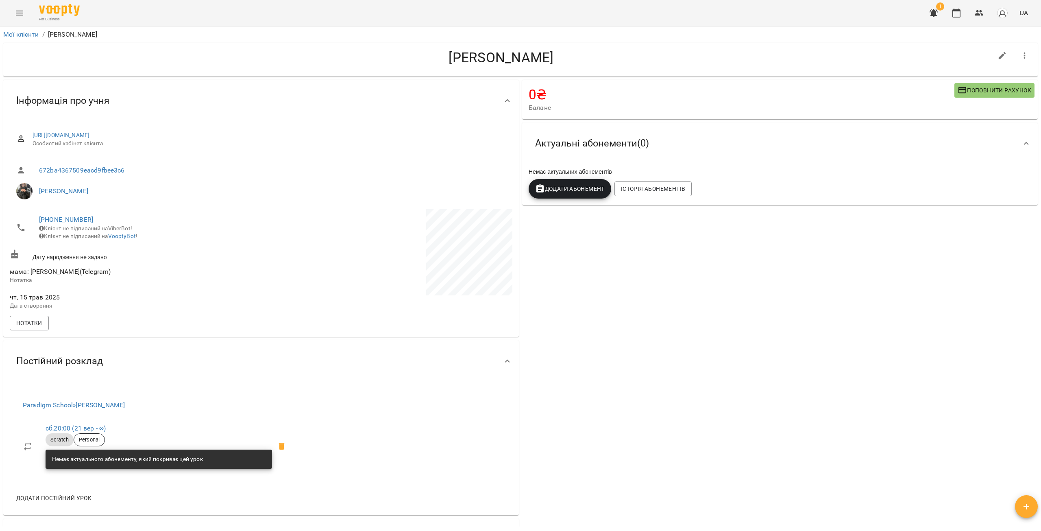
click at [578, 187] on span "Додати Абонемент" at bounding box center [570, 189] width 70 height 10
click at [592, 332] on li "Перші 4 заняття (1400)" at bounding box center [574, 338] width 96 height 15
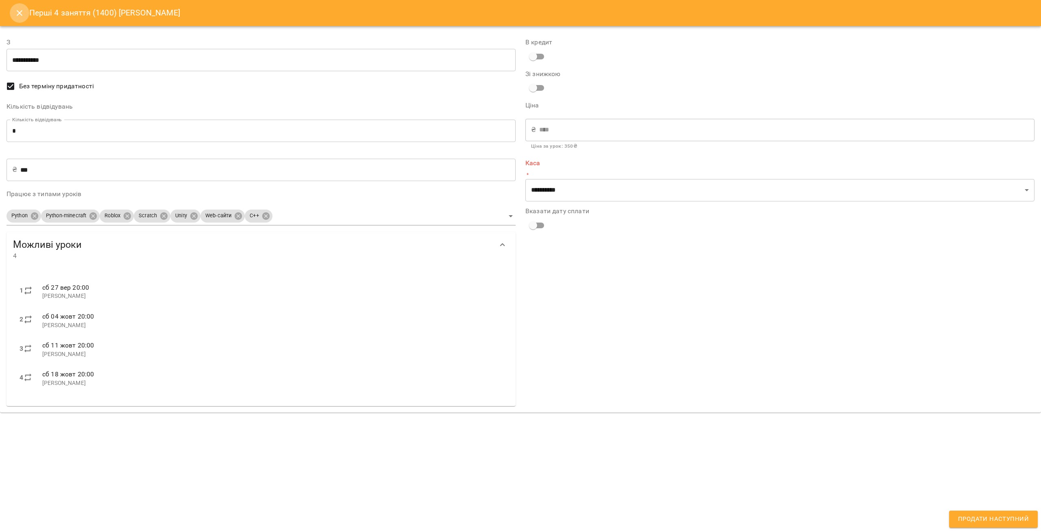
click at [24, 10] on button "Close" at bounding box center [20, 13] width 20 height 20
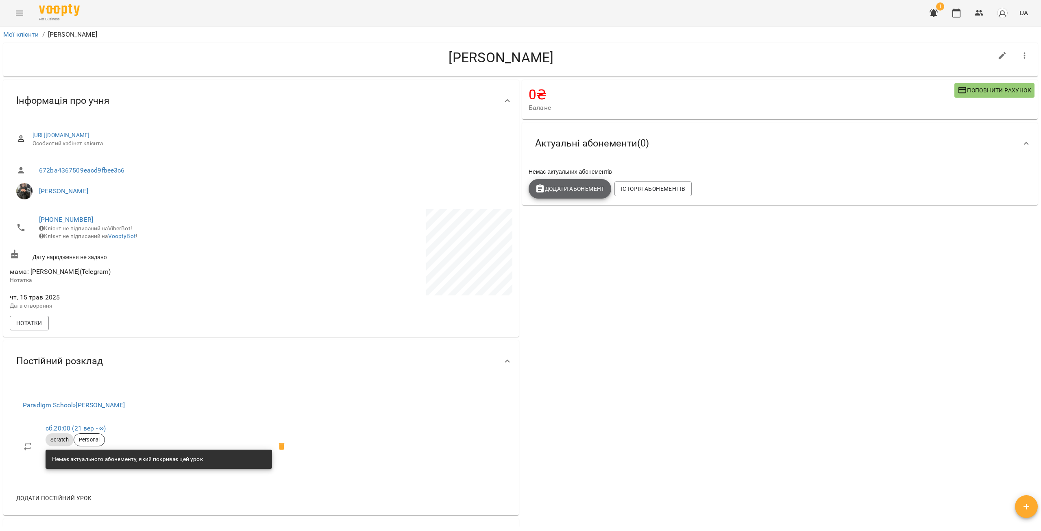
click at [550, 189] on span "Додати Абонемент" at bounding box center [570, 189] width 70 height 10
click at [595, 323] on li "Пакет 4 заняття" at bounding box center [574, 323] width 96 height 15
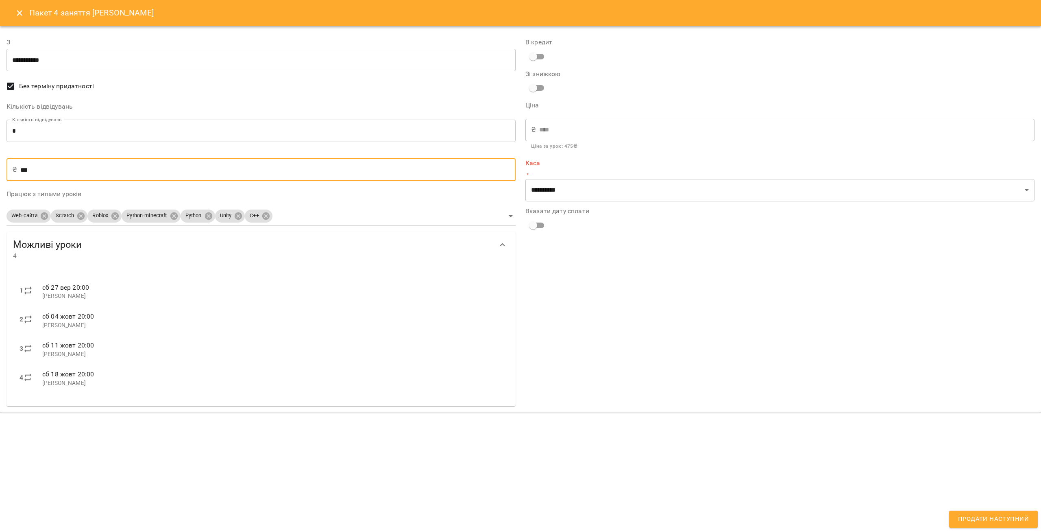
drag, startPoint x: 25, startPoint y: 168, endPoint x: 34, endPoint y: 169, distance: 9.0
click at [34, 169] on input "***" at bounding box center [267, 169] width 495 height 23
type input "**"
type input "***"
type input "*"
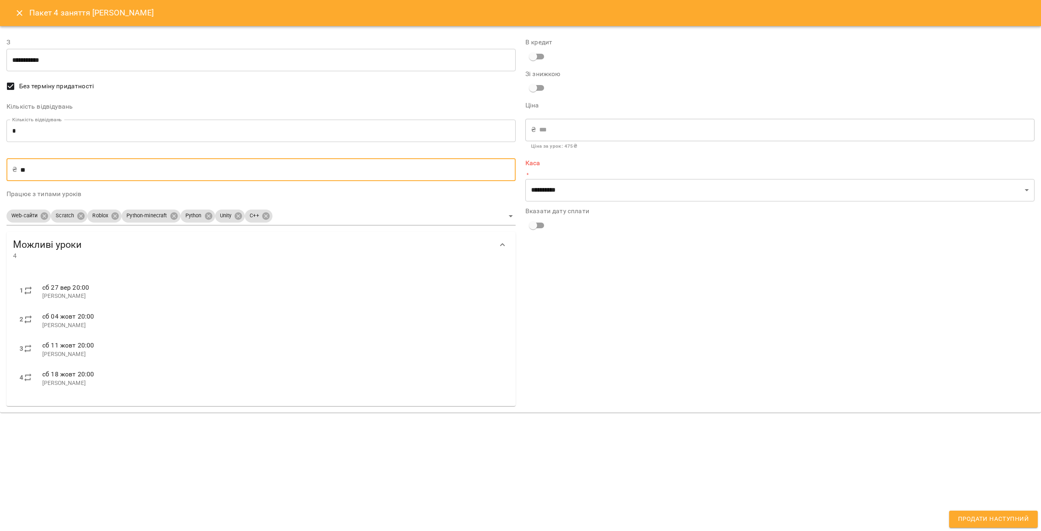
type input "**"
type input "***"
type input "****"
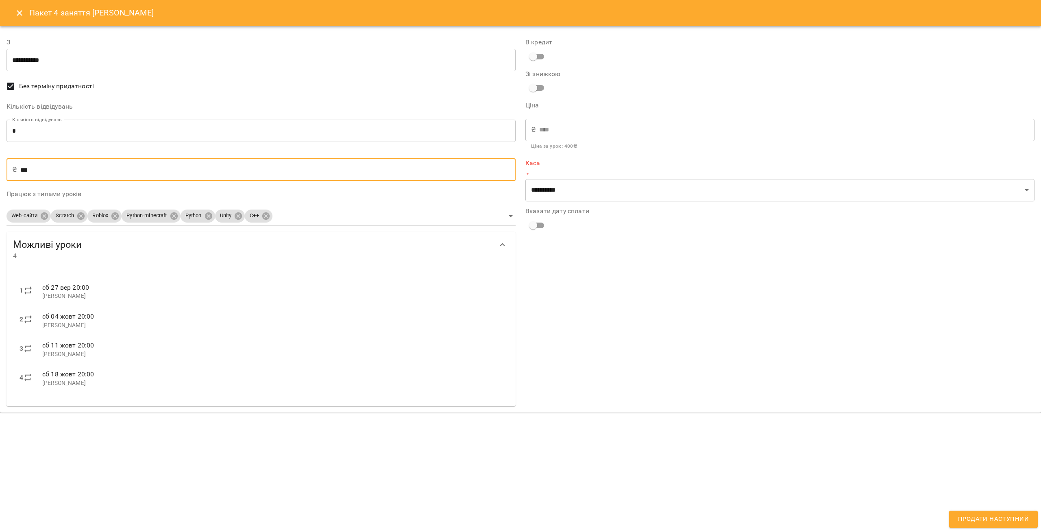
type input "**"
type input "***"
type input "*"
type input "**"
type input "*"
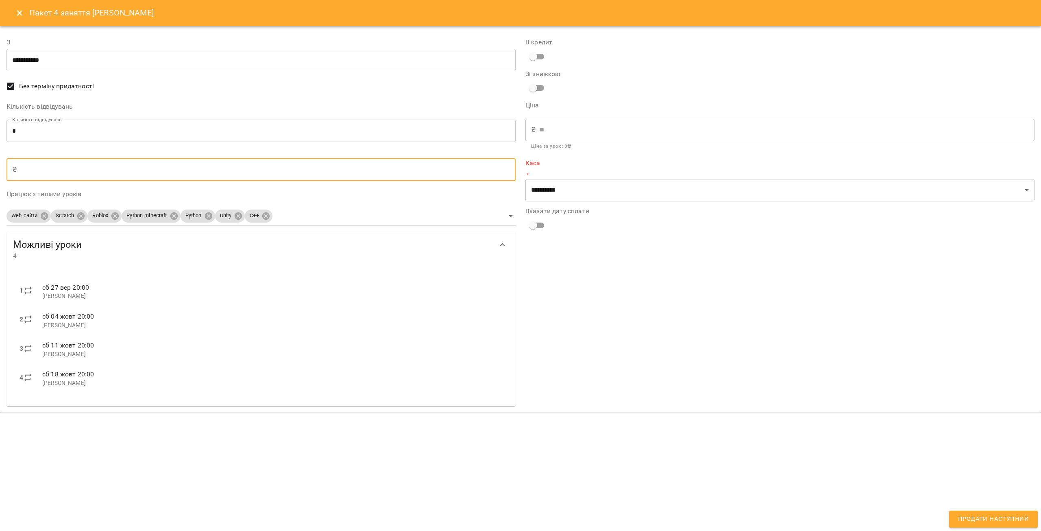
type input "**"
type input "***"
type input "****"
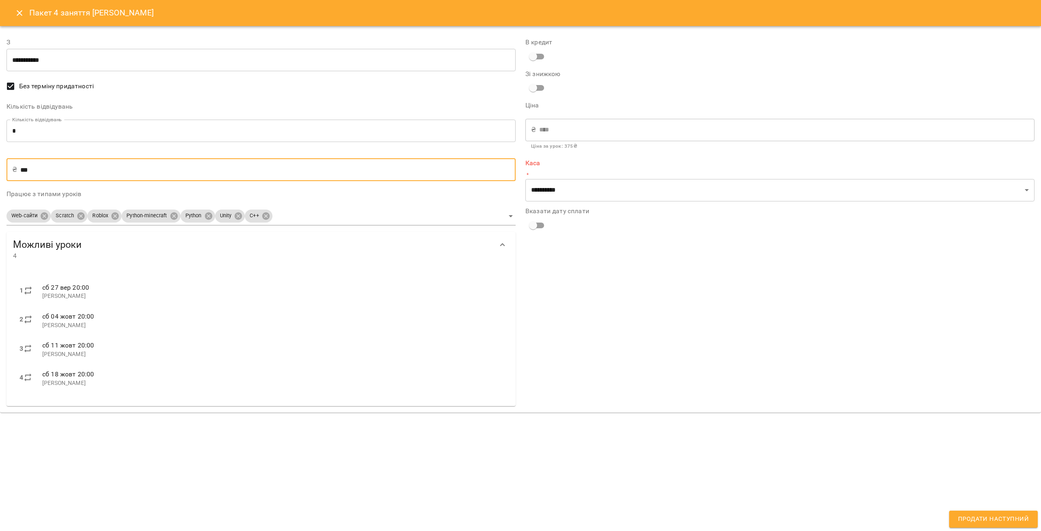
type input "***"
click at [589, 194] on select "**********" at bounding box center [779, 190] width 509 height 23
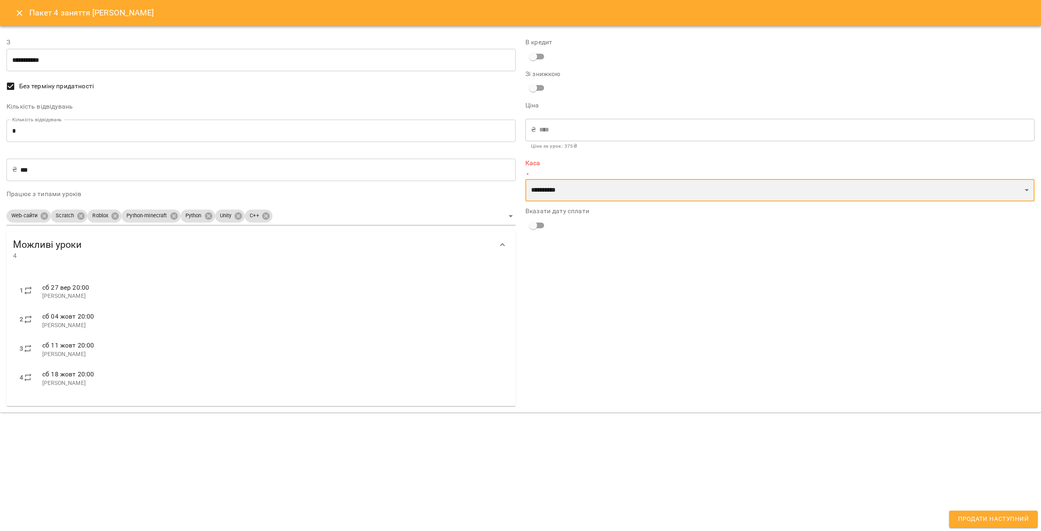
select select "****"
click at [525, 179] on select "**********" at bounding box center [779, 190] width 509 height 23
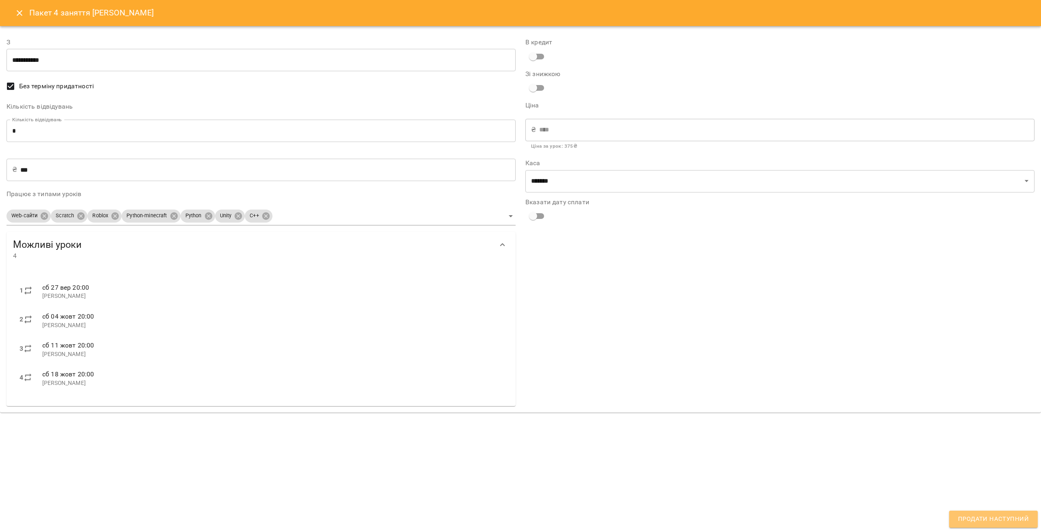
click at [1002, 512] on button "Продати наступний" at bounding box center [993, 518] width 89 height 17
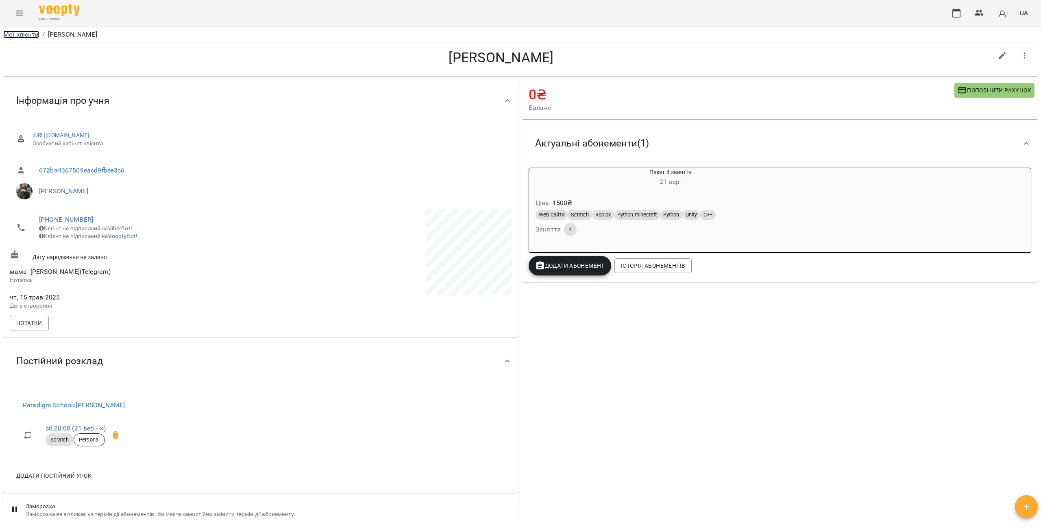
click at [24, 34] on link "Мої клієнти" at bounding box center [21, 34] width 36 height 8
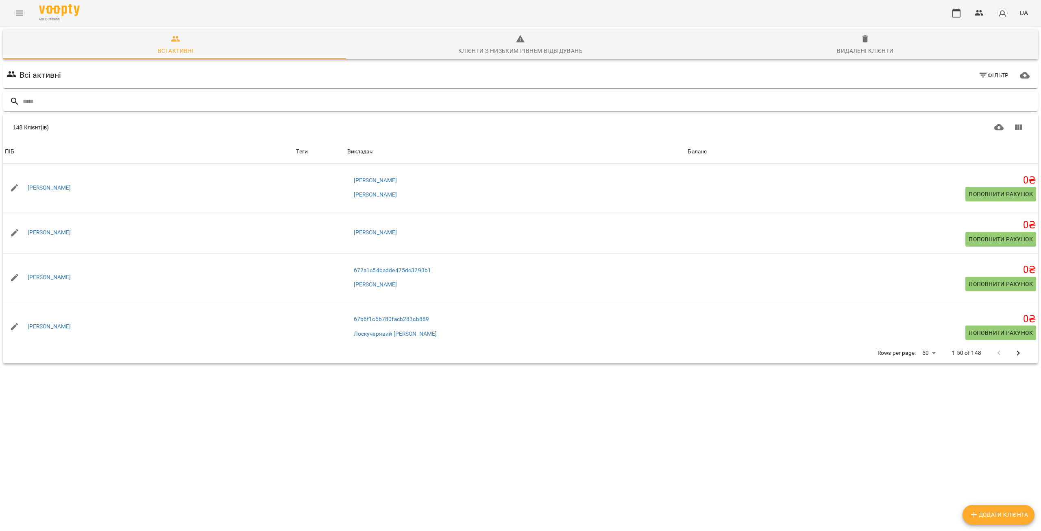
click at [210, 97] on input "text" at bounding box center [529, 101] width 1012 height 13
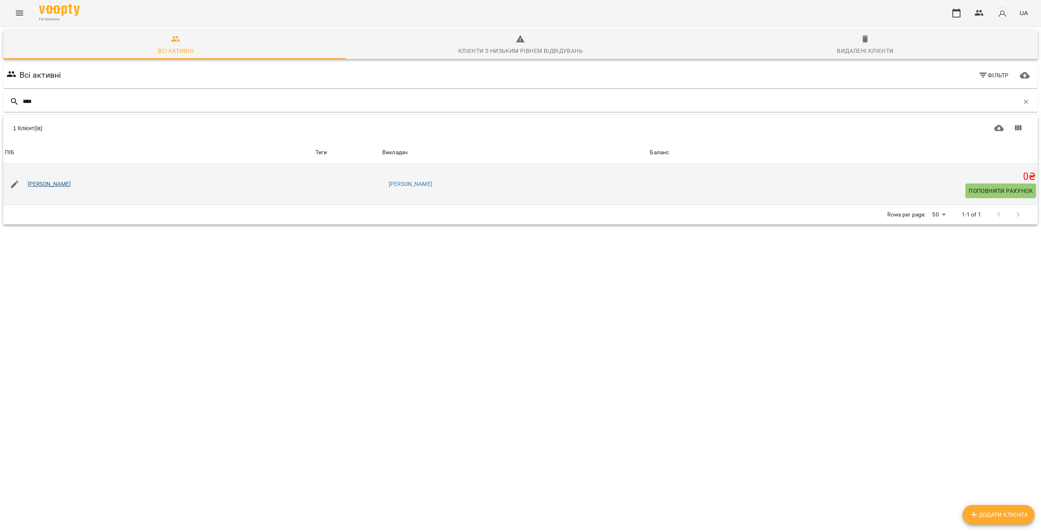
type input "****"
click at [61, 185] on link "Деніс Зельцер" at bounding box center [50, 184] width 44 height 8
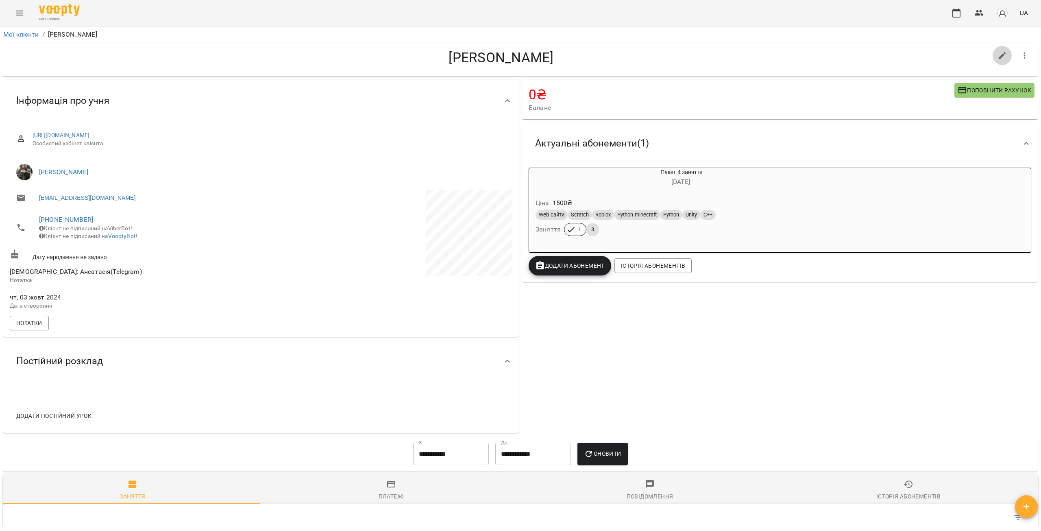
click at [993, 53] on button "button" at bounding box center [1003, 56] width 20 height 20
select select "**"
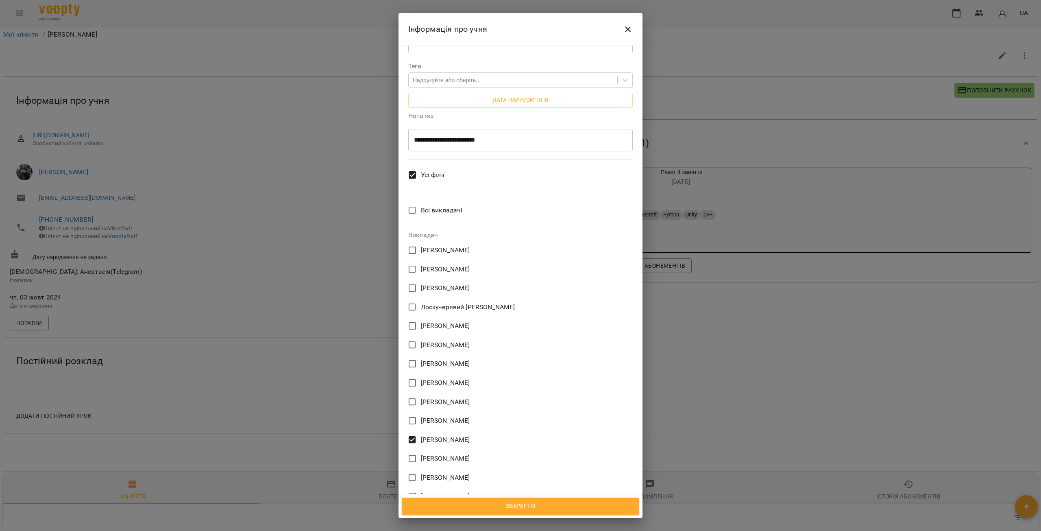
scroll to position [244, 0]
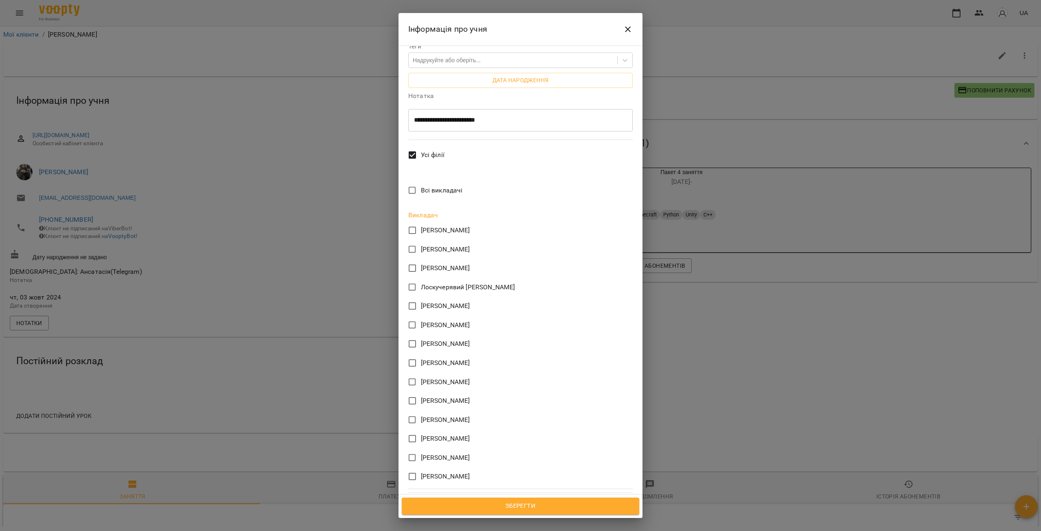
drag, startPoint x: 509, startPoint y: 504, endPoint x: 503, endPoint y: 493, distance: 12.9
click at [510, 504] on span "Зберегти" at bounding box center [521, 506] width 220 height 11
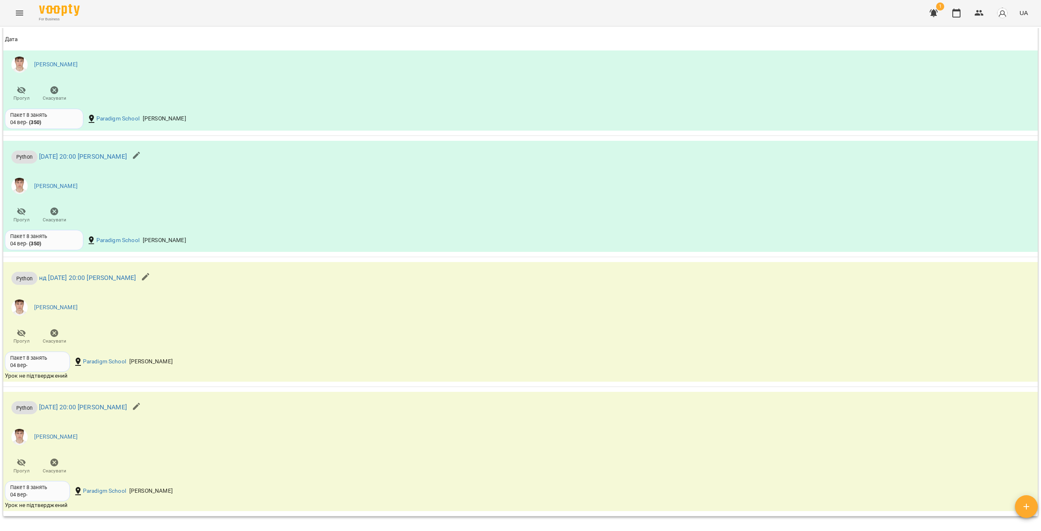
scroll to position [813, 0]
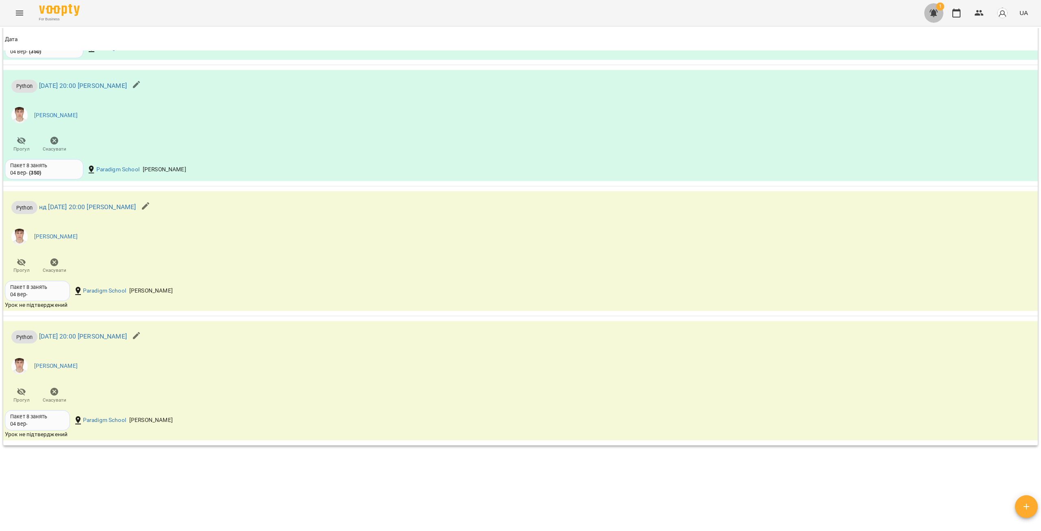
click at [934, 17] on icon "button" at bounding box center [934, 13] width 10 height 10
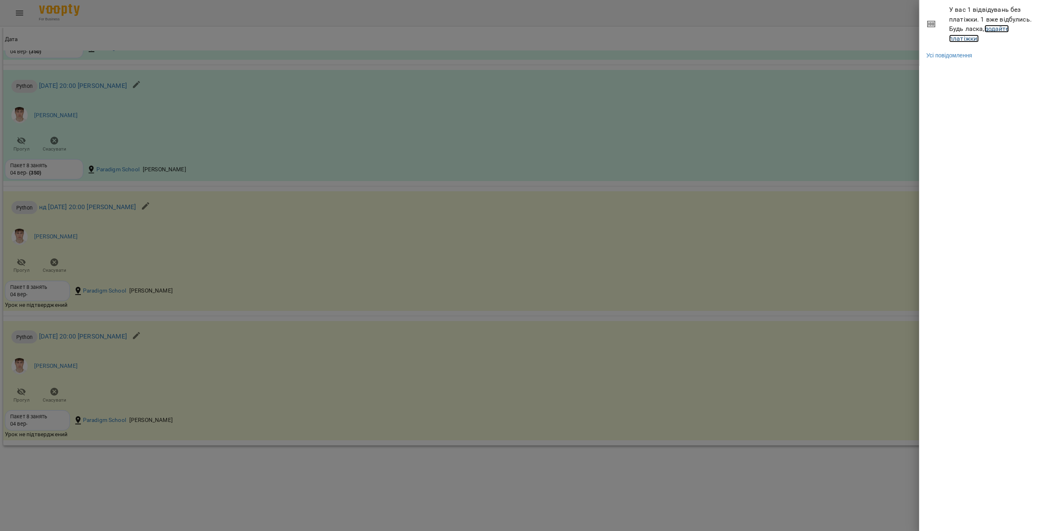
click at [967, 38] on link "додайте платіжки!" at bounding box center [979, 33] width 60 height 17
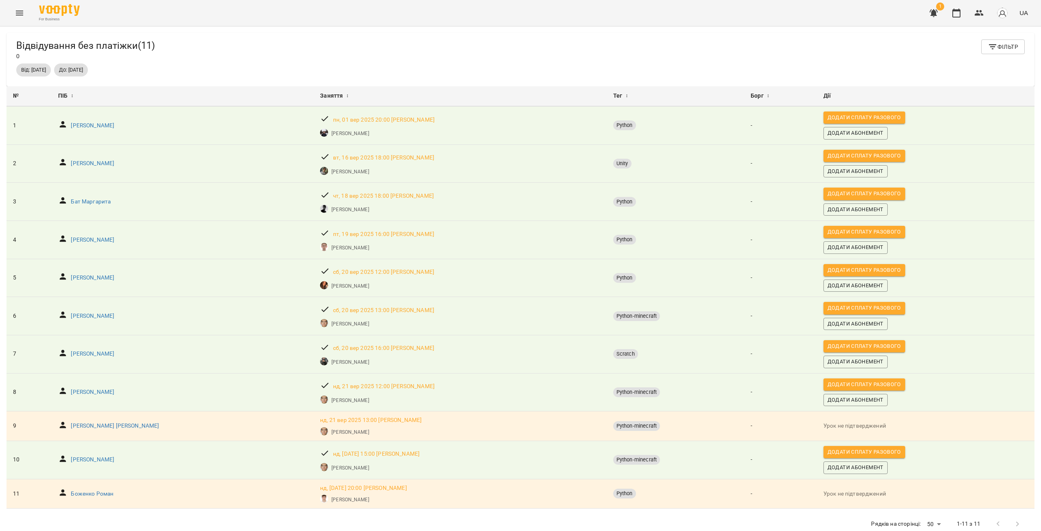
scroll to position [26, 0]
drag, startPoint x: 977, startPoint y: 11, endPoint x: 972, endPoint y: 11, distance: 4.9
click at [977, 11] on icon "button" at bounding box center [979, 13] width 9 height 6
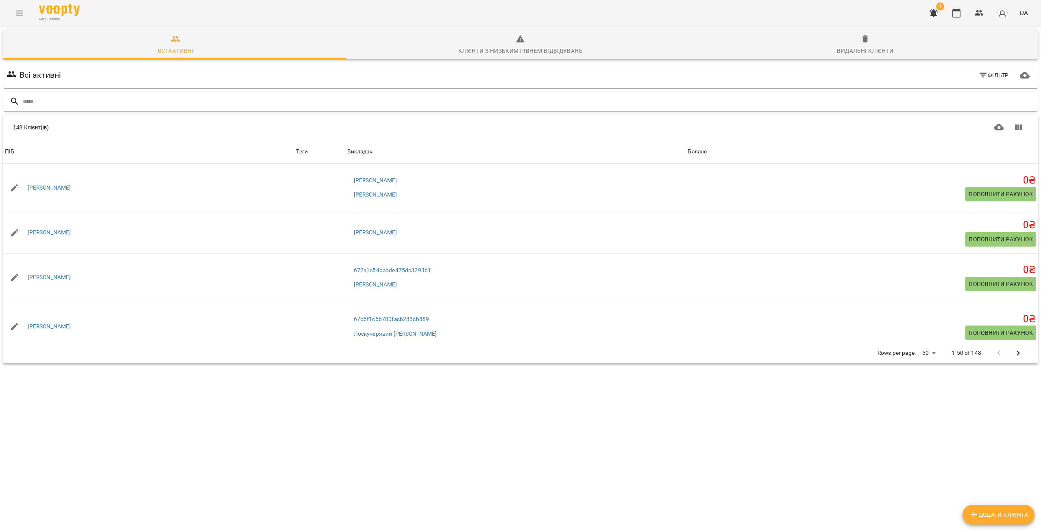
click at [118, 103] on input "text" at bounding box center [529, 101] width 1012 height 13
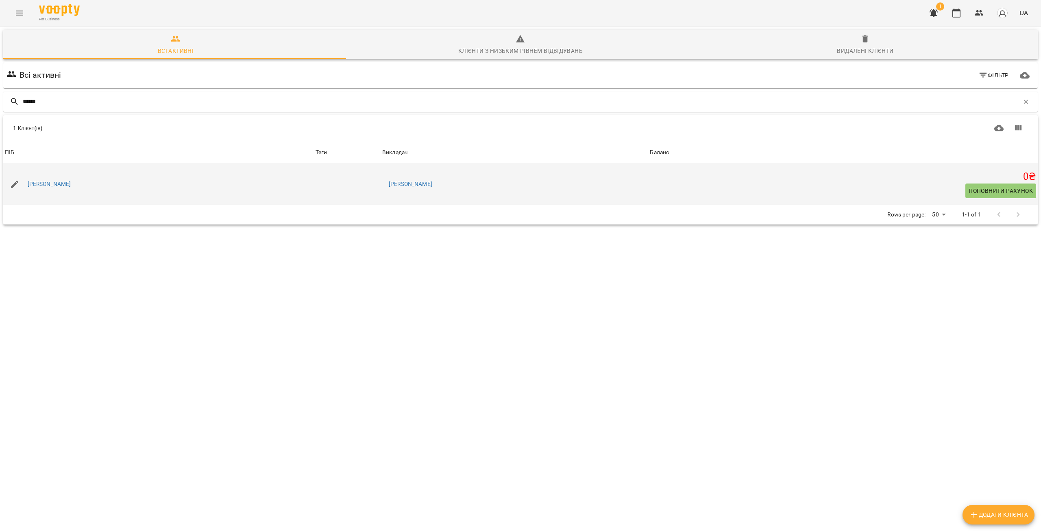
type input "******"
click at [41, 180] on div "Булава Алекс" at bounding box center [49, 184] width 47 height 11
click at [42, 181] on link "Булава Алекс" at bounding box center [50, 184] width 44 height 8
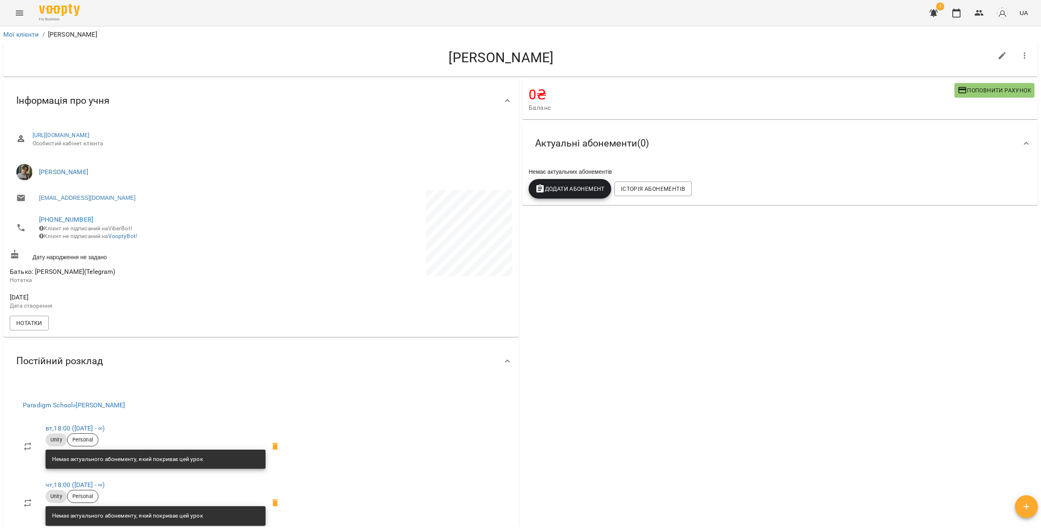
click at [572, 187] on span "Додати Абонемент" at bounding box center [570, 189] width 70 height 10
click at [568, 285] on li "1 заняття" at bounding box center [574, 280] width 96 height 15
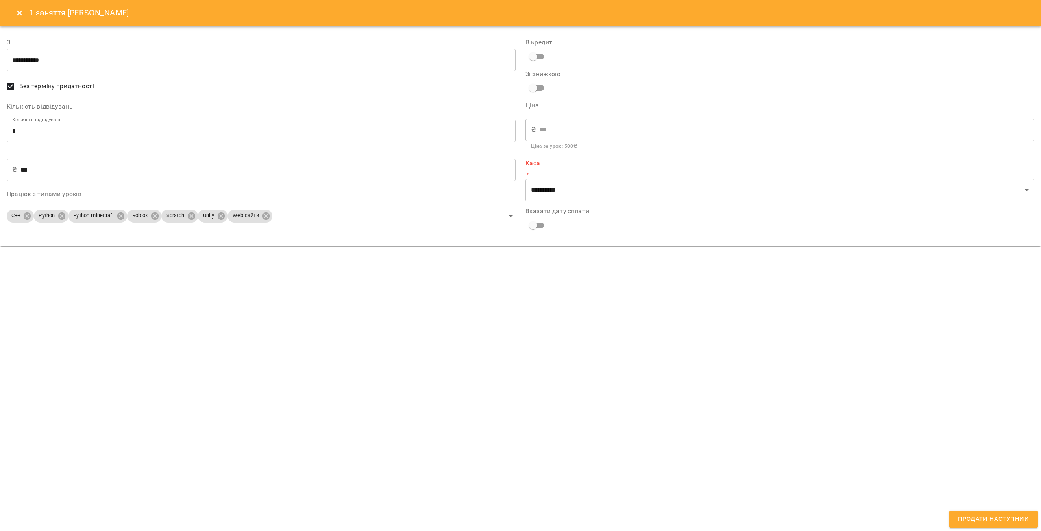
type input "**********"
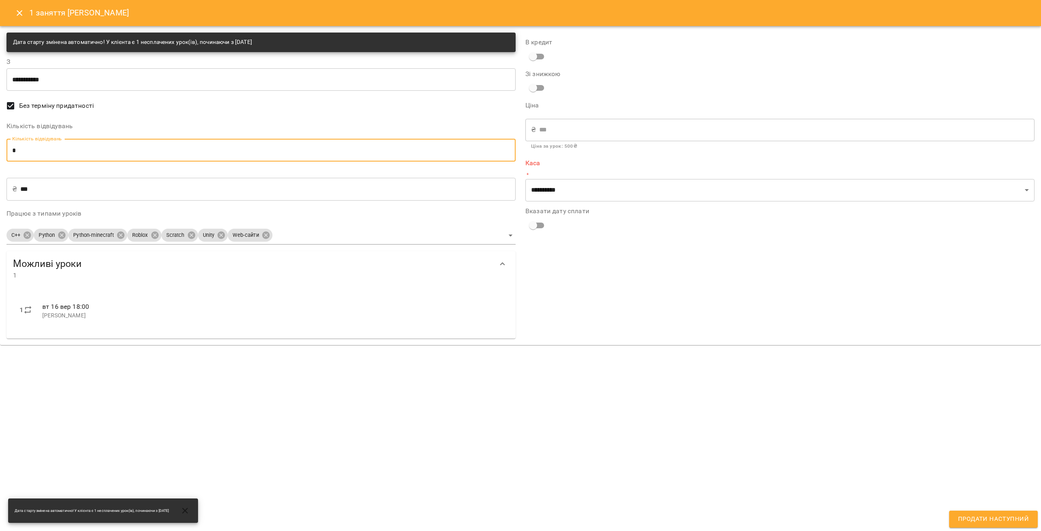
drag, startPoint x: 30, startPoint y: 152, endPoint x: 8, endPoint y: 152, distance: 22.0
click at [8, 152] on input "*" at bounding box center [261, 150] width 509 height 23
type input "*"
type input "****"
type input "*"
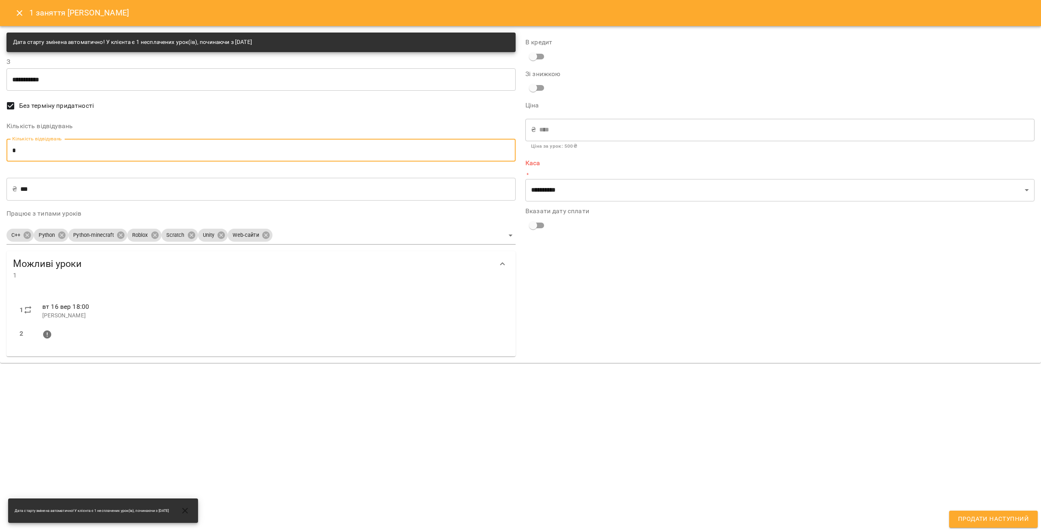
click at [20, 186] on input "***" at bounding box center [267, 189] width 495 height 23
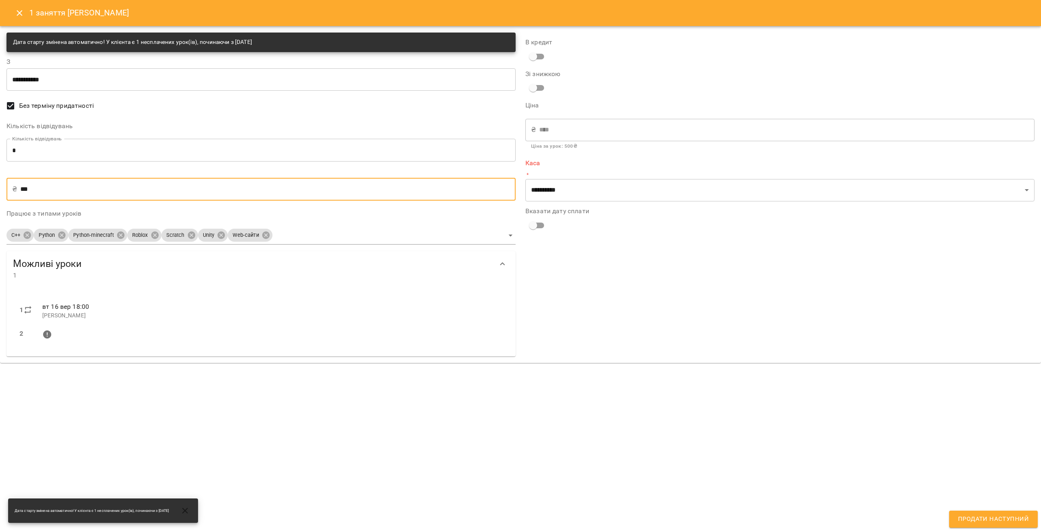
type input "****"
type input "***"
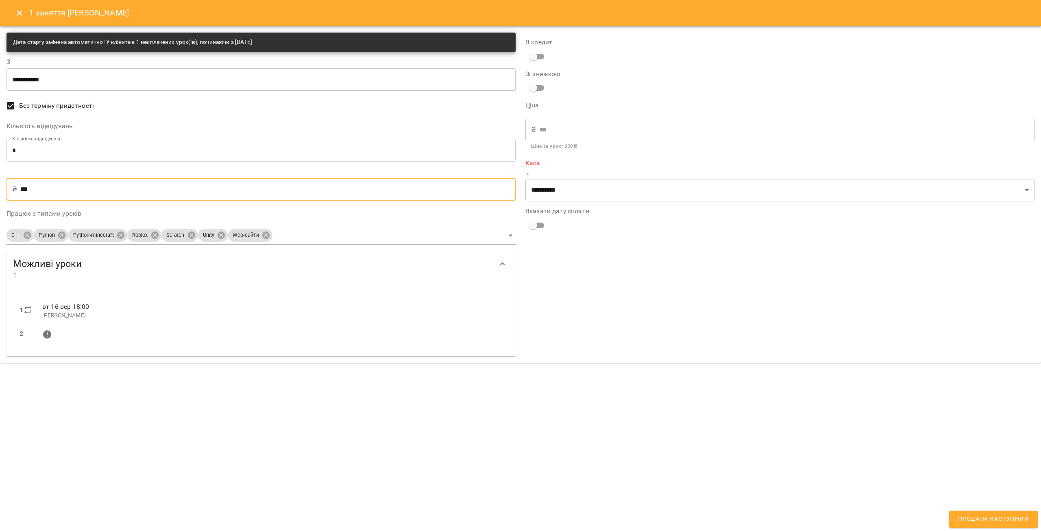
type input "***"
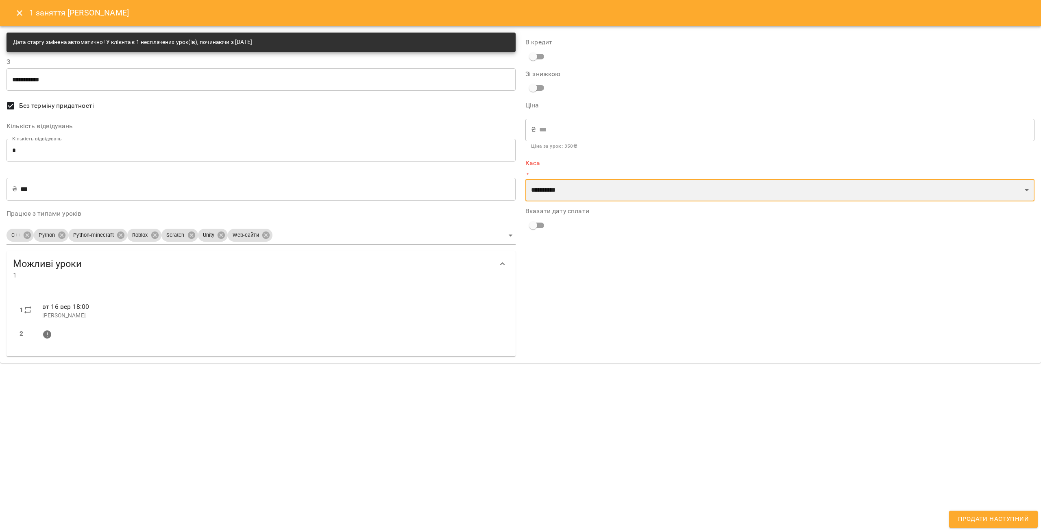
click at [583, 184] on select "**********" at bounding box center [779, 190] width 509 height 23
select select "****"
click at [525, 179] on select "**********" at bounding box center [779, 190] width 509 height 23
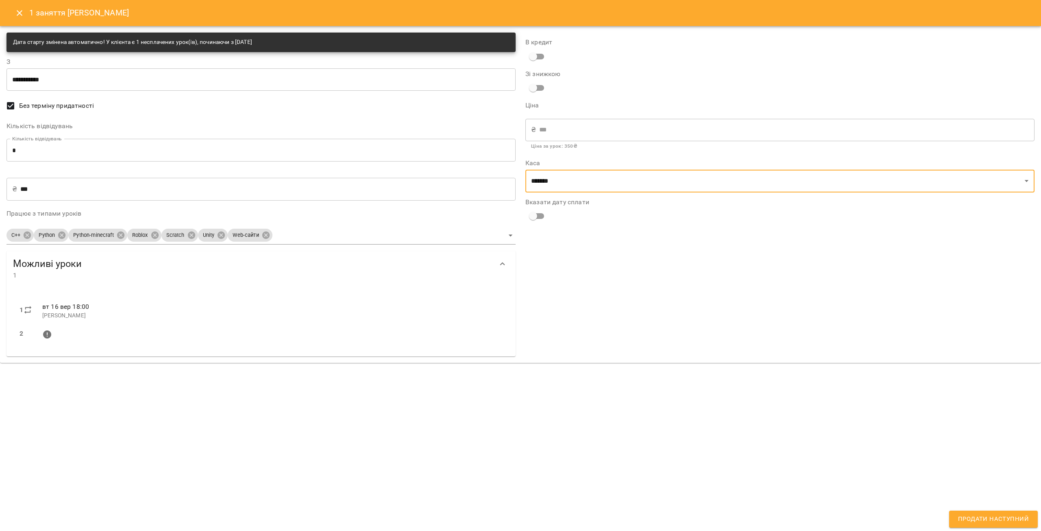
click at [976, 514] on button "Продати наступний" at bounding box center [993, 518] width 89 height 17
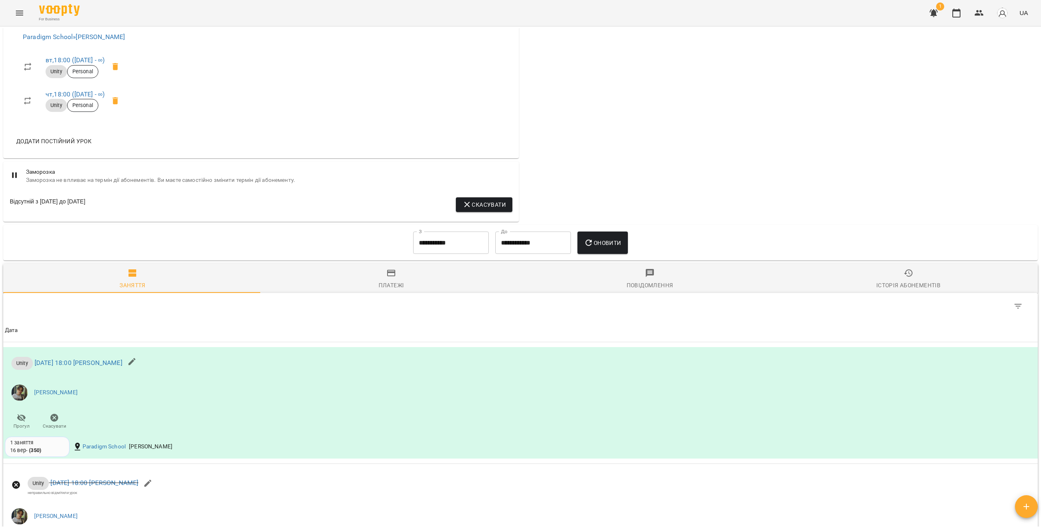
scroll to position [304, 0]
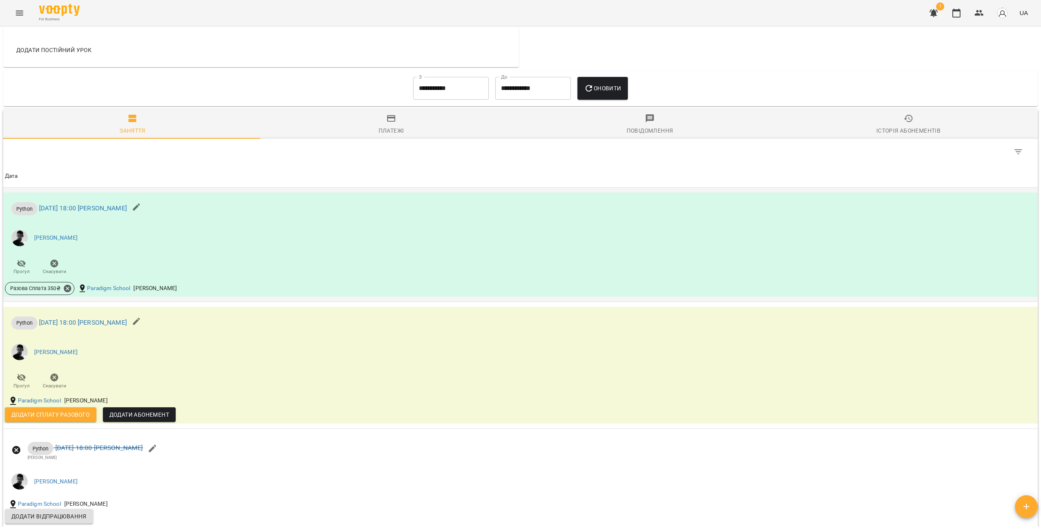
scroll to position [569, 0]
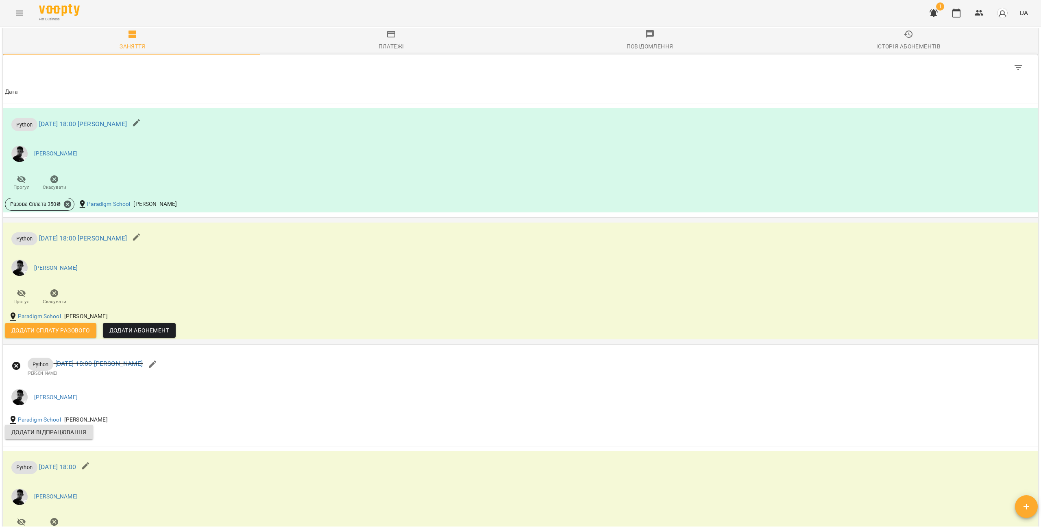
click at [68, 335] on span "Додати сплату разового" at bounding box center [50, 330] width 78 height 10
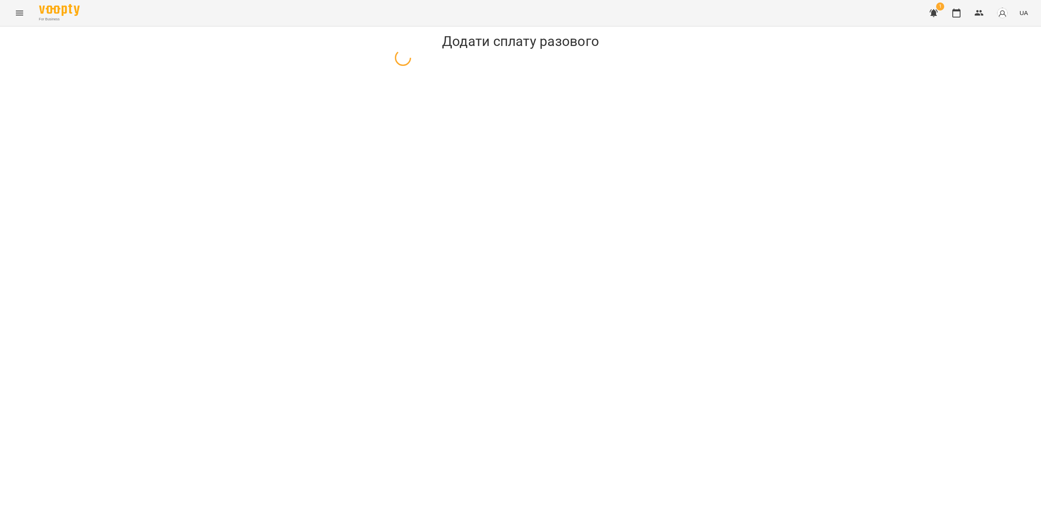
select select "******"
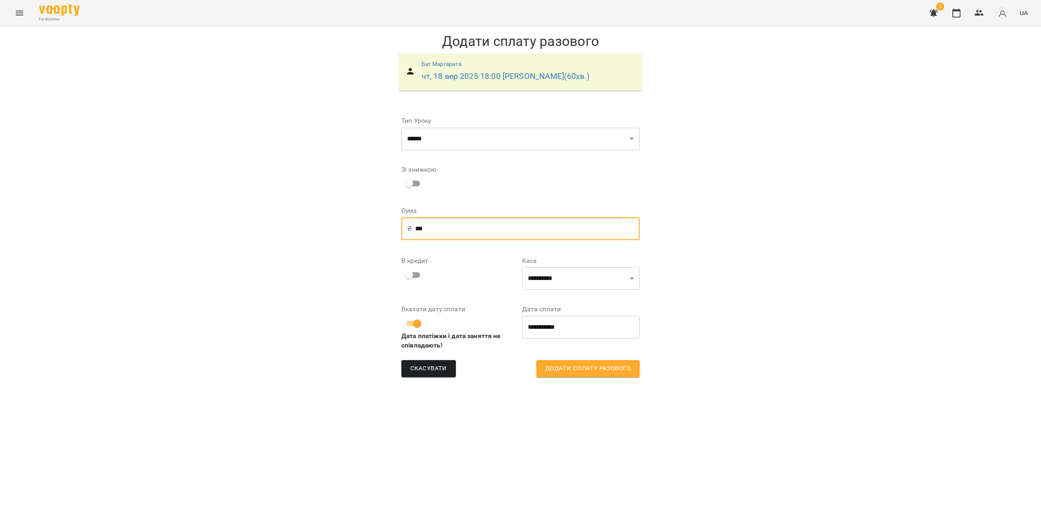
drag, startPoint x: 433, startPoint y: 230, endPoint x: 393, endPoint y: 229, distance: 39.9
click at [394, 229] on div "**********" at bounding box center [520, 244] width 261 height 289
type input "*"
type input "***"
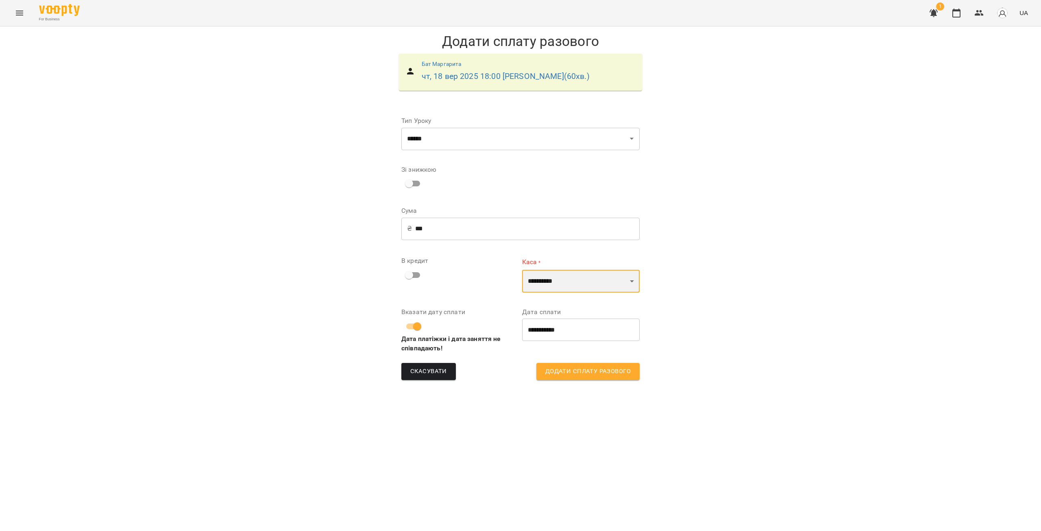
click at [601, 280] on select "**********" at bounding box center [581, 281] width 118 height 23
select select "****"
click at [522, 270] on select "**********" at bounding box center [581, 281] width 118 height 23
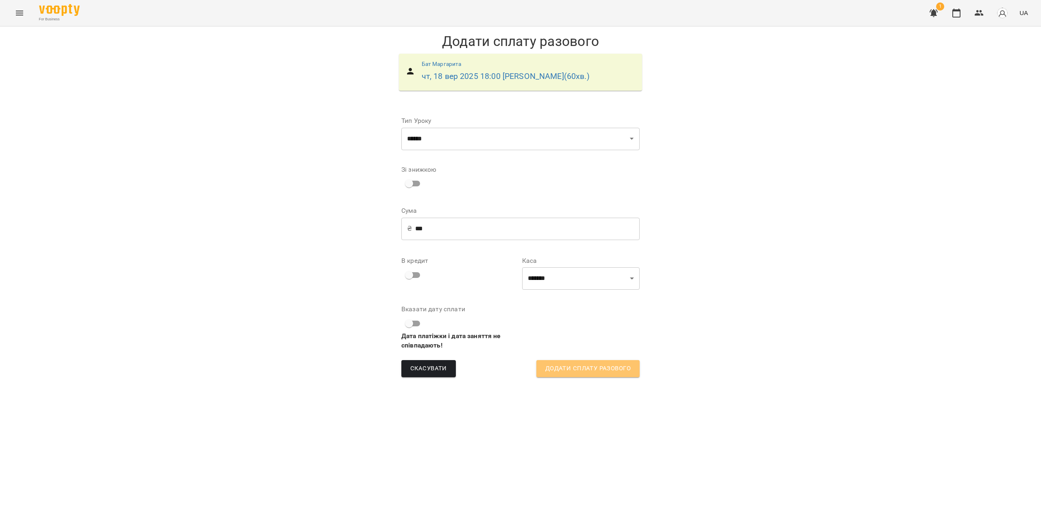
click at [596, 361] on button "Додати сплату разового" at bounding box center [587, 368] width 103 height 17
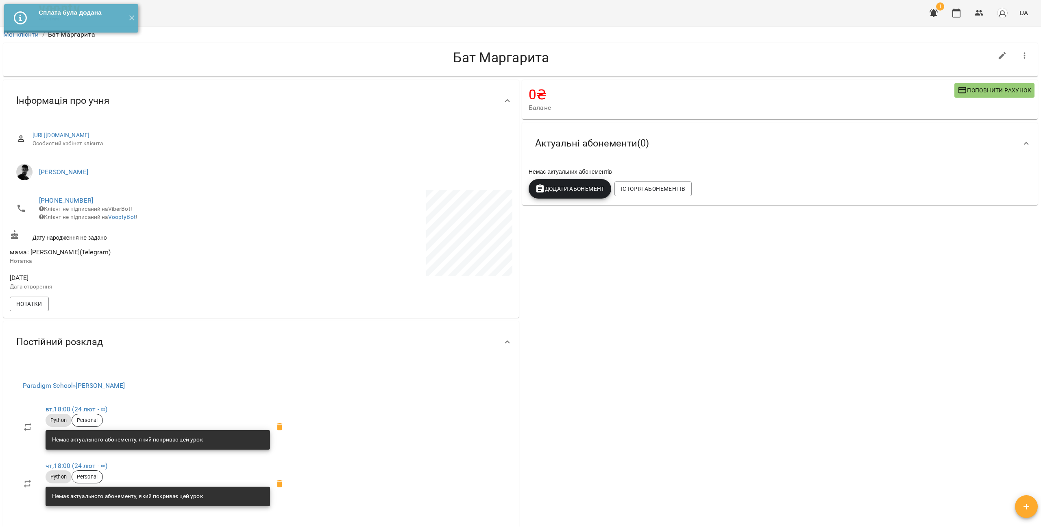
click at [28, 38] on li "Мої клієнти" at bounding box center [21, 35] width 36 height 10
click at [28, 37] on link "Мої клієнти" at bounding box center [21, 34] width 36 height 8
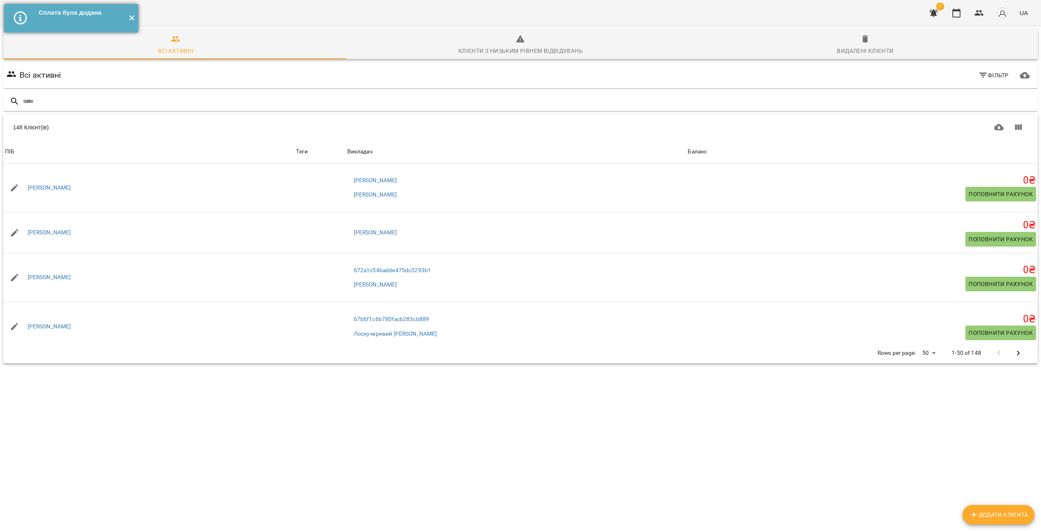
click at [133, 16] on button "✕" at bounding box center [131, 18] width 13 height 28
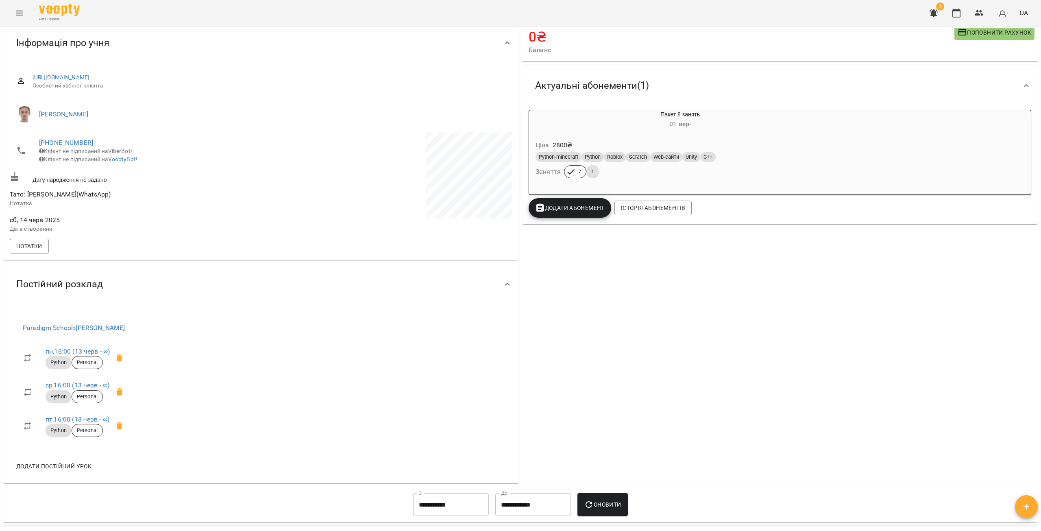
scroll to position [41, 0]
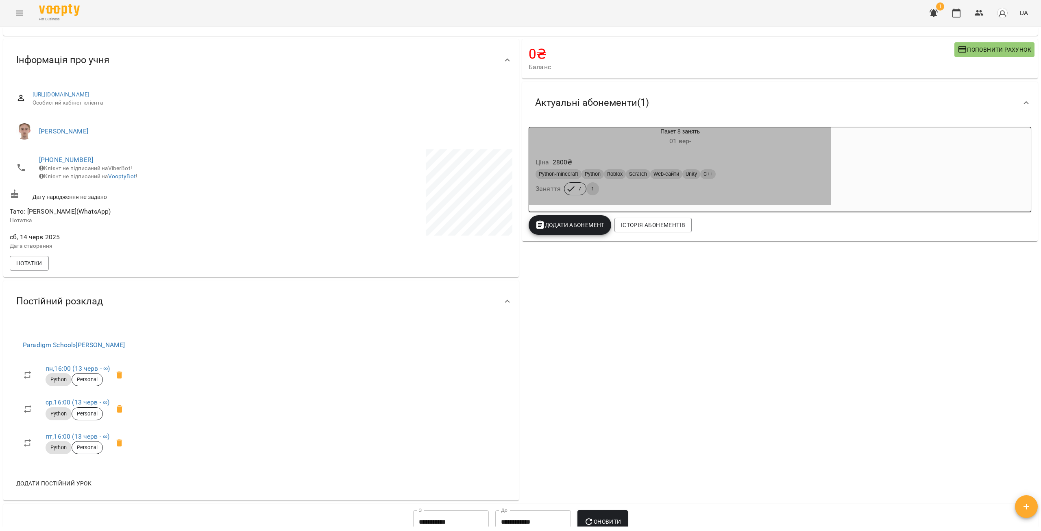
click at [626, 141] on h6 "[DATE] -" at bounding box center [680, 140] width 302 height 11
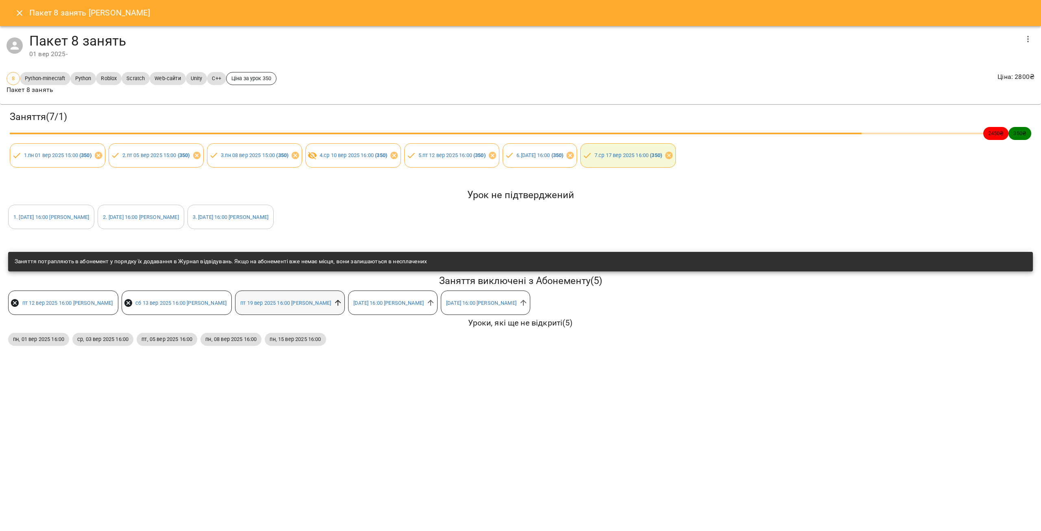
click at [342, 304] on icon at bounding box center [337, 302] width 9 height 9
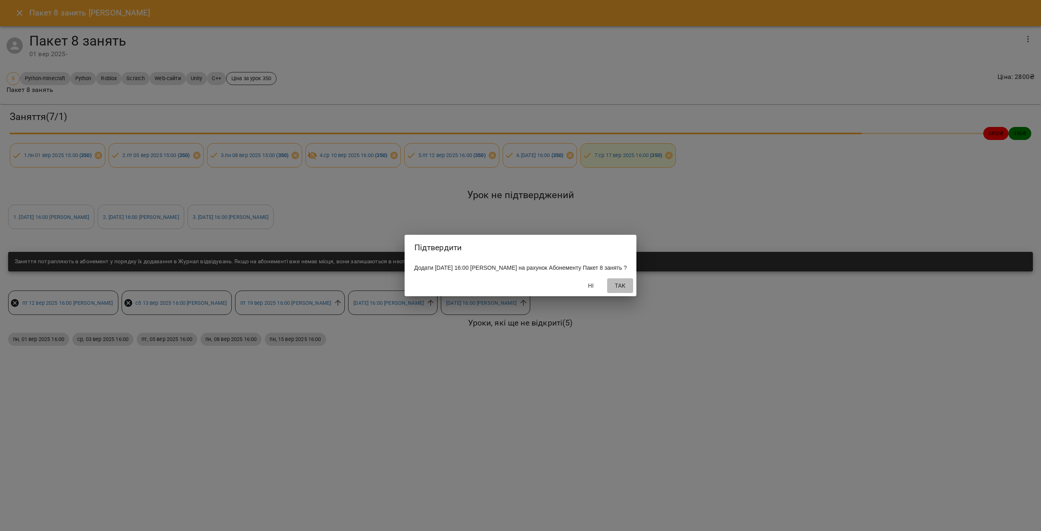
click at [626, 285] on button "Так" at bounding box center [620, 285] width 26 height 15
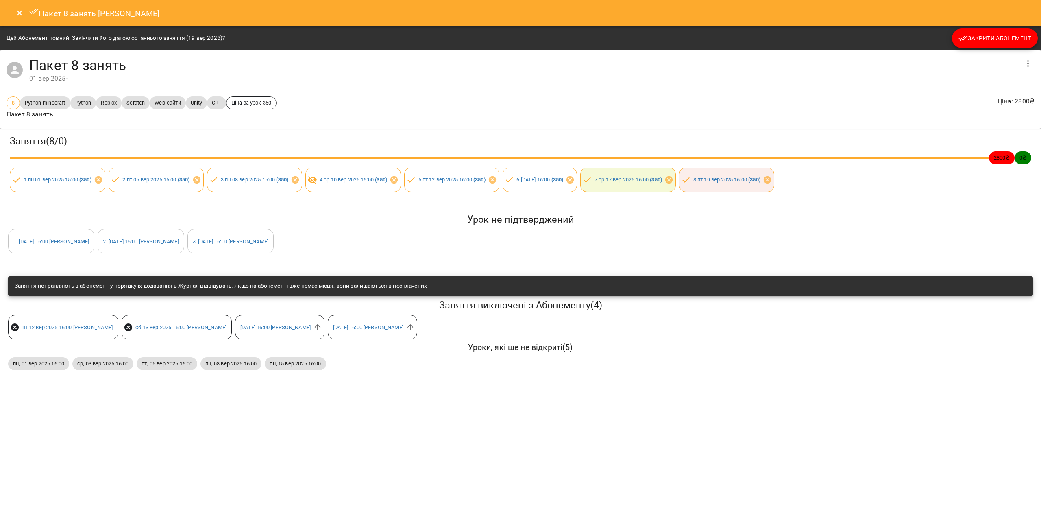
click at [991, 33] on button "Закрити Абонемент" at bounding box center [995, 38] width 86 height 20
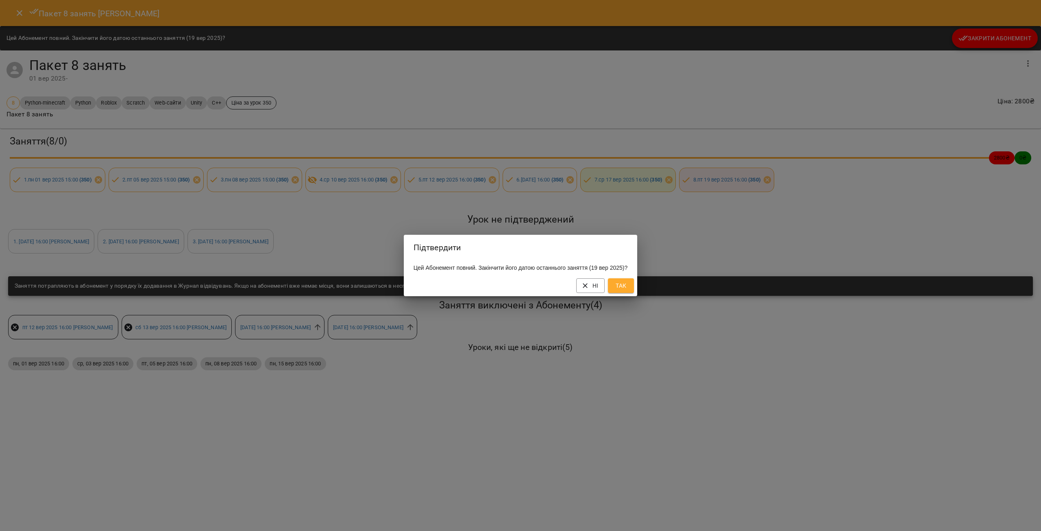
click at [626, 289] on span "Так" at bounding box center [620, 286] width 13 height 10
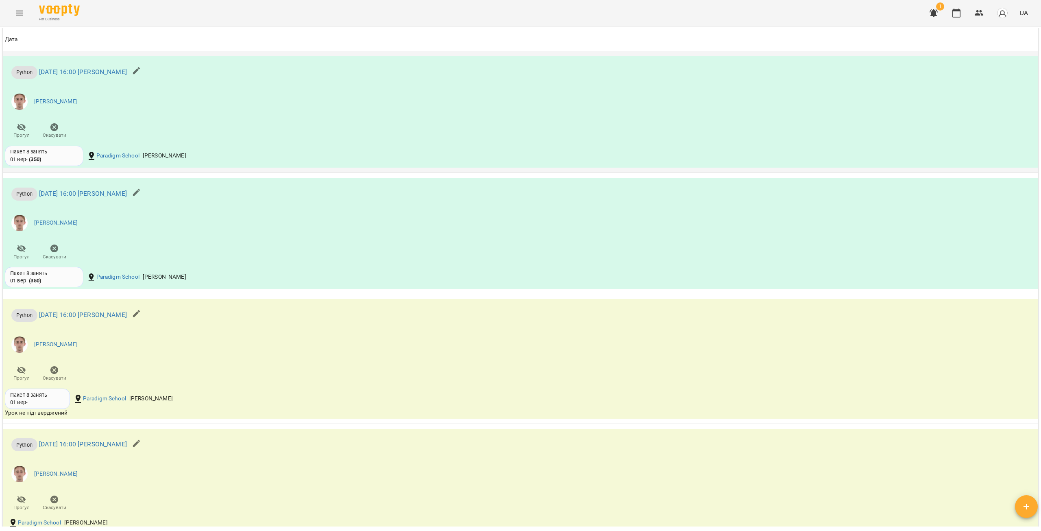
scroll to position [796, 0]
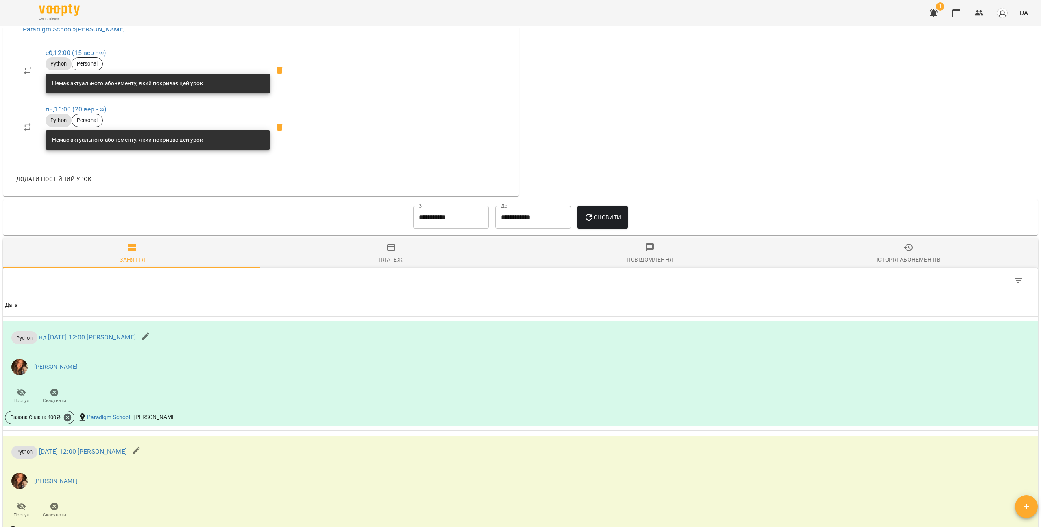
scroll to position [773, 0]
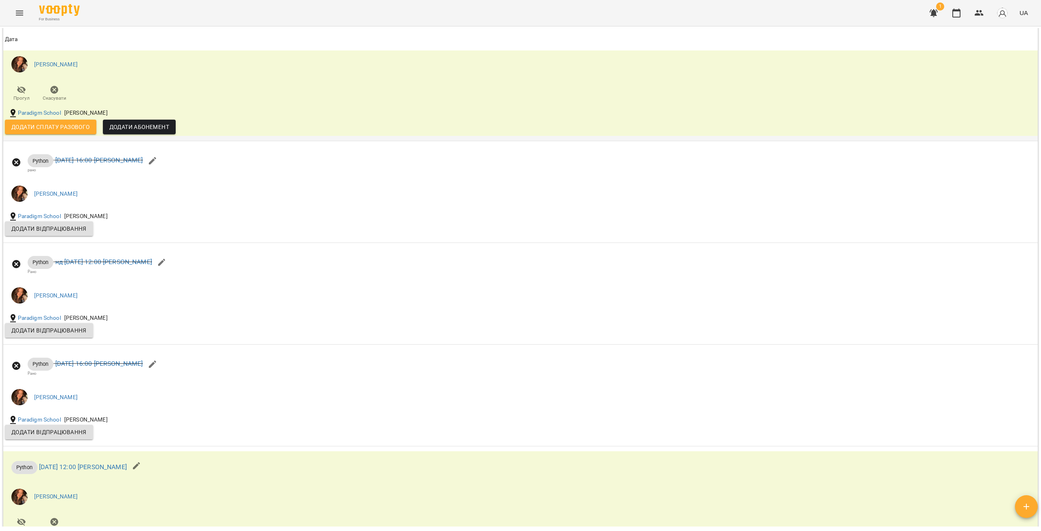
click at [67, 137] on div "Додати сплату разового" at bounding box center [51, 126] width 98 height 21
click at [75, 132] on span "Додати сплату разового" at bounding box center [50, 127] width 78 height 10
select select "******"
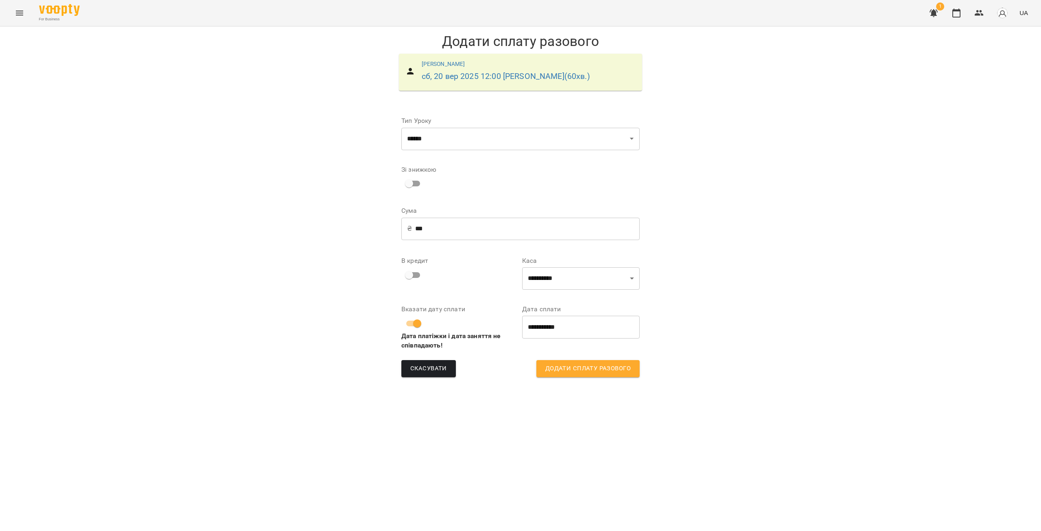
drag, startPoint x: 446, startPoint y: 230, endPoint x: 406, endPoint y: 225, distance: 40.6
click at [409, 225] on div "₴ *** ​" at bounding box center [520, 228] width 238 height 23
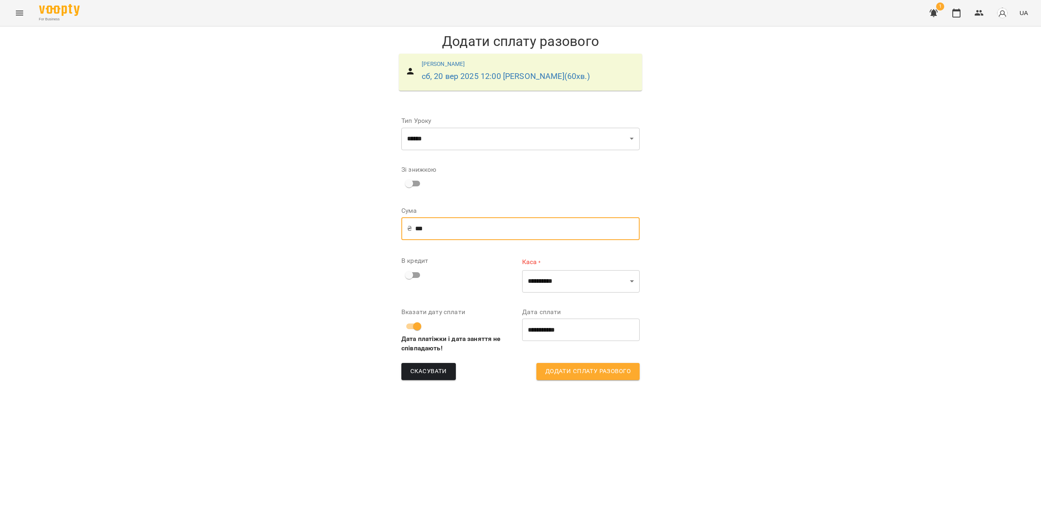
type input "***"
drag, startPoint x: 576, startPoint y: 277, endPoint x: 575, endPoint y: 282, distance: 4.6
click at [576, 277] on select "**********" at bounding box center [581, 281] width 118 height 23
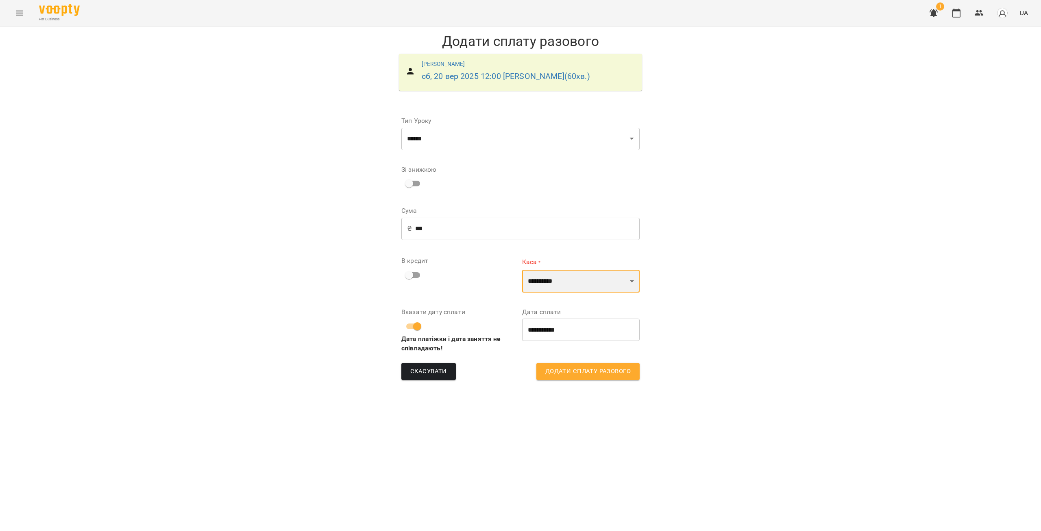
select select "****"
click at [522, 270] on select "**********" at bounding box center [581, 281] width 118 height 23
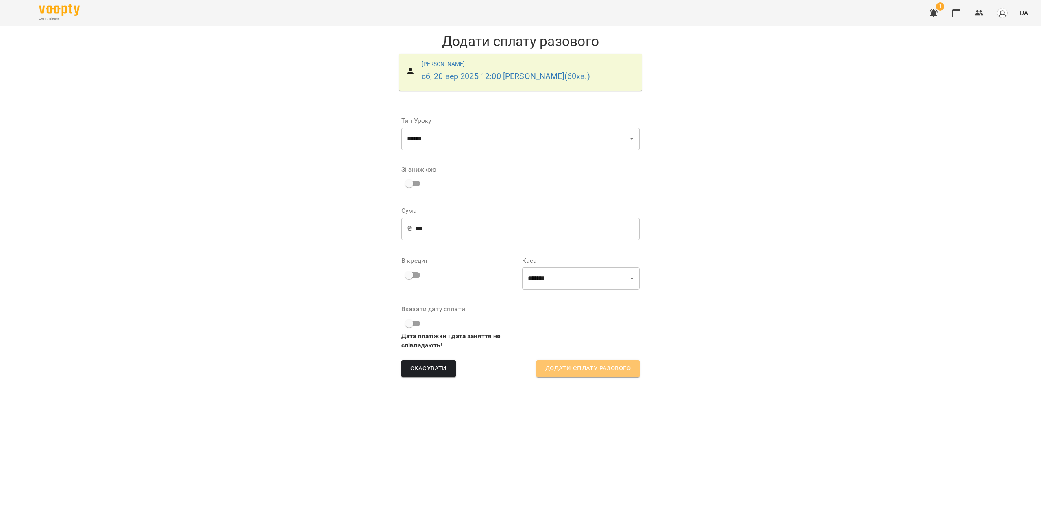
click at [596, 363] on button "Додати сплату разового" at bounding box center [587, 368] width 103 height 17
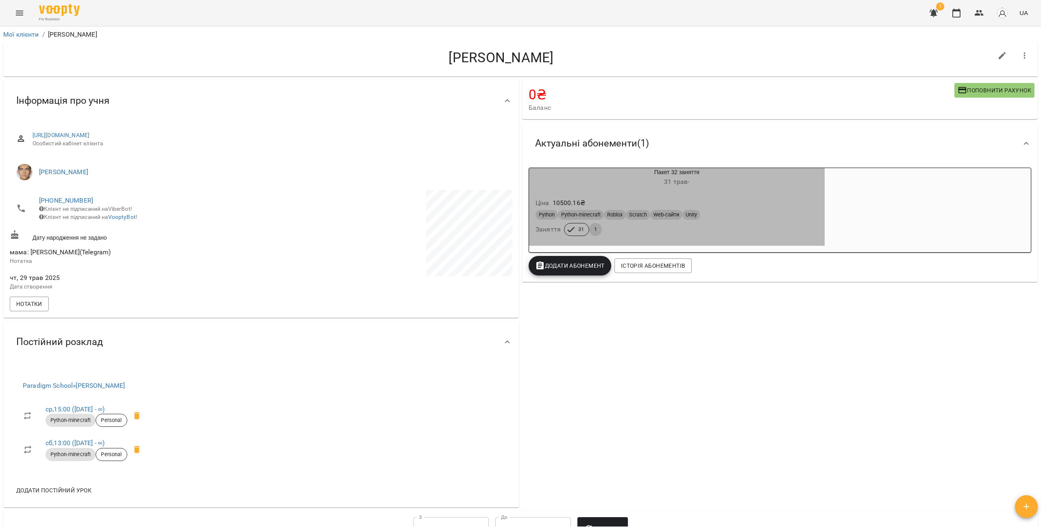
click at [609, 175] on div "Пакет 32 заняття [DATE] -" at bounding box center [677, 178] width 296 height 20
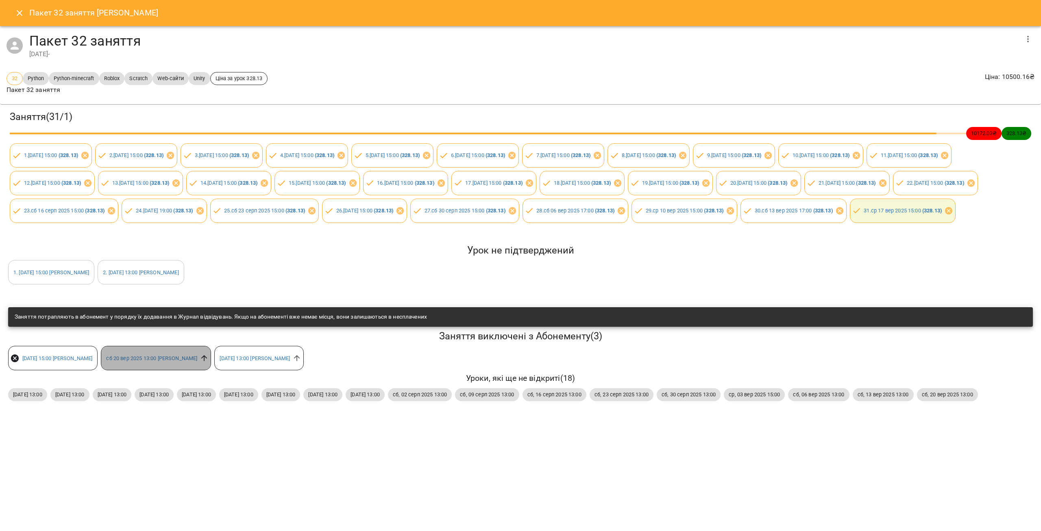
click at [209, 362] on icon at bounding box center [204, 357] width 9 height 9
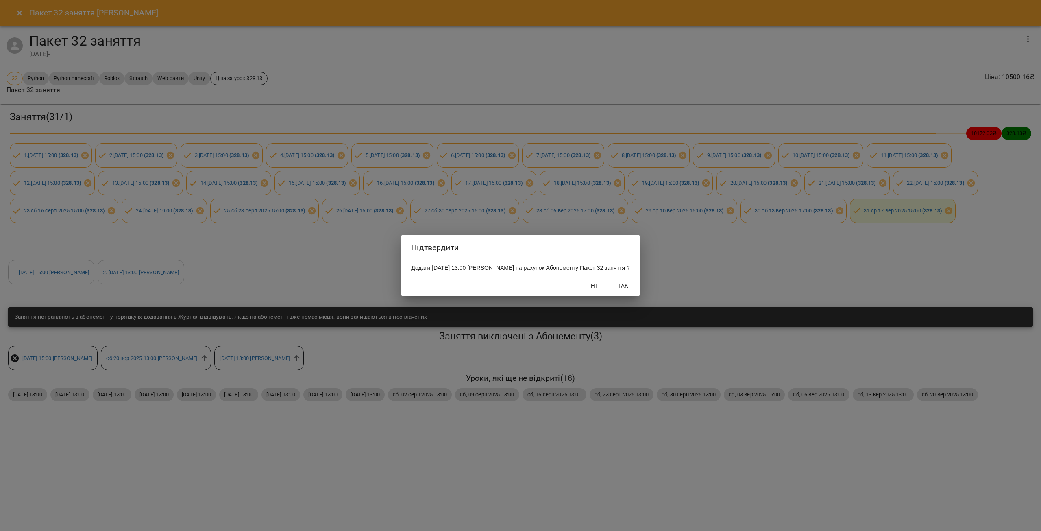
click at [630, 290] on span "Так" at bounding box center [624, 286] width 20 height 10
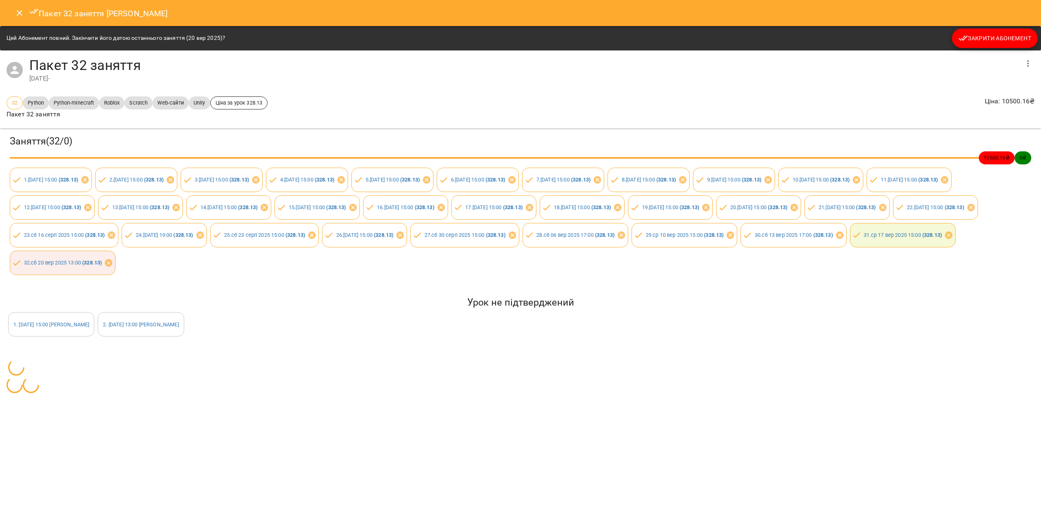
click at [996, 30] on button "Закрити Абонемент" at bounding box center [995, 38] width 86 height 20
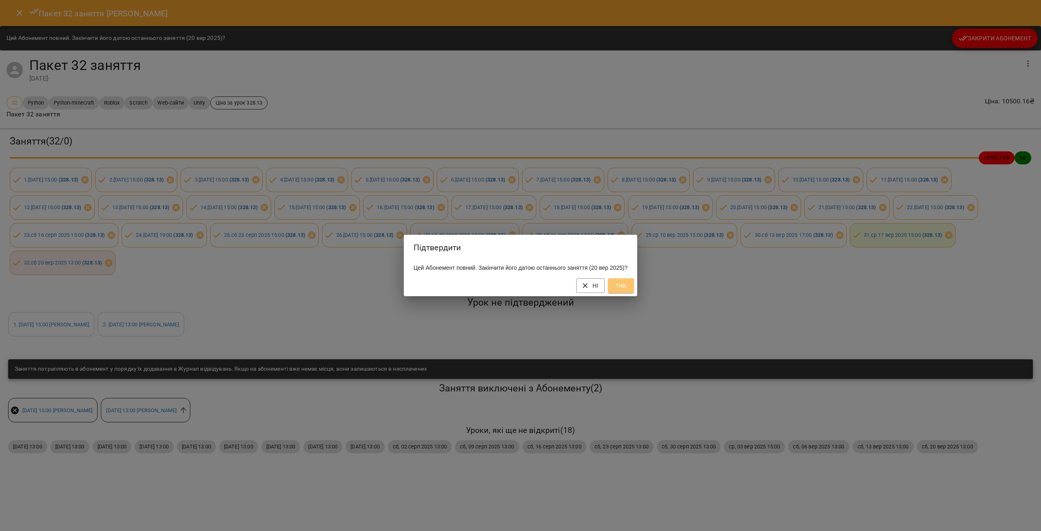
click at [623, 289] on span "Так" at bounding box center [620, 286] width 13 height 10
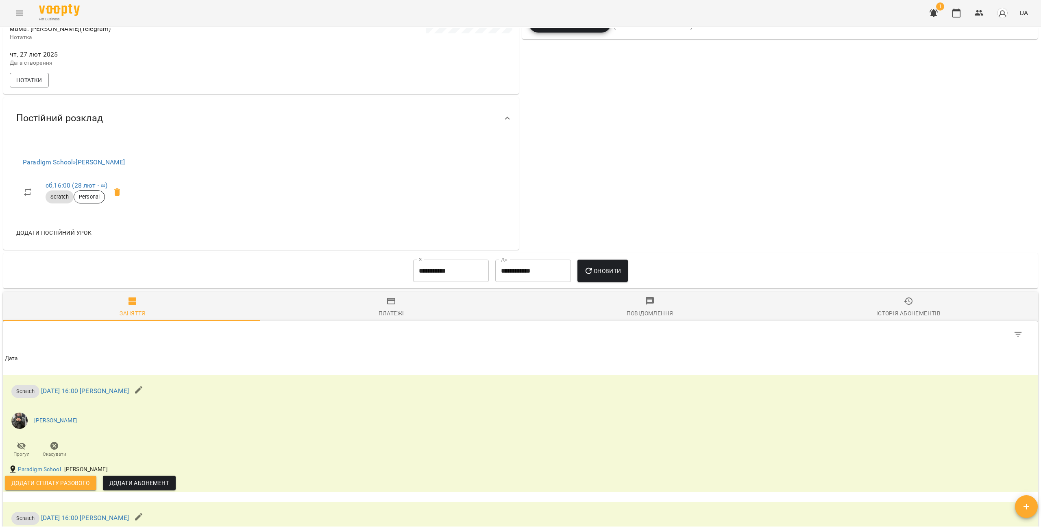
scroll to position [122, 0]
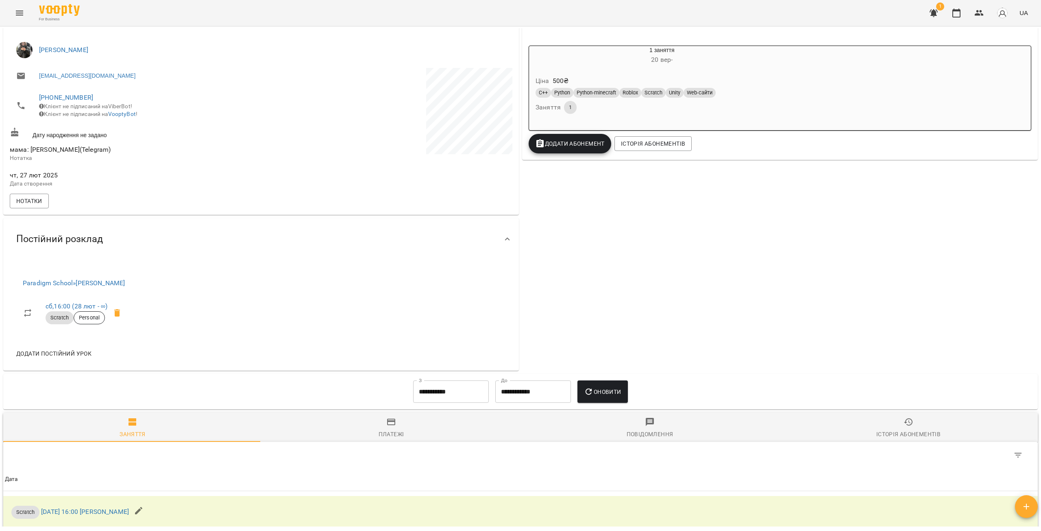
click at [680, 71] on div "Ціна 500 ₴ C++ Python Python-minecraft Roblox Scratch Unity Web-сайти Заняття 1" at bounding box center [662, 96] width 266 height 55
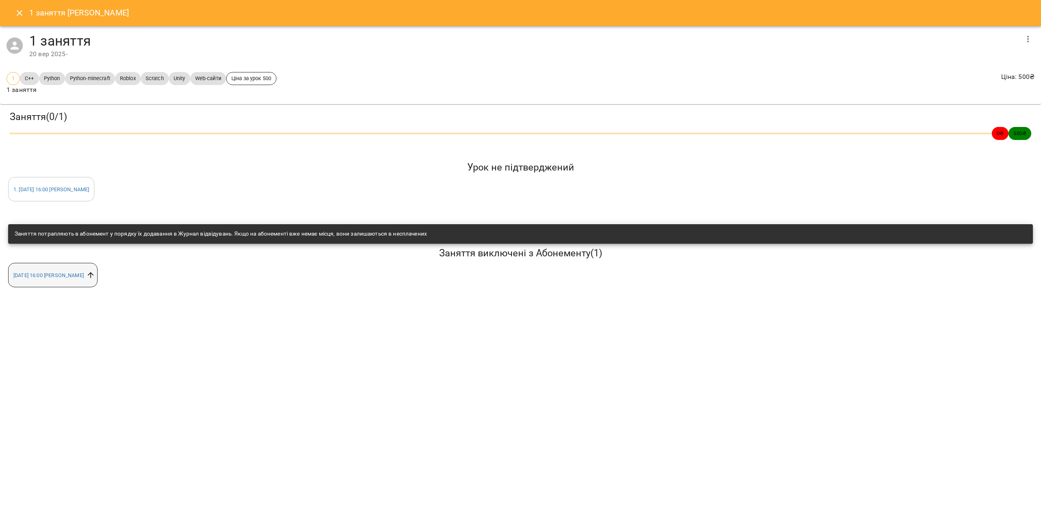
click at [95, 274] on icon at bounding box center [90, 274] width 9 height 9
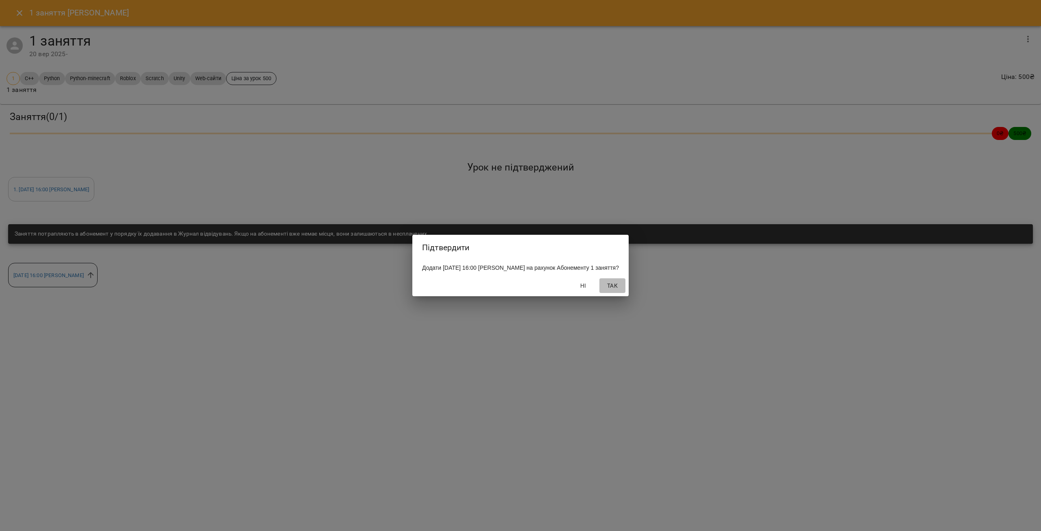
click at [622, 290] on span "Так" at bounding box center [613, 286] width 20 height 10
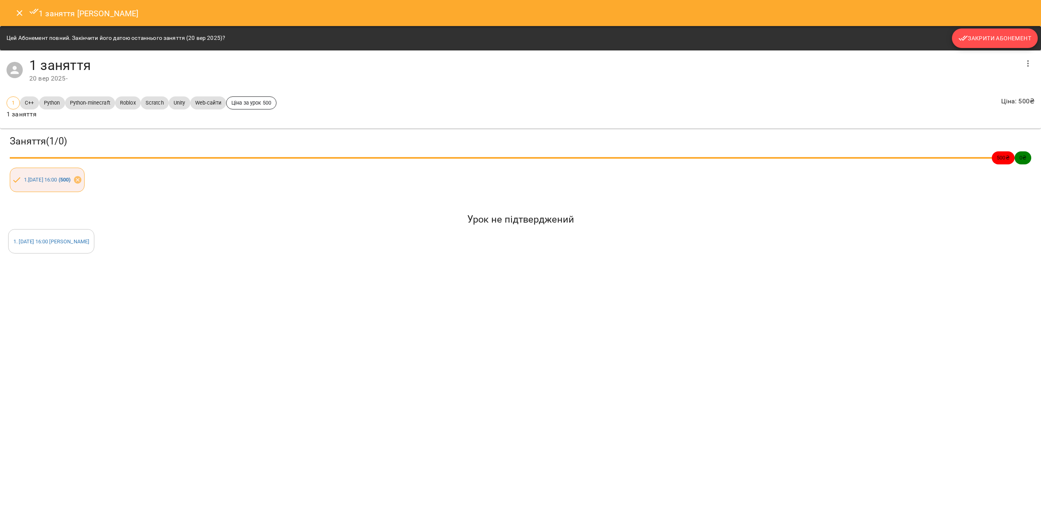
click at [1019, 36] on span "Закрити Абонемент" at bounding box center [994, 38] width 73 height 10
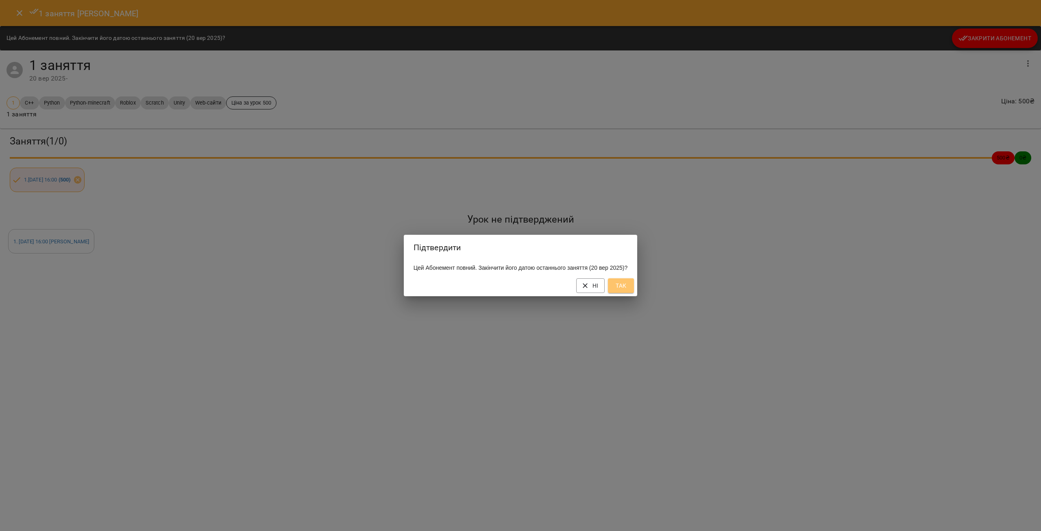
click at [627, 290] on span "Так" at bounding box center [620, 286] width 13 height 10
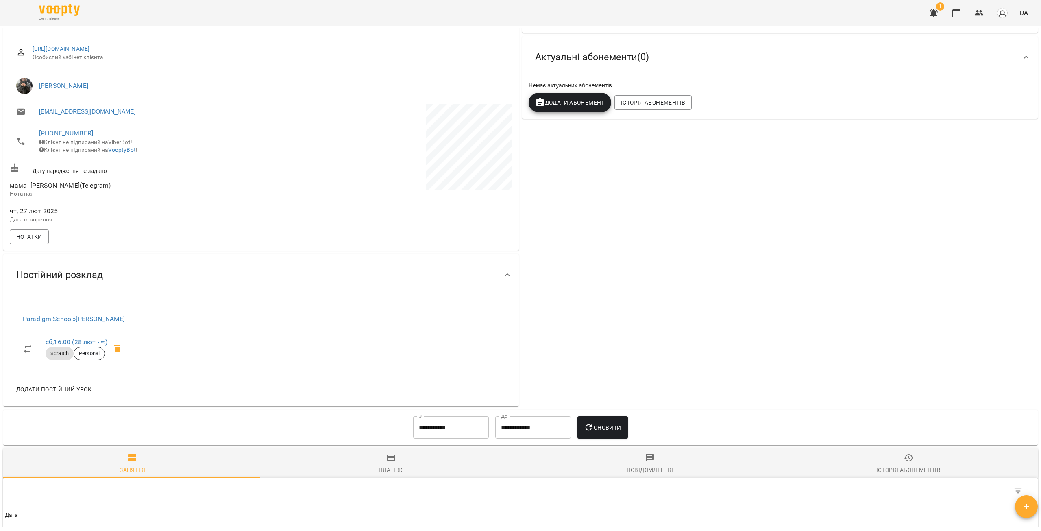
scroll to position [0, 0]
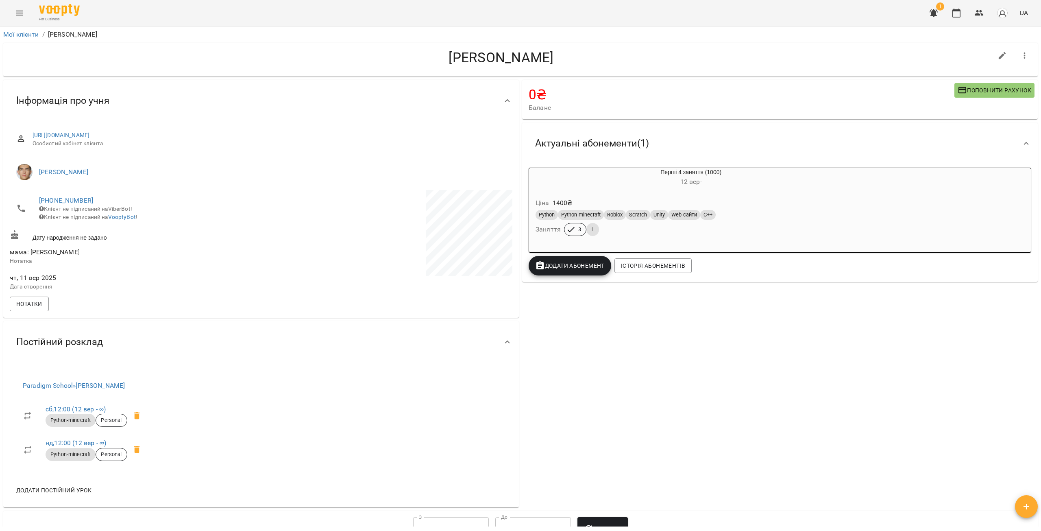
drag, startPoint x: 683, startPoint y: 197, endPoint x: 677, endPoint y: 196, distance: 5.8
click at [683, 197] on div "Ціна 1400 ₴" at bounding box center [691, 203] width 314 height 15
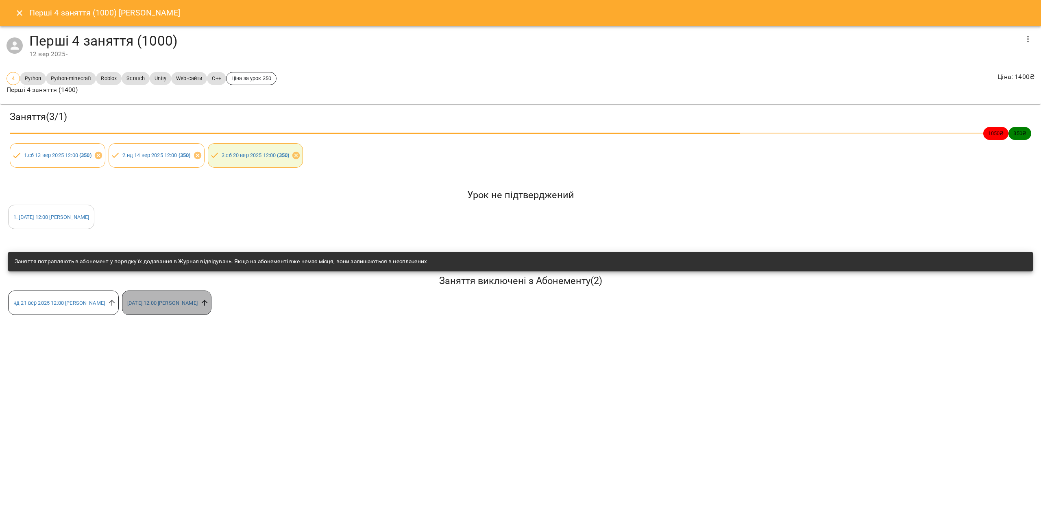
click at [209, 303] on icon at bounding box center [204, 302] width 9 height 9
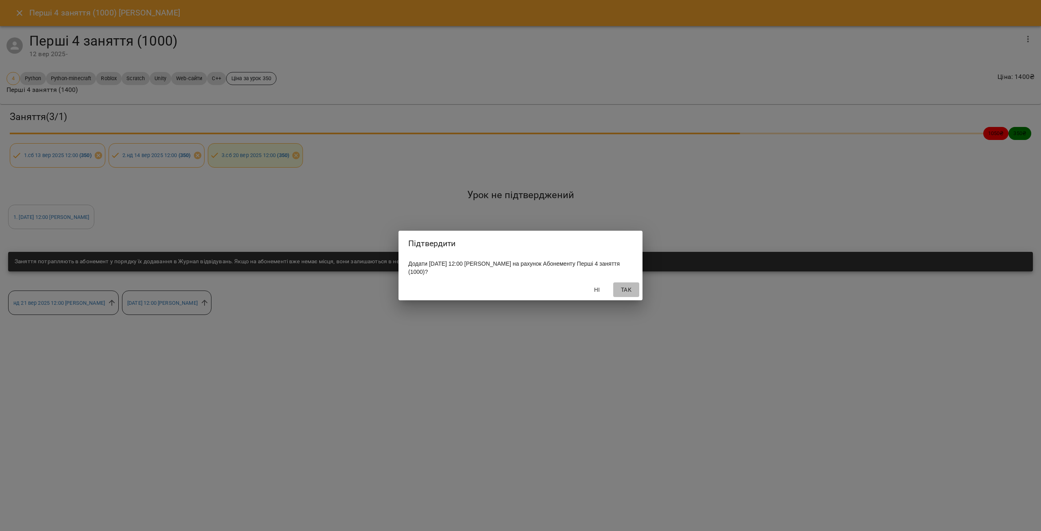
drag, startPoint x: 630, startPoint y: 289, endPoint x: 641, endPoint y: 284, distance: 12.2
click at [630, 289] on span "Так" at bounding box center [626, 290] width 20 height 10
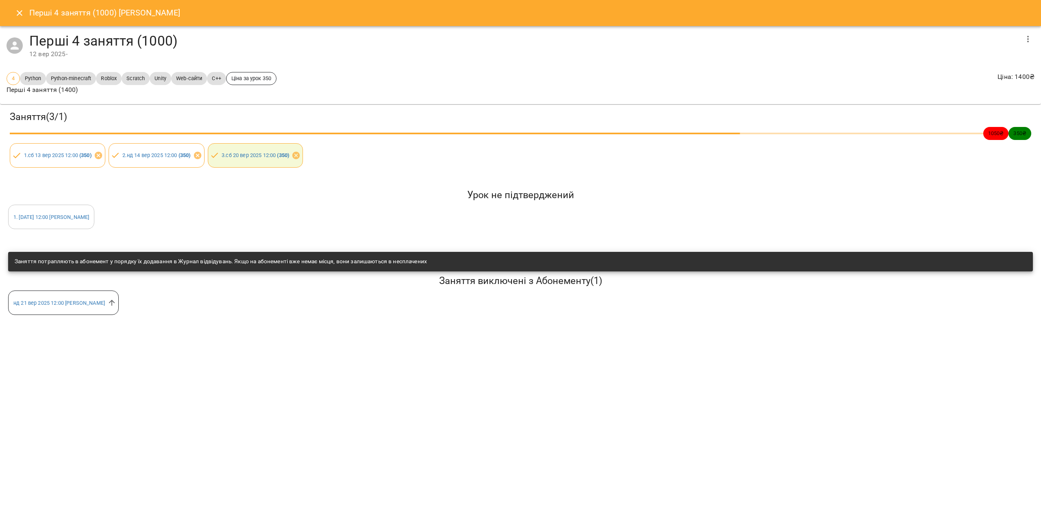
click at [15, 8] on button "Close" at bounding box center [20, 13] width 20 height 20
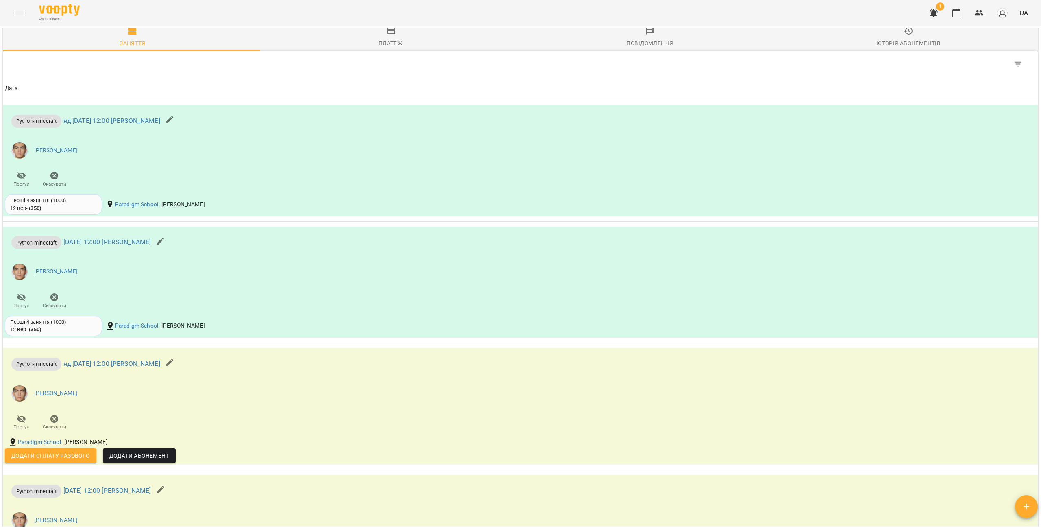
scroll to position [540, 0]
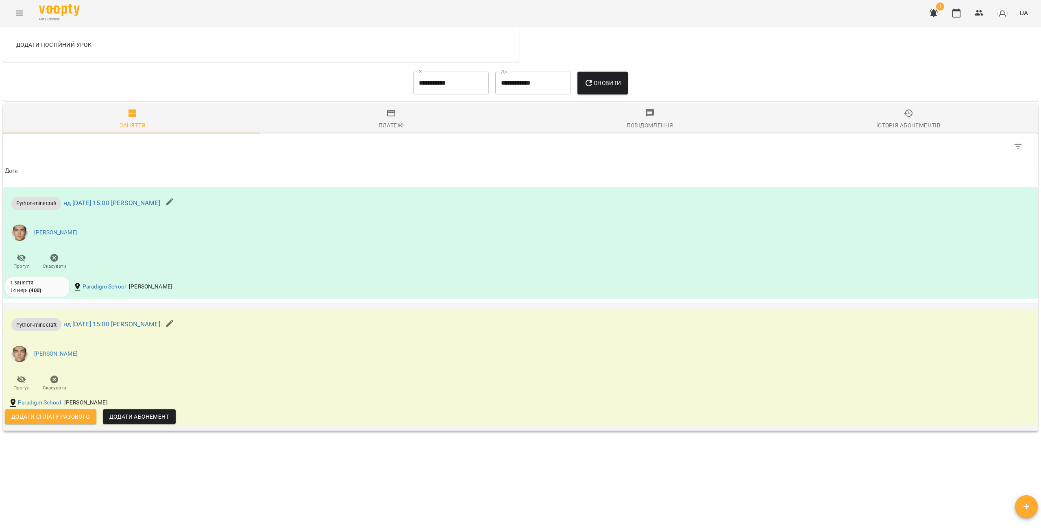
scroll to position [444, 0]
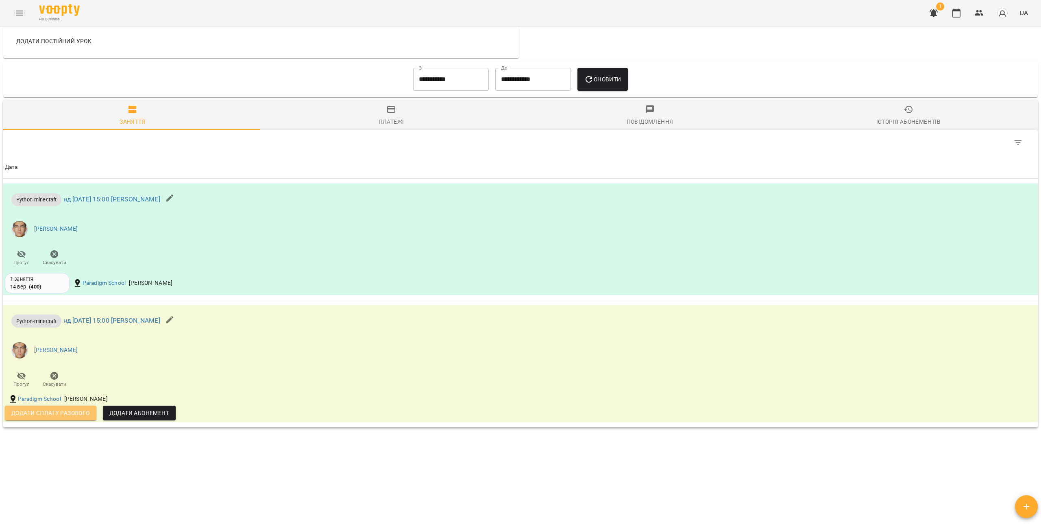
click at [84, 412] on span "Додати сплату разового" at bounding box center [50, 413] width 78 height 10
select select "**********"
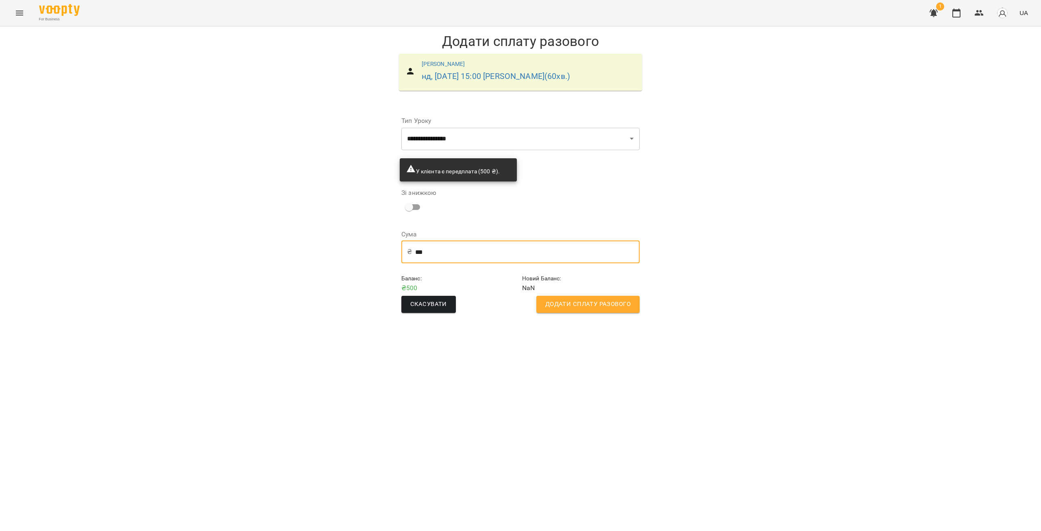
drag, startPoint x: 441, startPoint y: 258, endPoint x: 404, endPoint y: 260, distance: 37.1
click at [404, 260] on div "₴ *** ​" at bounding box center [520, 251] width 238 height 23
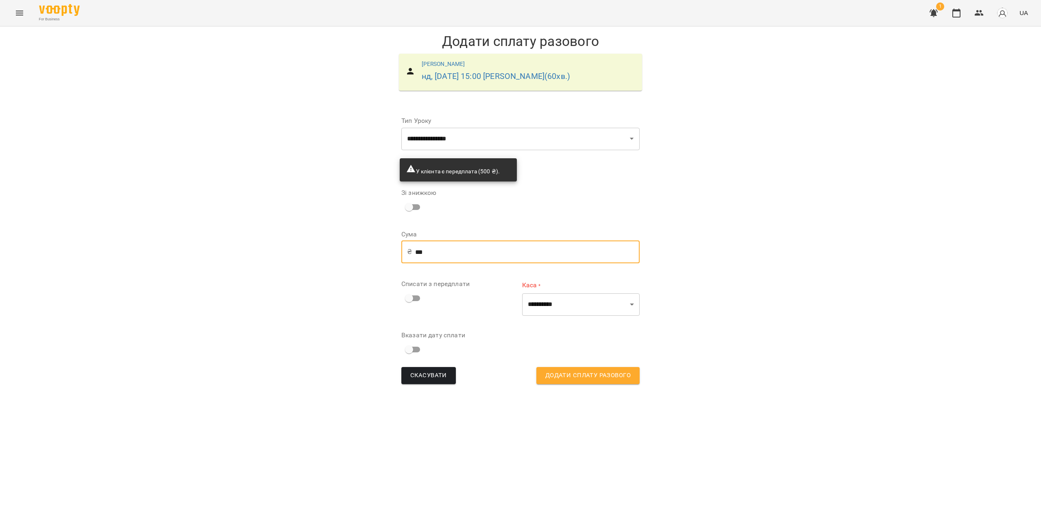
type input "***"
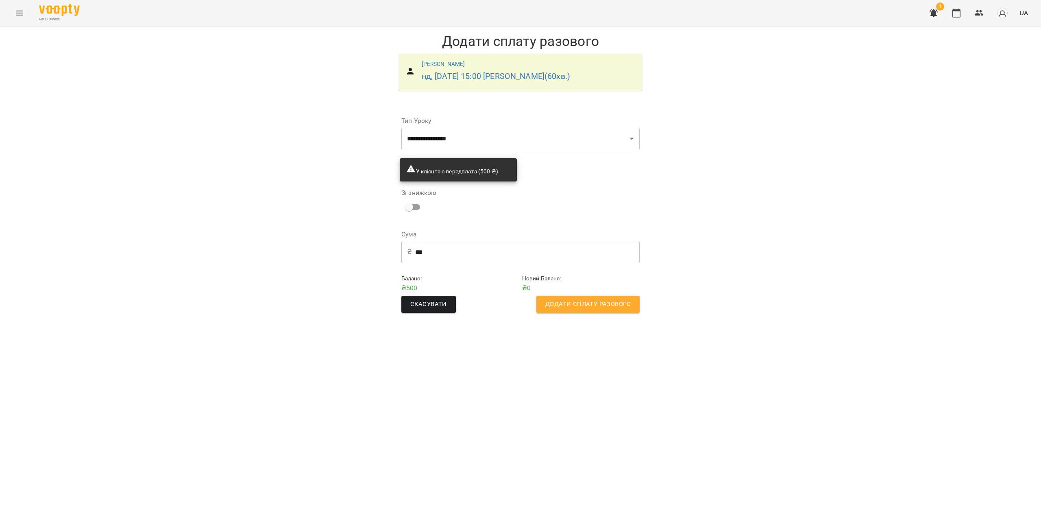
click at [594, 314] on div "Скасувати Додати сплату разового" at bounding box center [521, 304] width 242 height 20
click at [599, 309] on span "Додати сплату разового" at bounding box center [587, 304] width 85 height 11
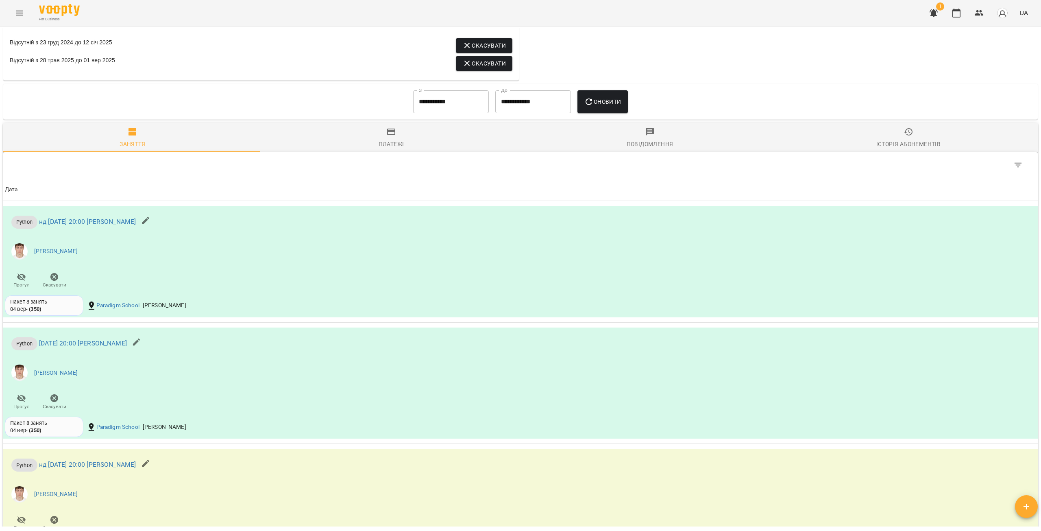
scroll to position [472, 0]
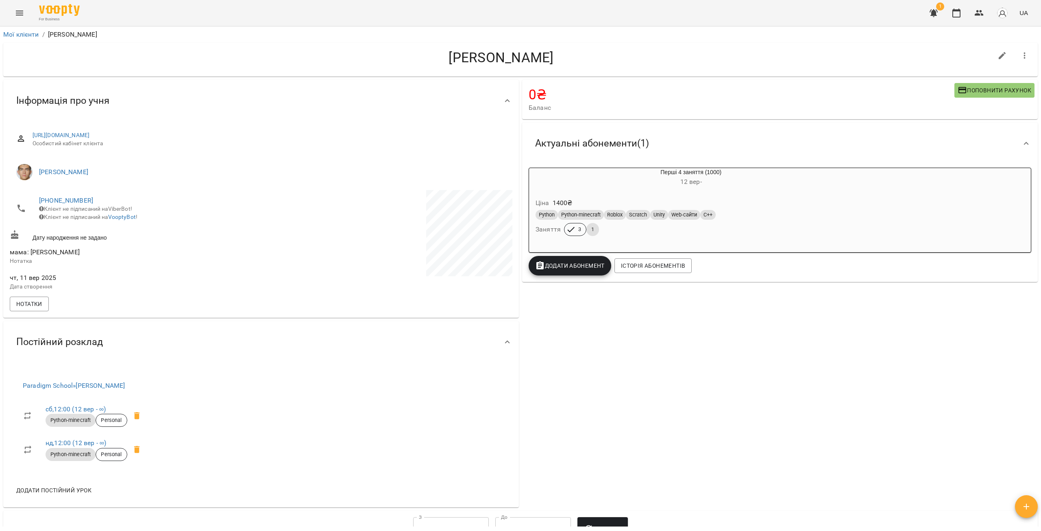
click at [705, 183] on h6 "[DATE] -" at bounding box center [691, 181] width 324 height 11
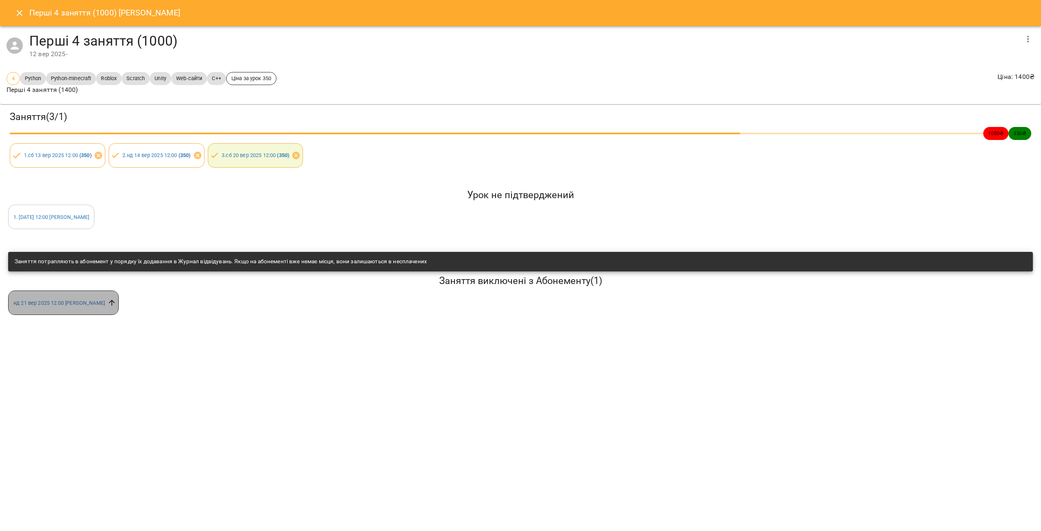
click at [116, 301] on icon at bounding box center [111, 302] width 9 height 9
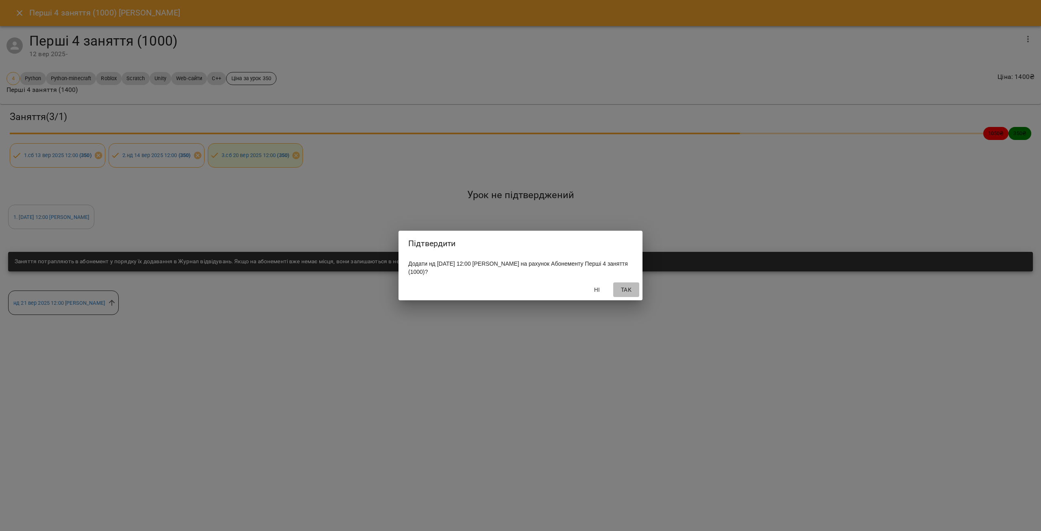
click at [617, 287] on span "Так" at bounding box center [626, 290] width 20 height 10
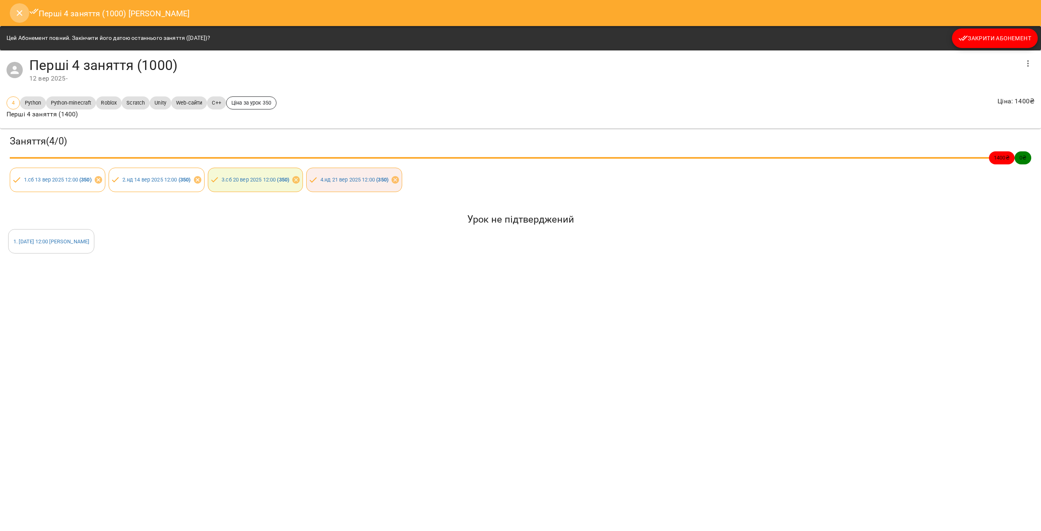
click at [20, 10] on icon "Close" at bounding box center [20, 13] width 10 height 10
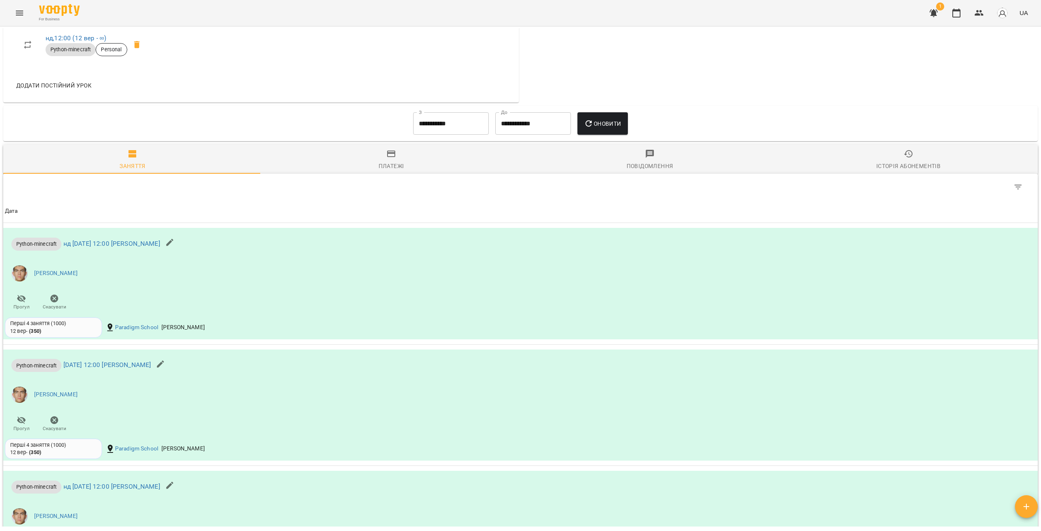
scroll to position [407, 0]
click at [440, 129] on input "**********" at bounding box center [451, 121] width 76 height 23
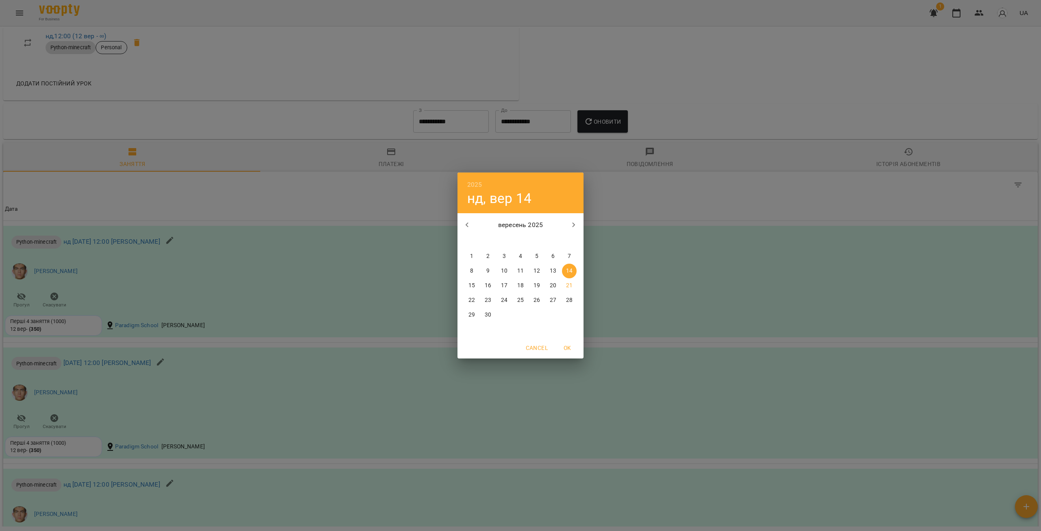
click at [472, 255] on p "1" at bounding box center [471, 256] width 3 height 8
type input "**********"
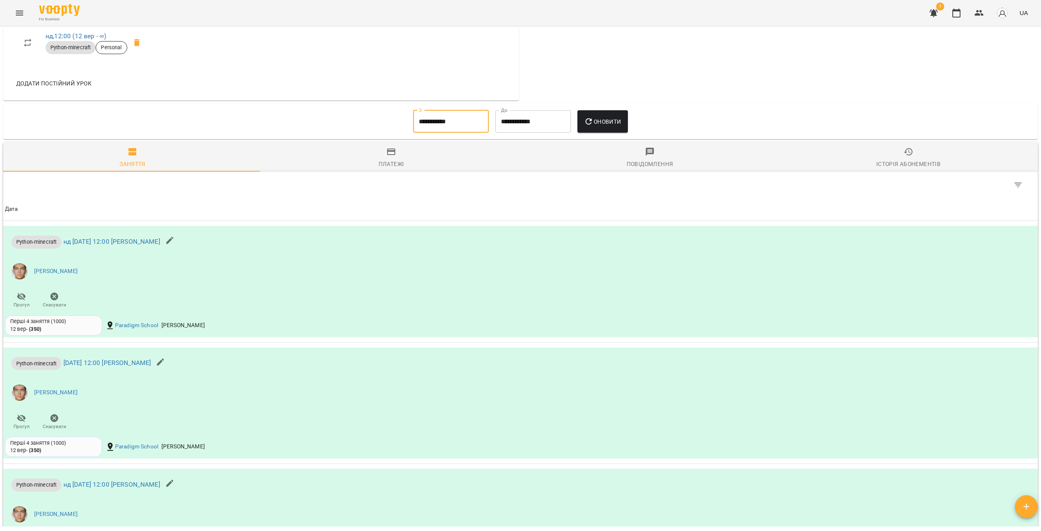
click at [616, 126] on span "Оновити" at bounding box center [602, 122] width 37 height 10
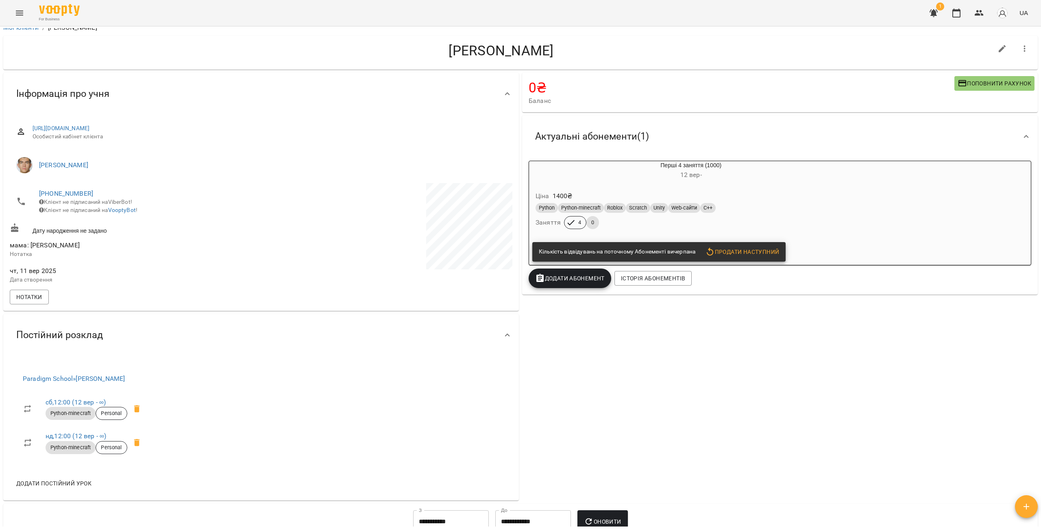
scroll to position [0, 0]
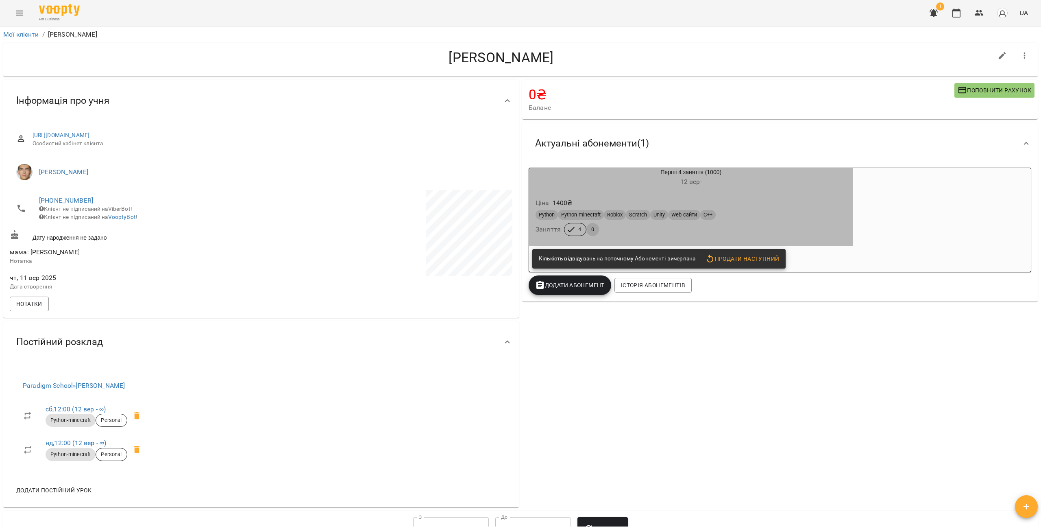
click at [714, 182] on h6 "[DATE] -" at bounding box center [691, 181] width 324 height 11
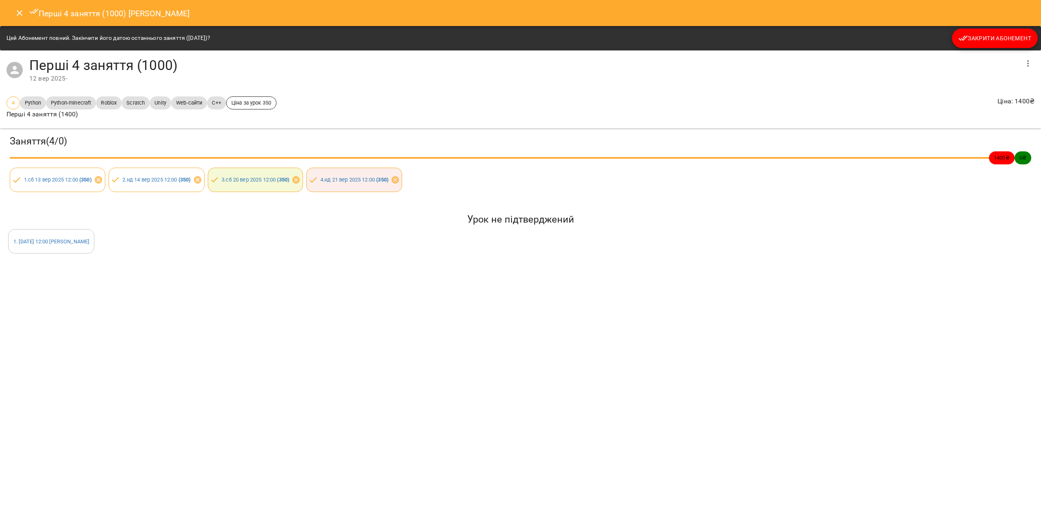
click at [987, 31] on button "Закрити Абонемент" at bounding box center [995, 38] width 86 height 20
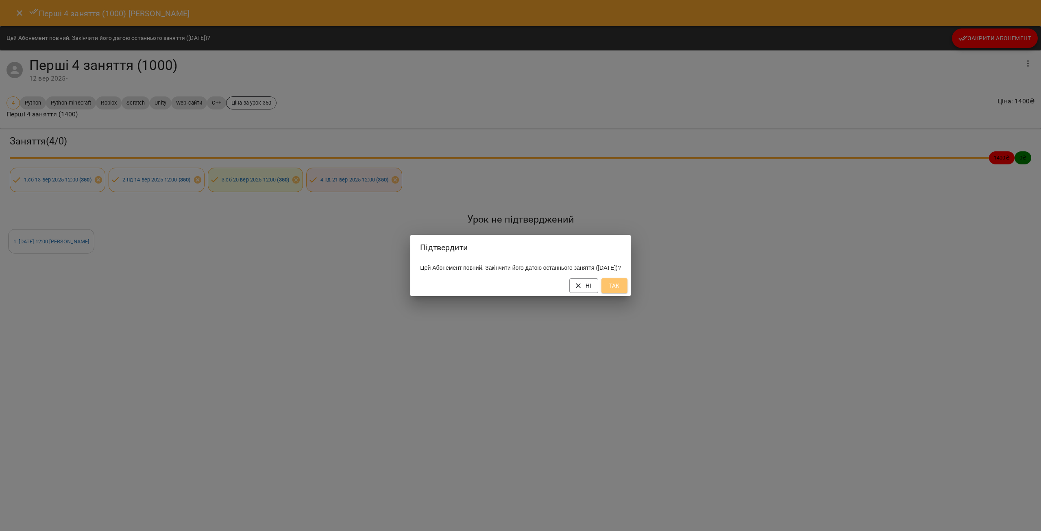
click at [621, 290] on span "Так" at bounding box center [614, 286] width 13 height 10
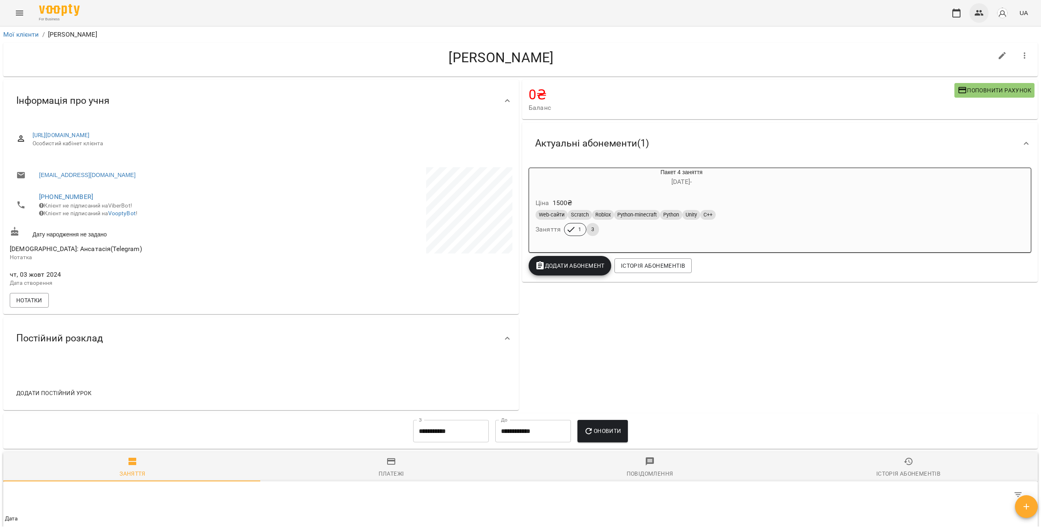
click at [976, 12] on icon "button" at bounding box center [979, 13] width 10 height 10
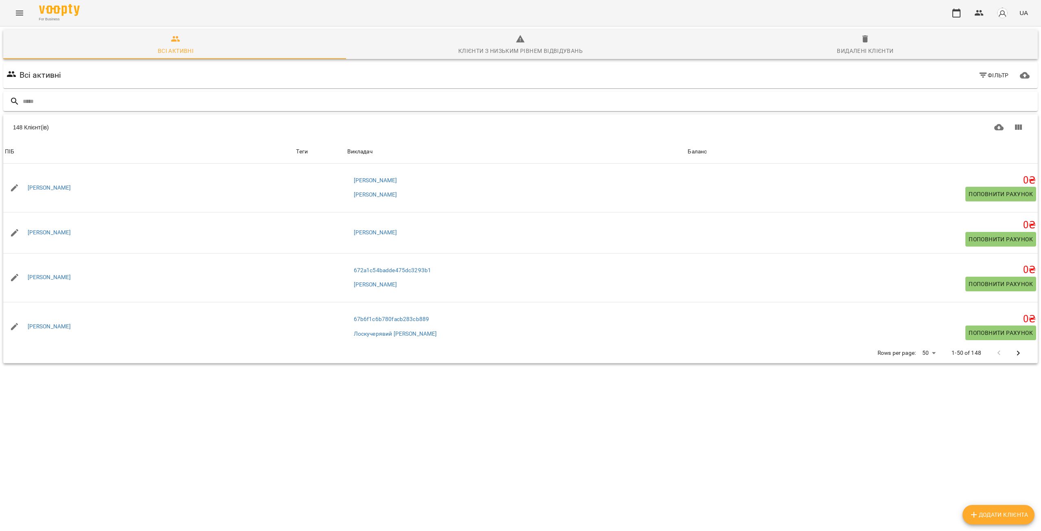
click at [160, 98] on input "text" at bounding box center [529, 101] width 1012 height 13
type input "******"
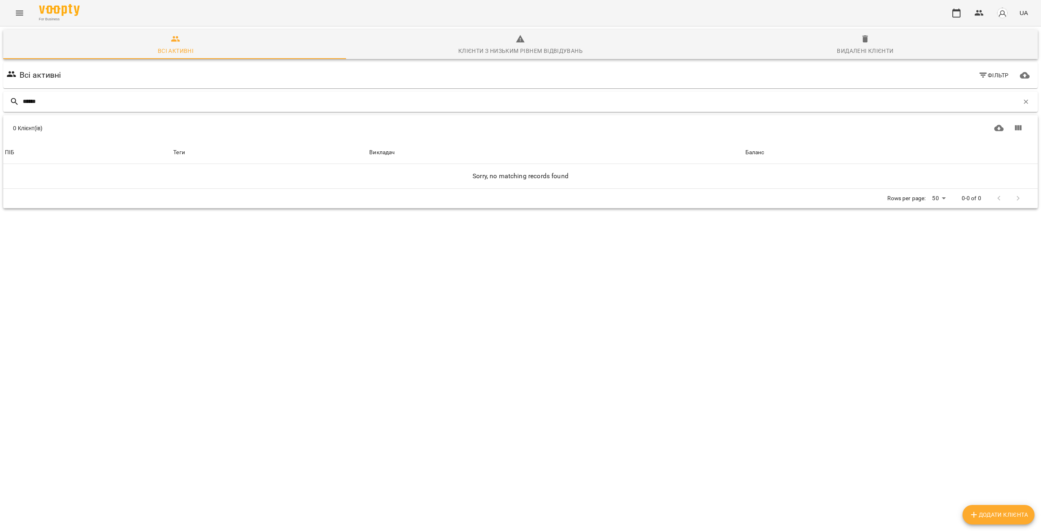
drag, startPoint x: 64, startPoint y: 101, endPoint x: 9, endPoint y: 99, distance: 55.3
click at [9, 99] on div "******" at bounding box center [520, 101] width 1034 height 20
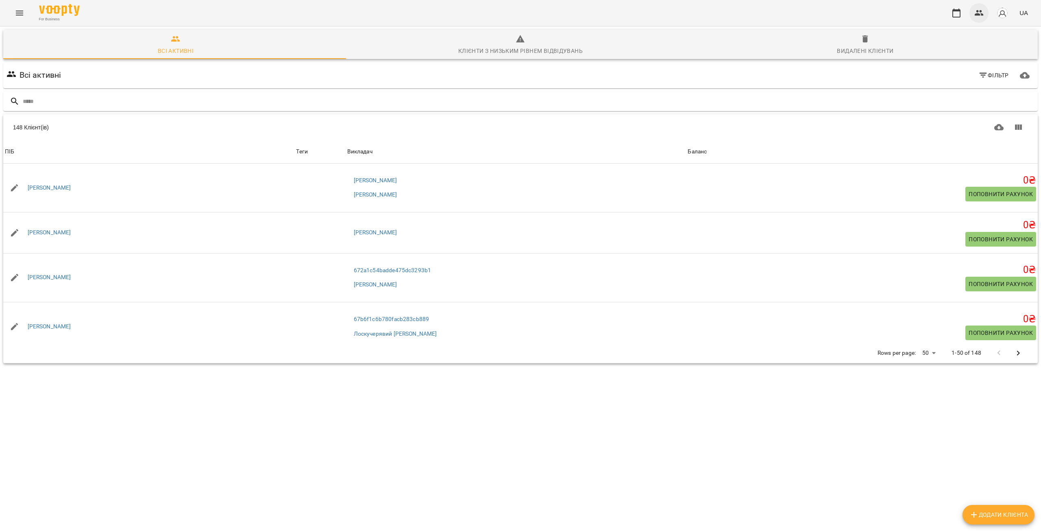
click at [982, 13] on icon "button" at bounding box center [979, 13] width 10 height 10
click at [948, 15] on button "button" at bounding box center [957, 13] width 20 height 20
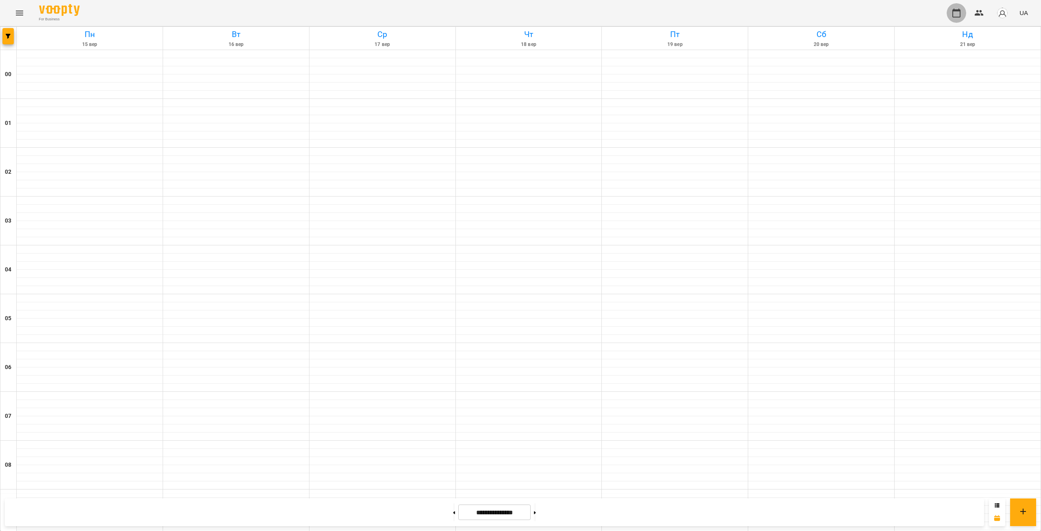
click at [947, 13] on button "button" at bounding box center [957, 13] width 20 height 20
click at [22, 11] on icon "Menu" at bounding box center [19, 13] width 7 height 5
